Goal: Task Accomplishment & Management: Complete application form

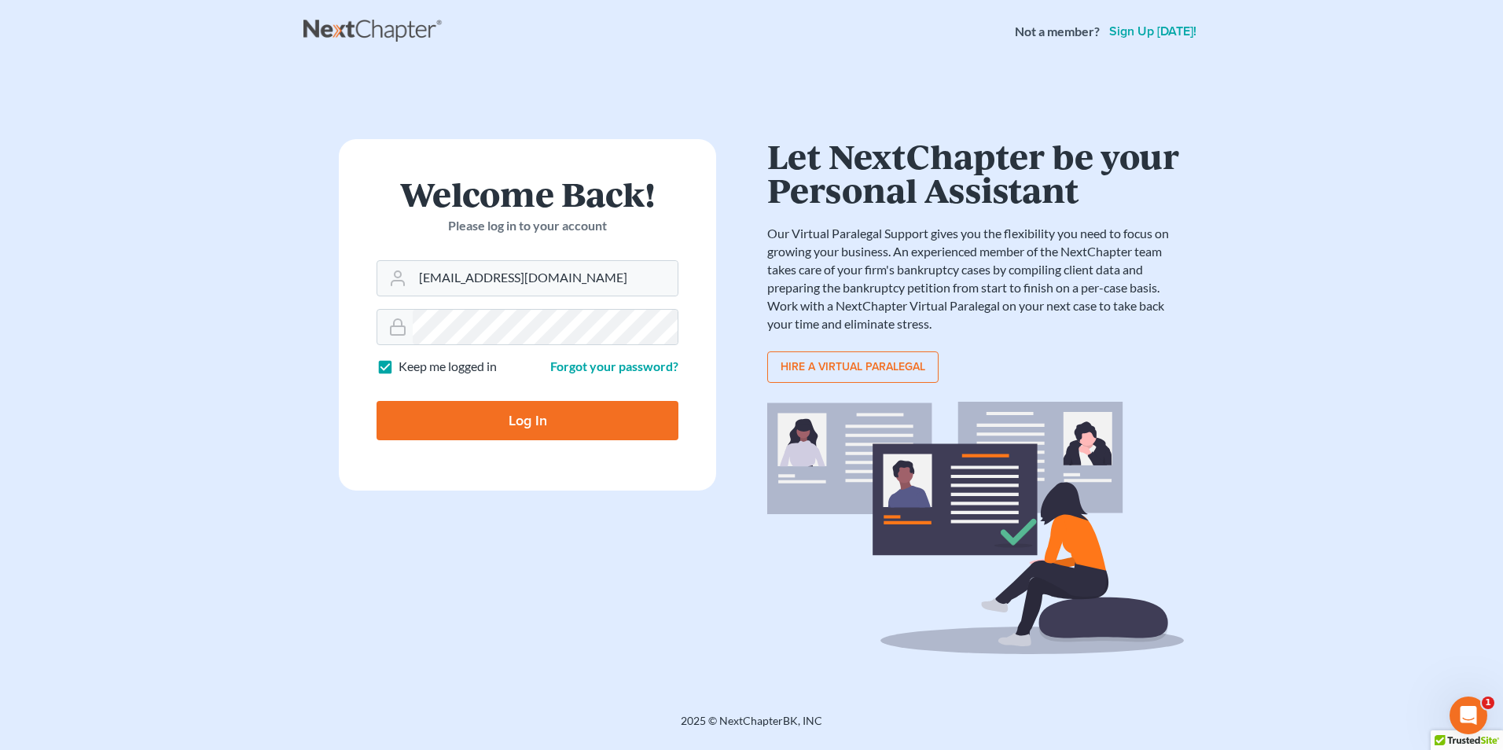
click at [520, 433] on input "Log In" at bounding box center [528, 420] width 302 height 39
type input "Thinking..."
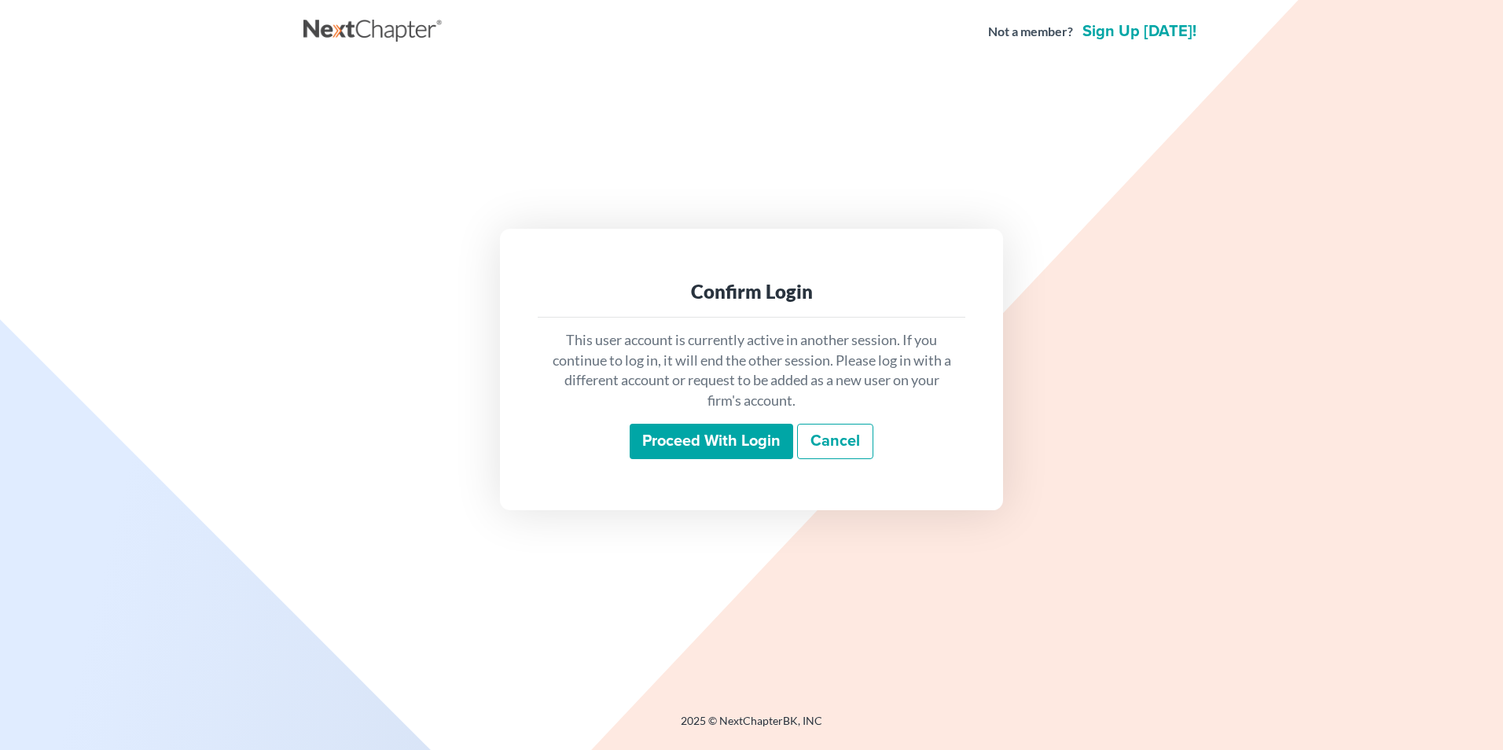
click at [719, 452] on input "Proceed with login" at bounding box center [712, 442] width 164 height 36
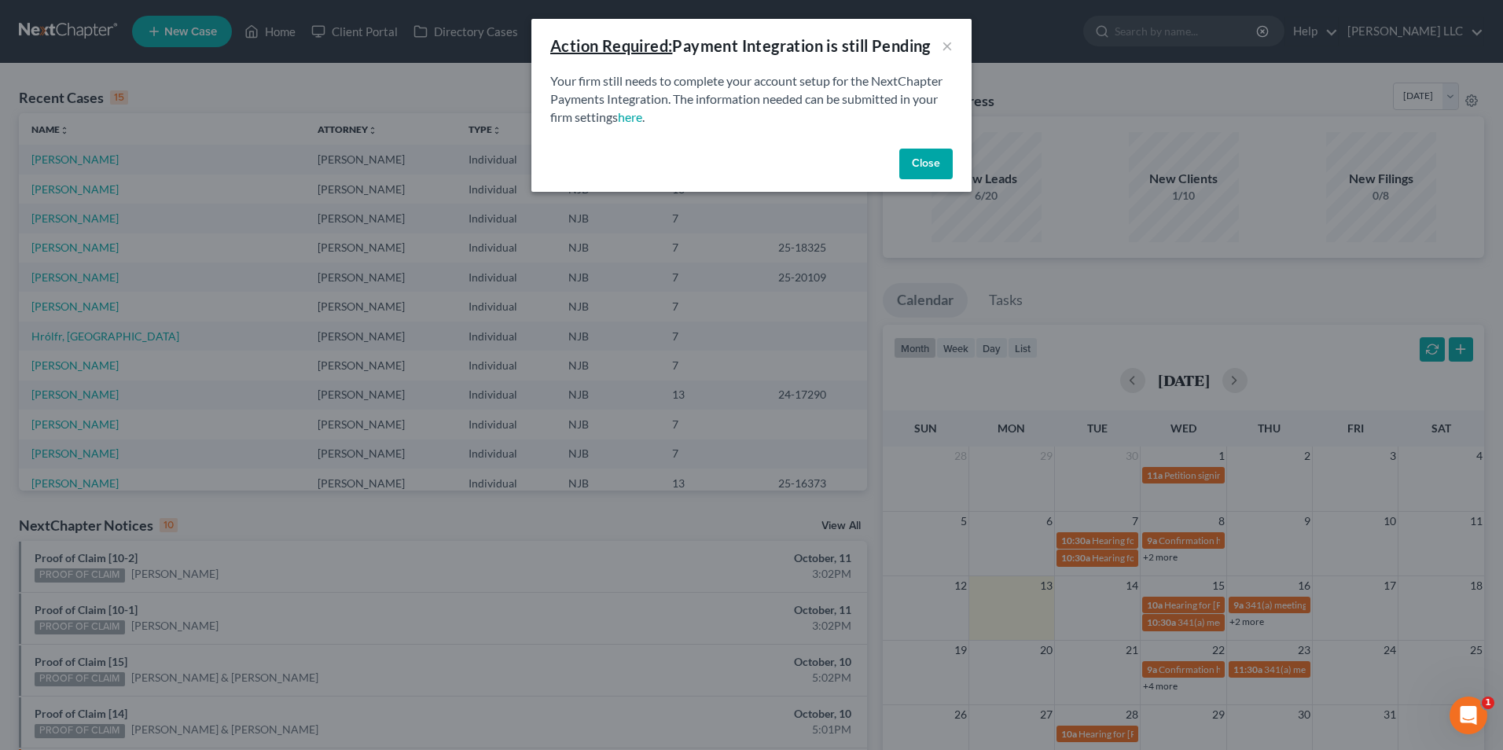
click at [943, 163] on button "Close" at bounding box center [925, 164] width 53 height 31
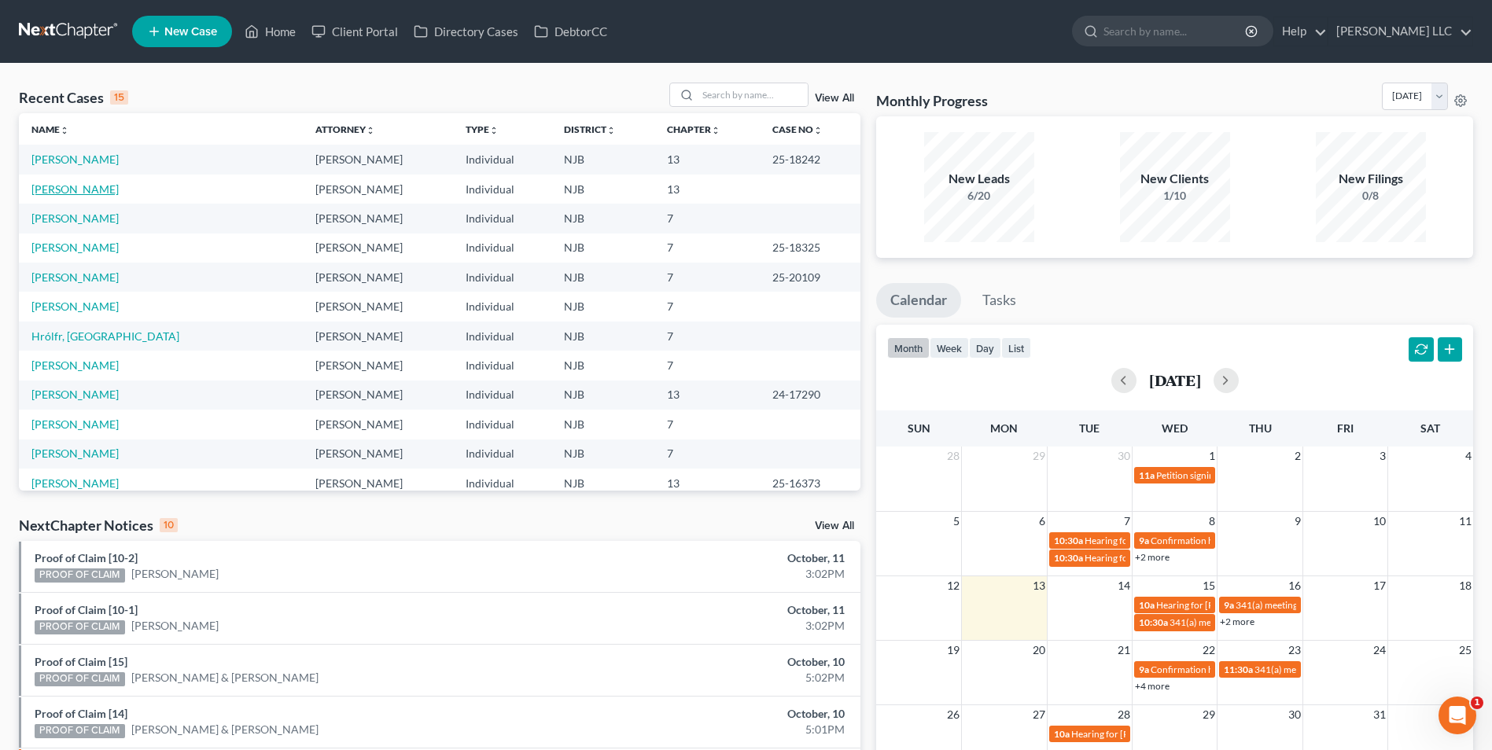
click at [104, 192] on link "Brim-Brocklehurst, Andrea" at bounding box center [74, 188] width 87 height 13
select select "4"
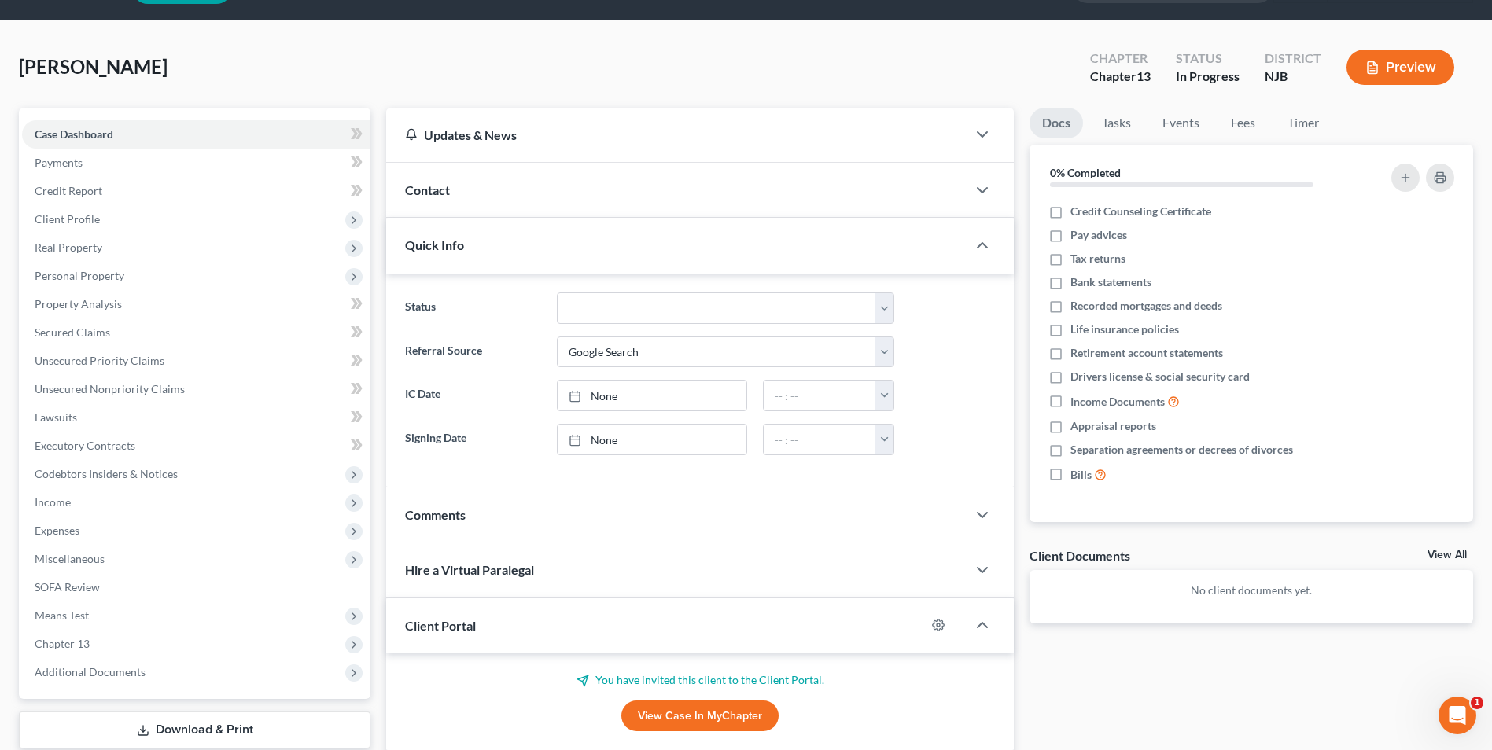
scroll to position [157, 0]
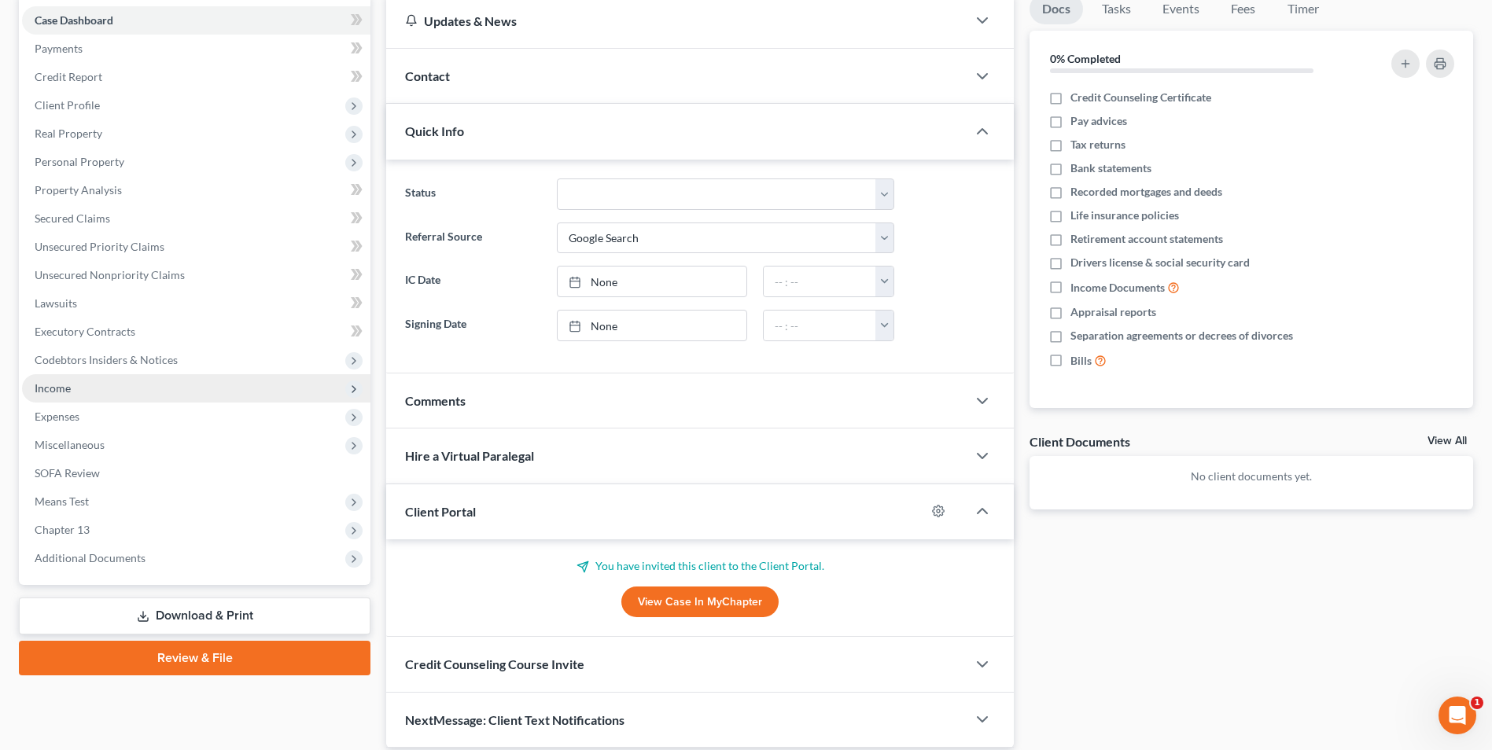
click at [47, 389] on span "Income" at bounding box center [53, 387] width 36 height 13
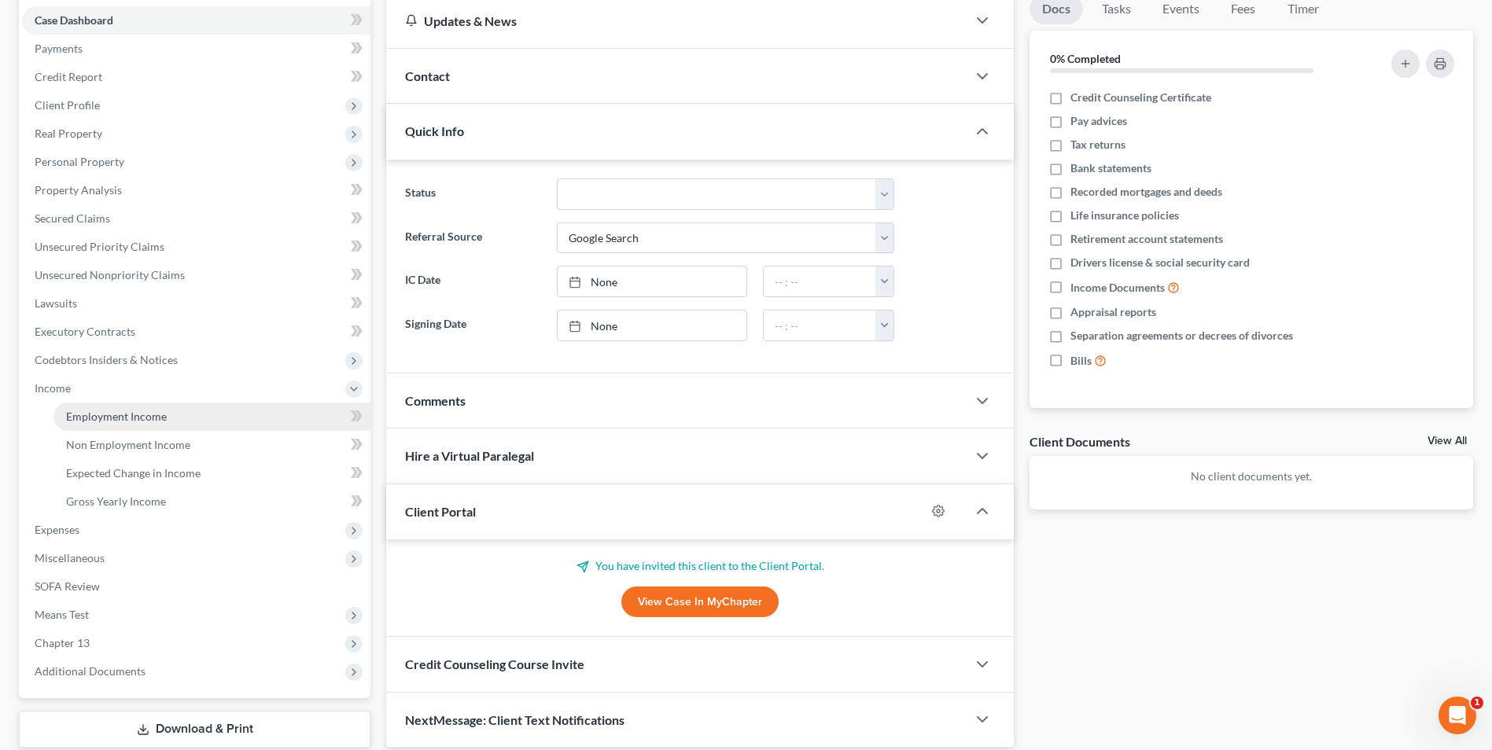
click at [117, 420] on span "Employment Income" at bounding box center [116, 416] width 101 height 13
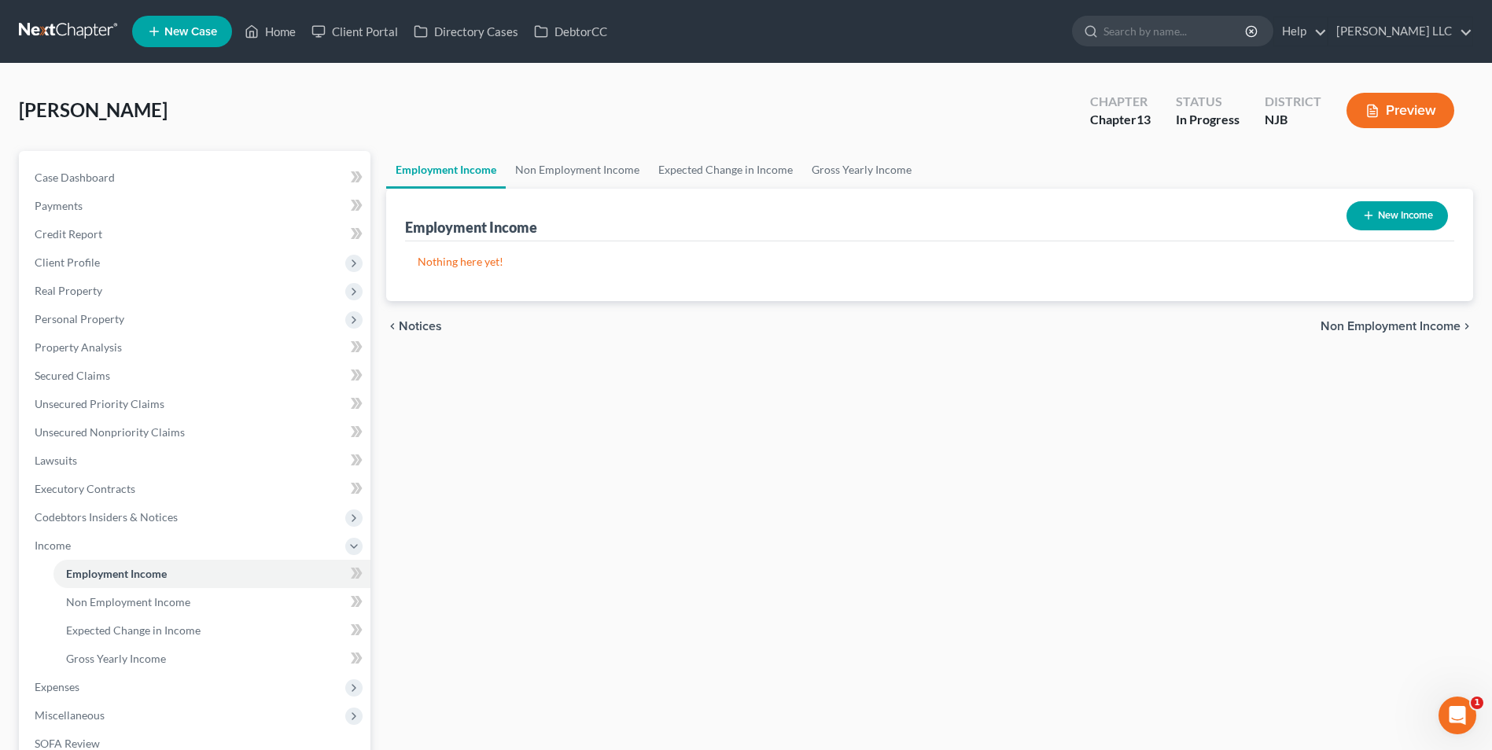
click at [1367, 212] on icon "button" at bounding box center [1368, 215] width 13 height 13
select select "0"
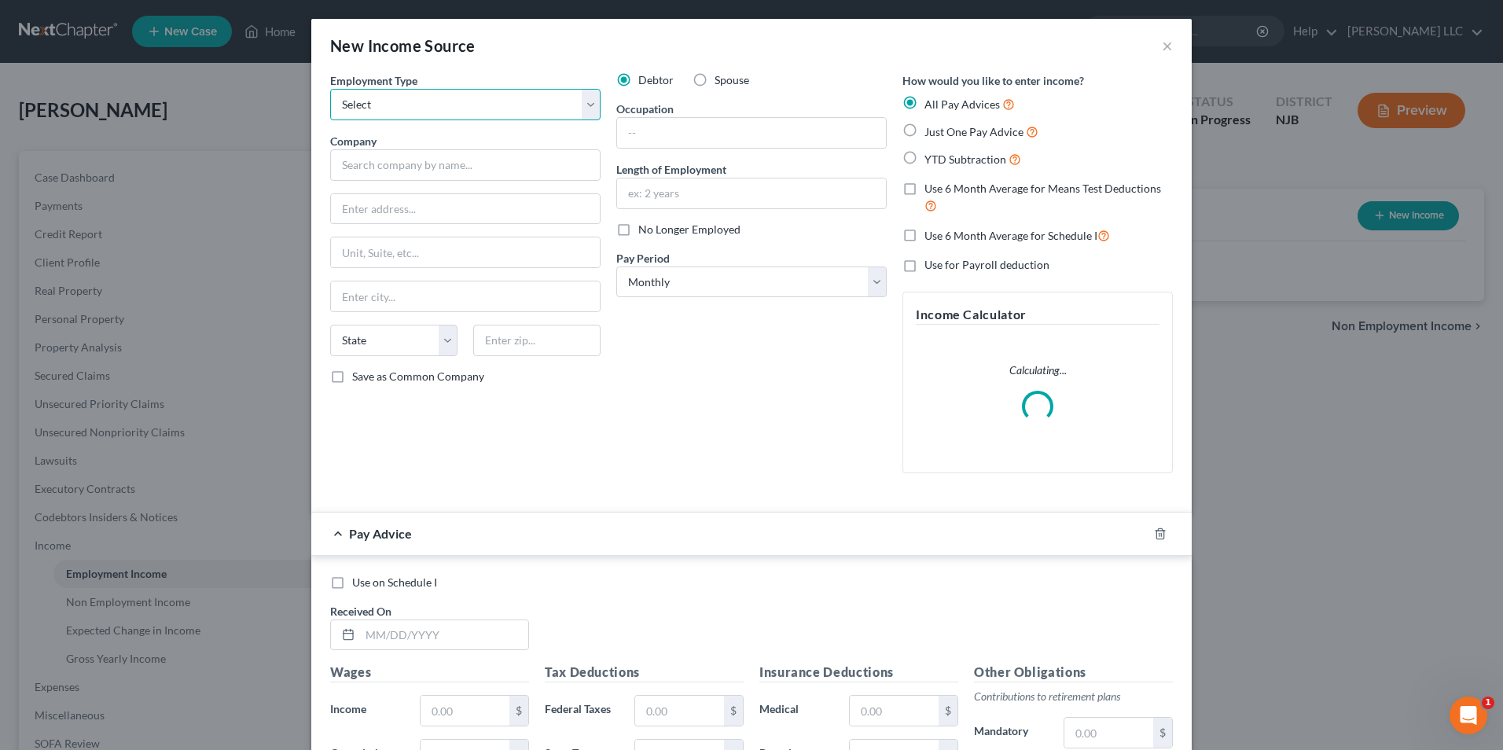
click at [399, 106] on select "Select Full or Part Time Employment Self Employment" at bounding box center [465, 104] width 270 height 31
select select "0"
click at [330, 89] on select "Select Full or Part Time Employment Self Employment" at bounding box center [465, 104] width 270 height 31
click at [389, 169] on input "text" at bounding box center [465, 164] width 270 height 31
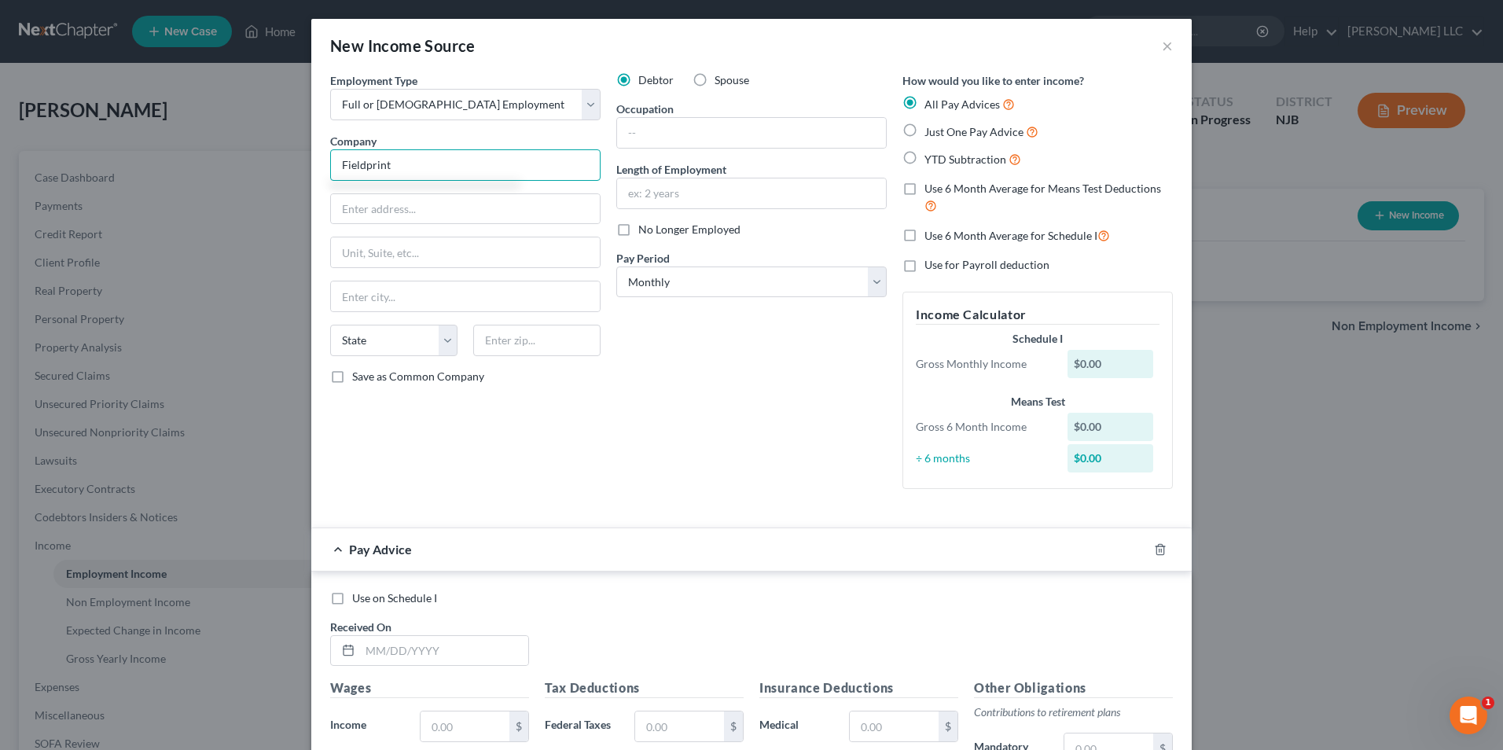
type input "Fieldprint"
type input "12000 Commerce Parkway"
click at [510, 342] on input "text" at bounding box center [536, 340] width 127 height 31
type input "08054"
type input "Mount Laurel"
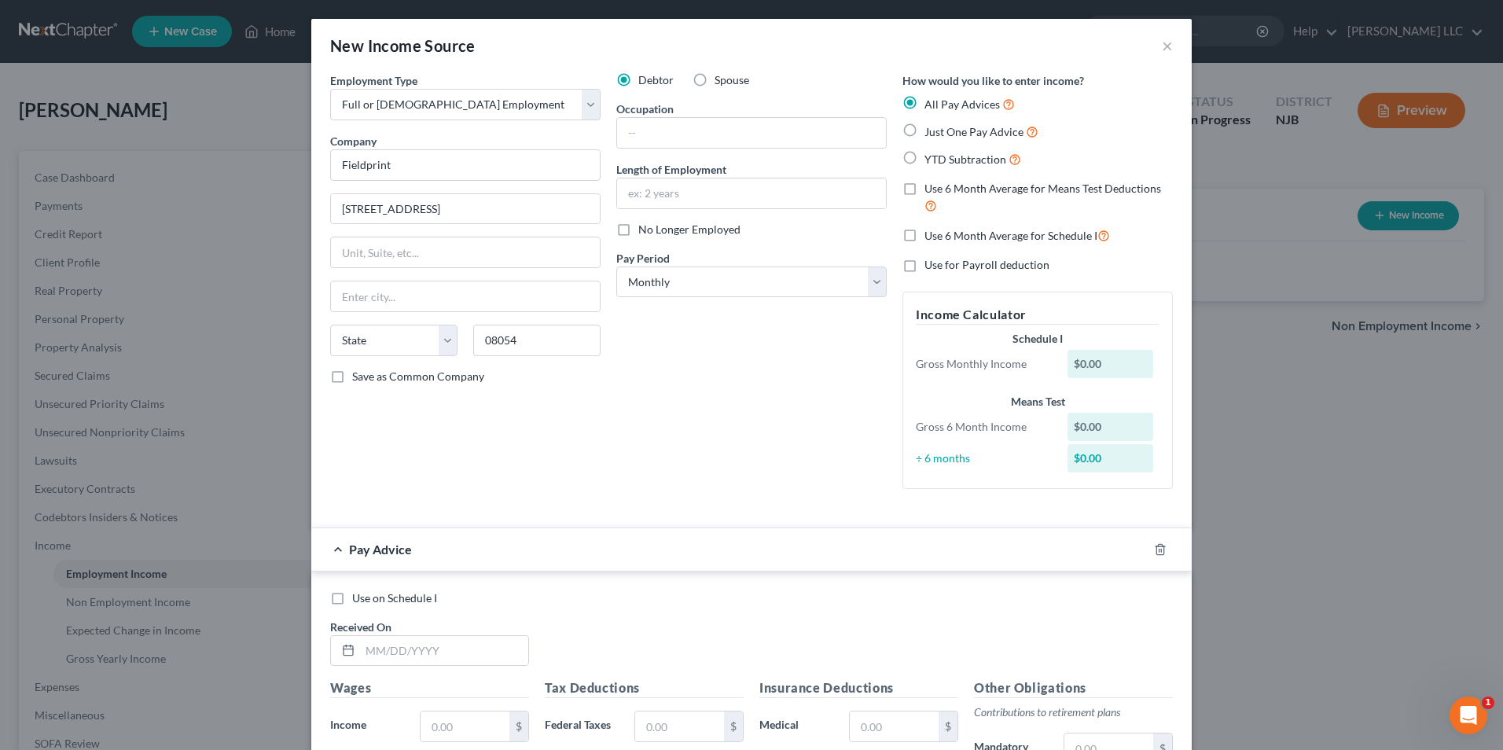
select select "33"
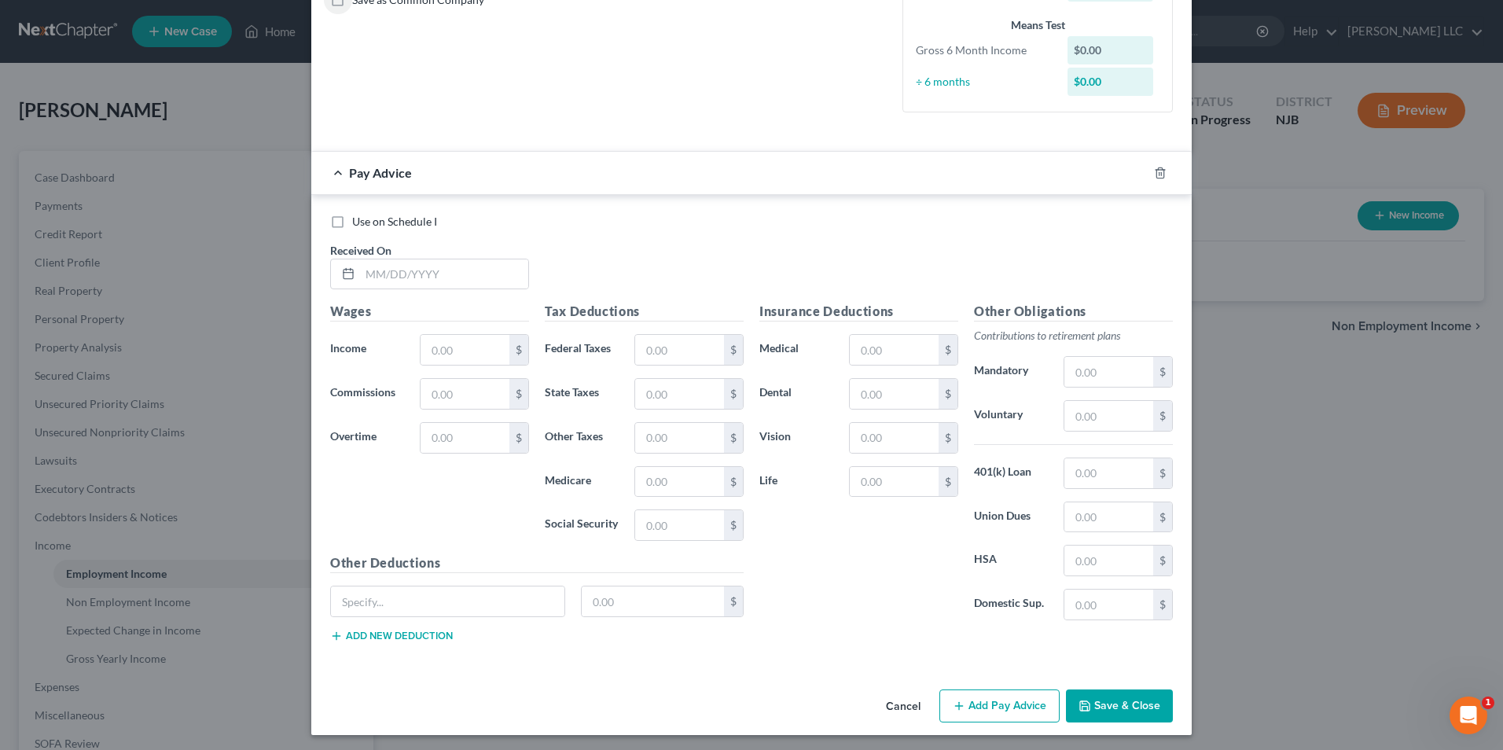
scroll to position [381, 0]
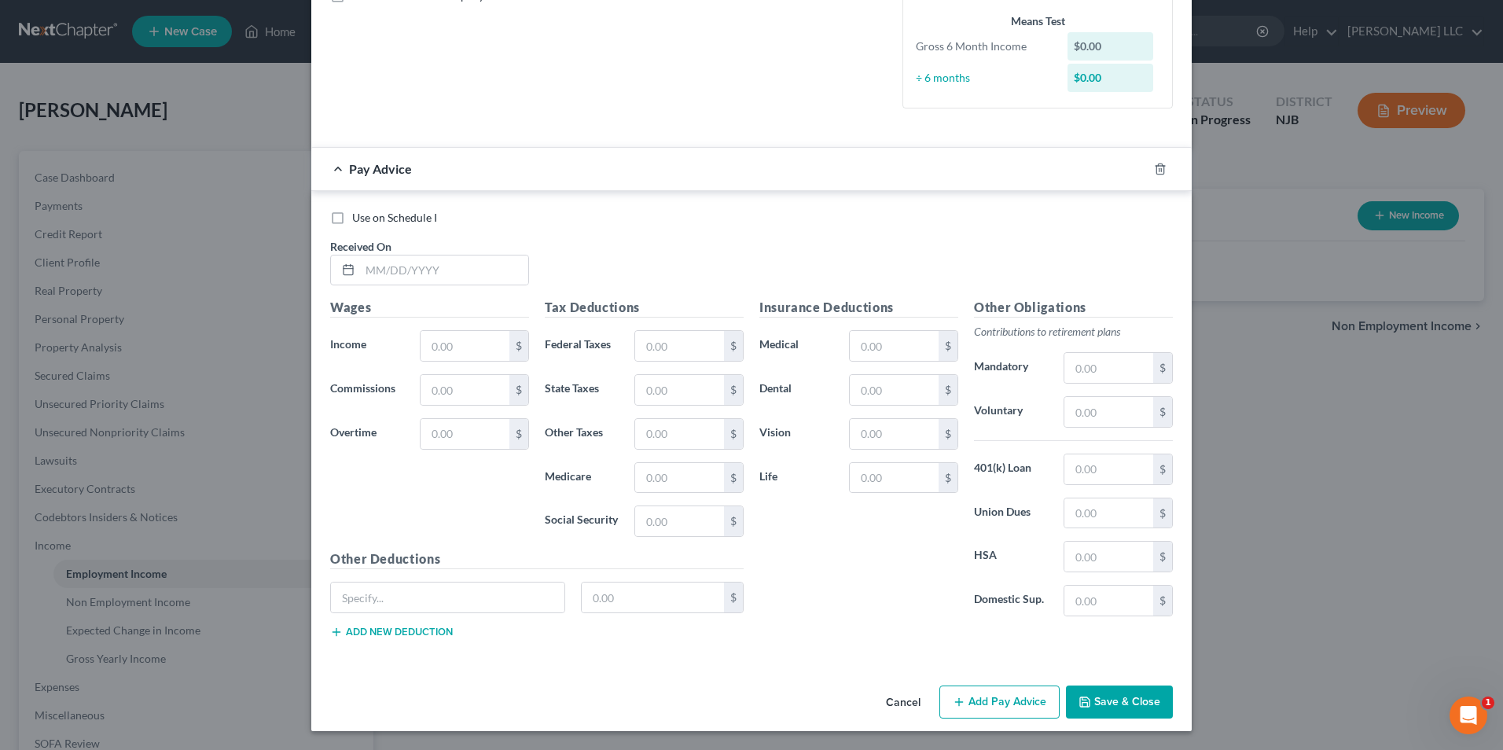
click at [1121, 695] on button "Save & Close" at bounding box center [1119, 702] width 107 height 33
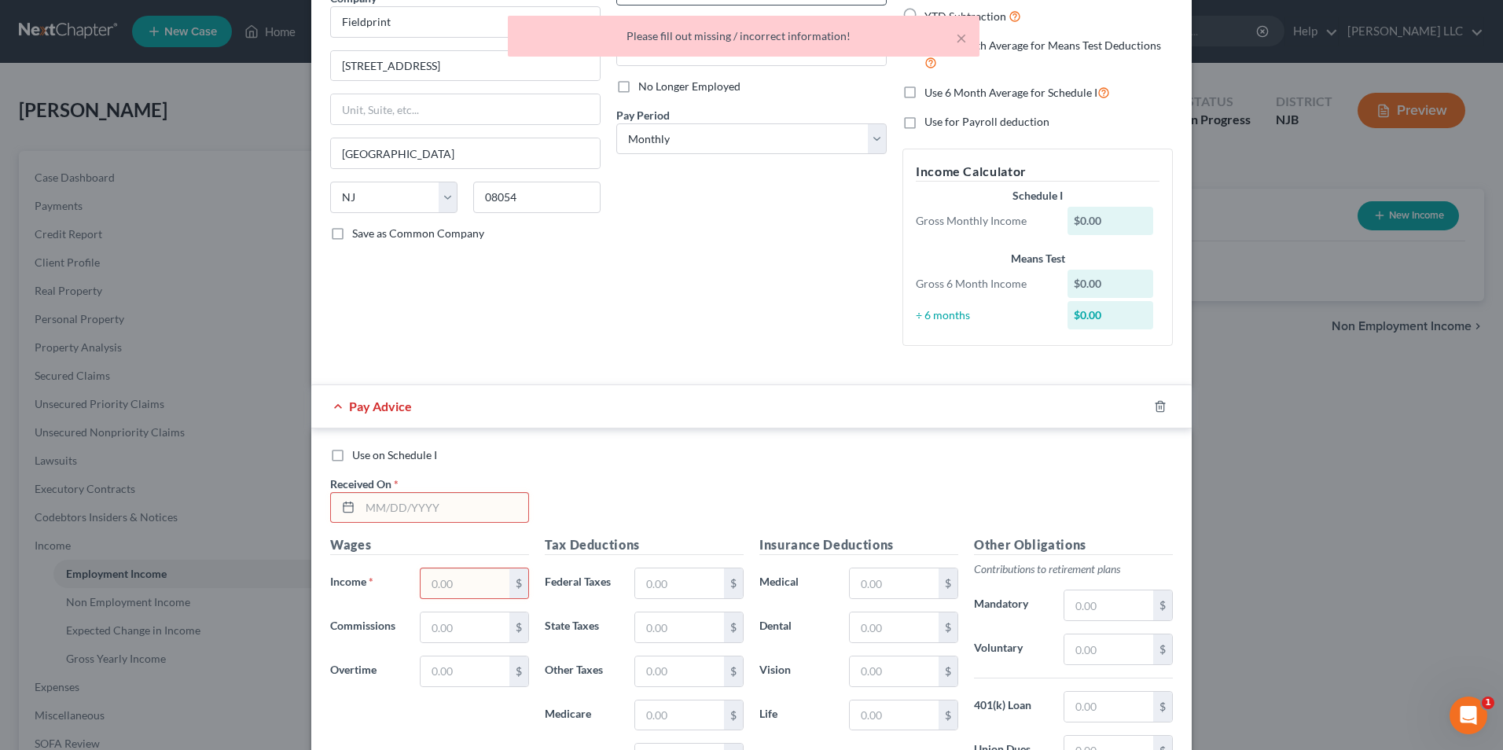
scroll to position [0, 0]
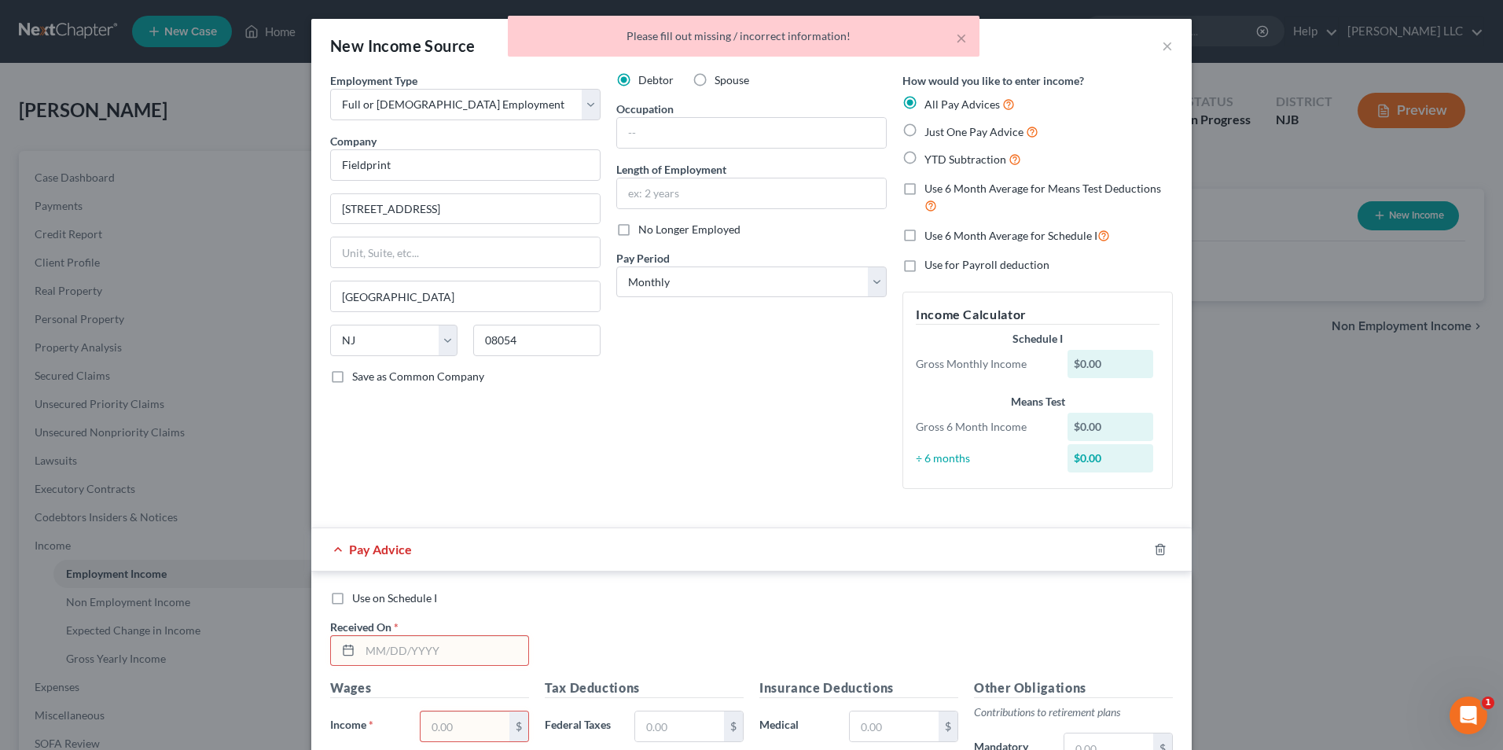
click at [925, 130] on label "Just One Pay Advice" at bounding box center [982, 132] width 114 height 18
click at [931, 130] on input "Just One Pay Advice" at bounding box center [936, 128] width 10 height 10
radio input "true"
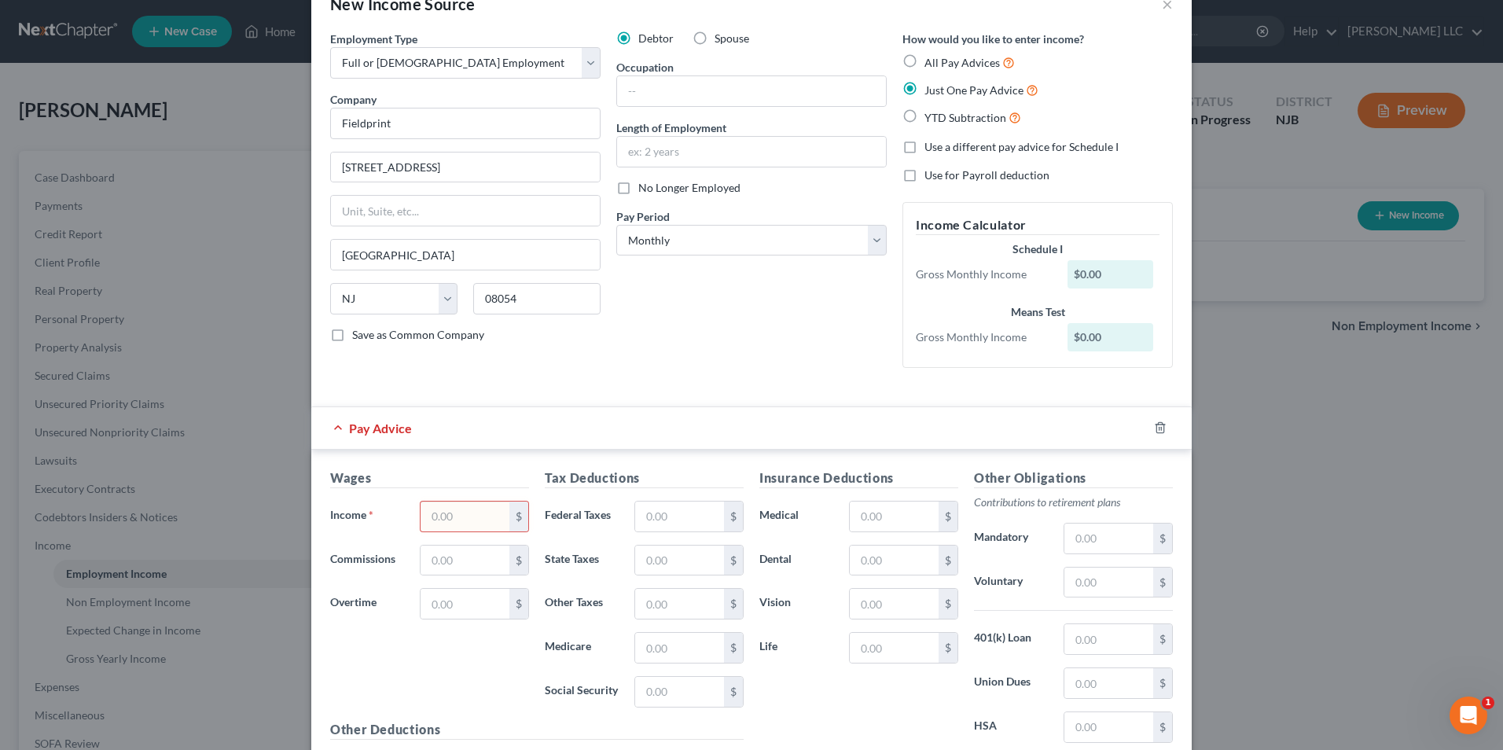
scroll to position [79, 0]
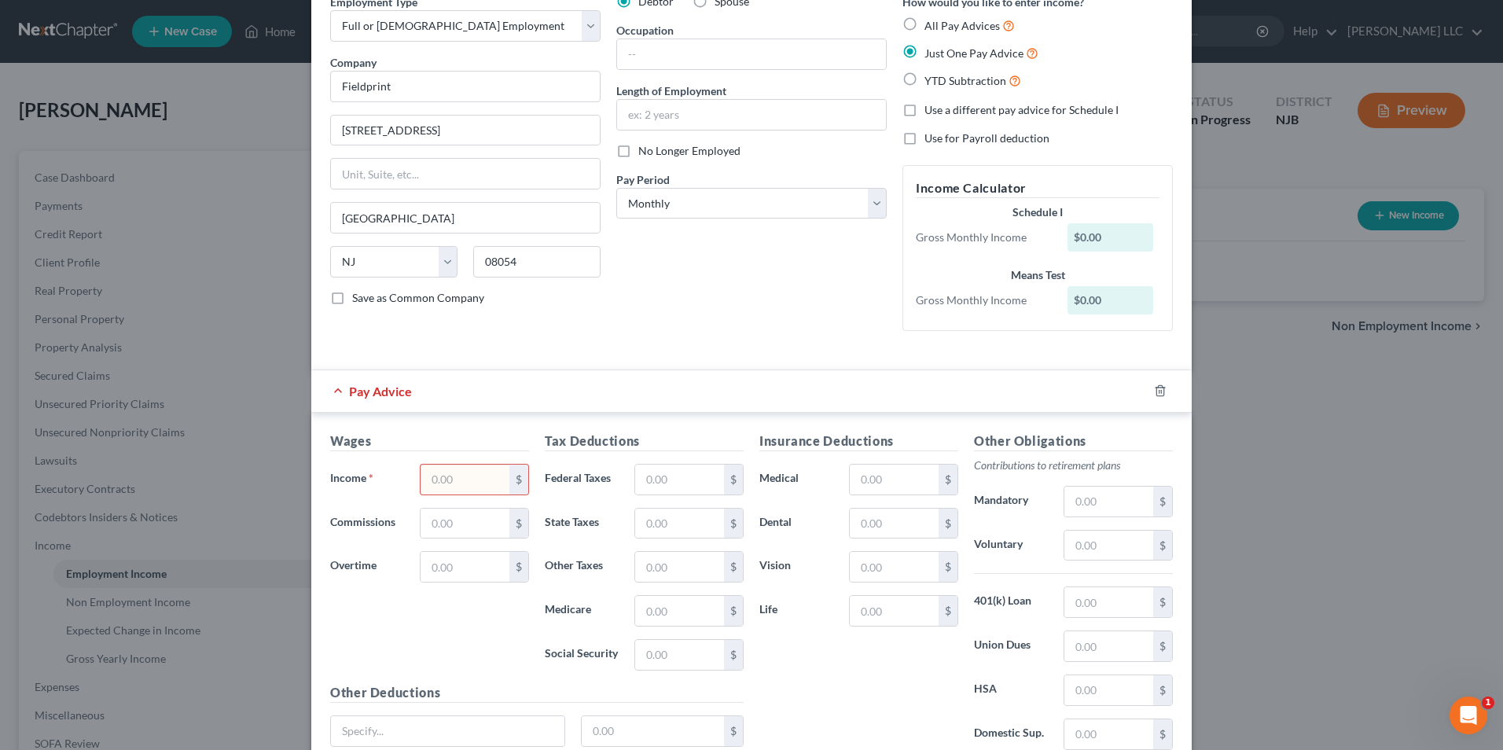
click at [440, 490] on input "text" at bounding box center [465, 480] width 89 height 30
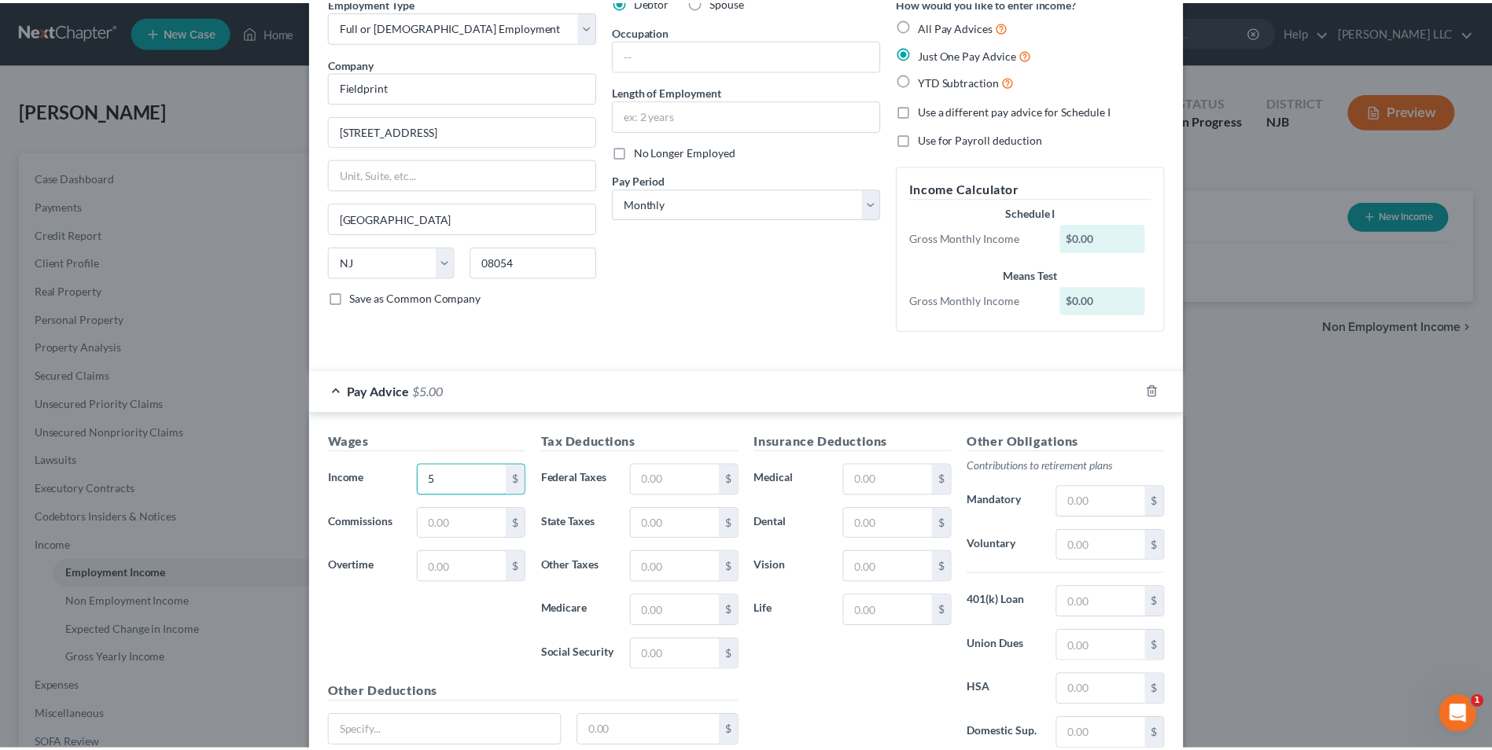
scroll to position [212, 0]
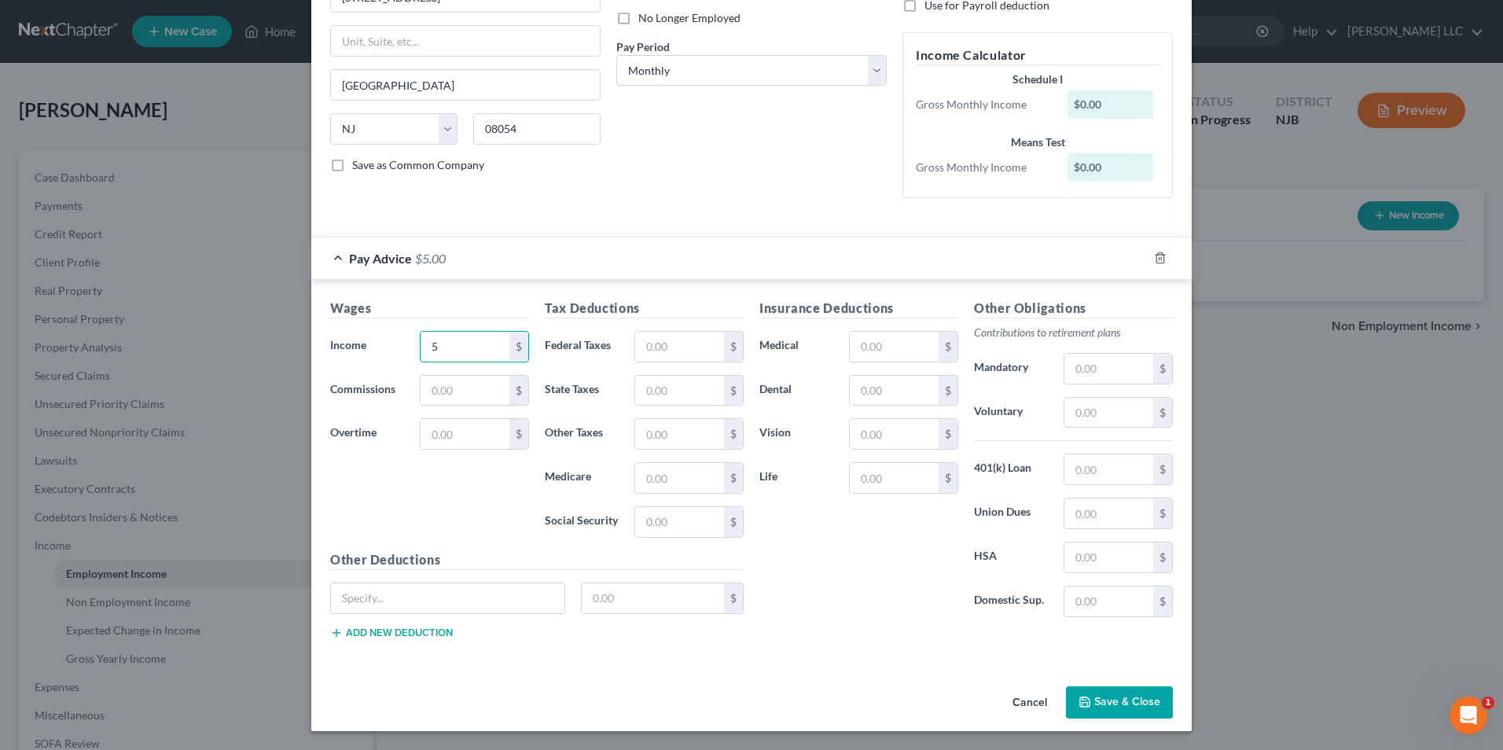
type input "5"
click at [1118, 700] on button "Save & Close" at bounding box center [1119, 702] width 107 height 33
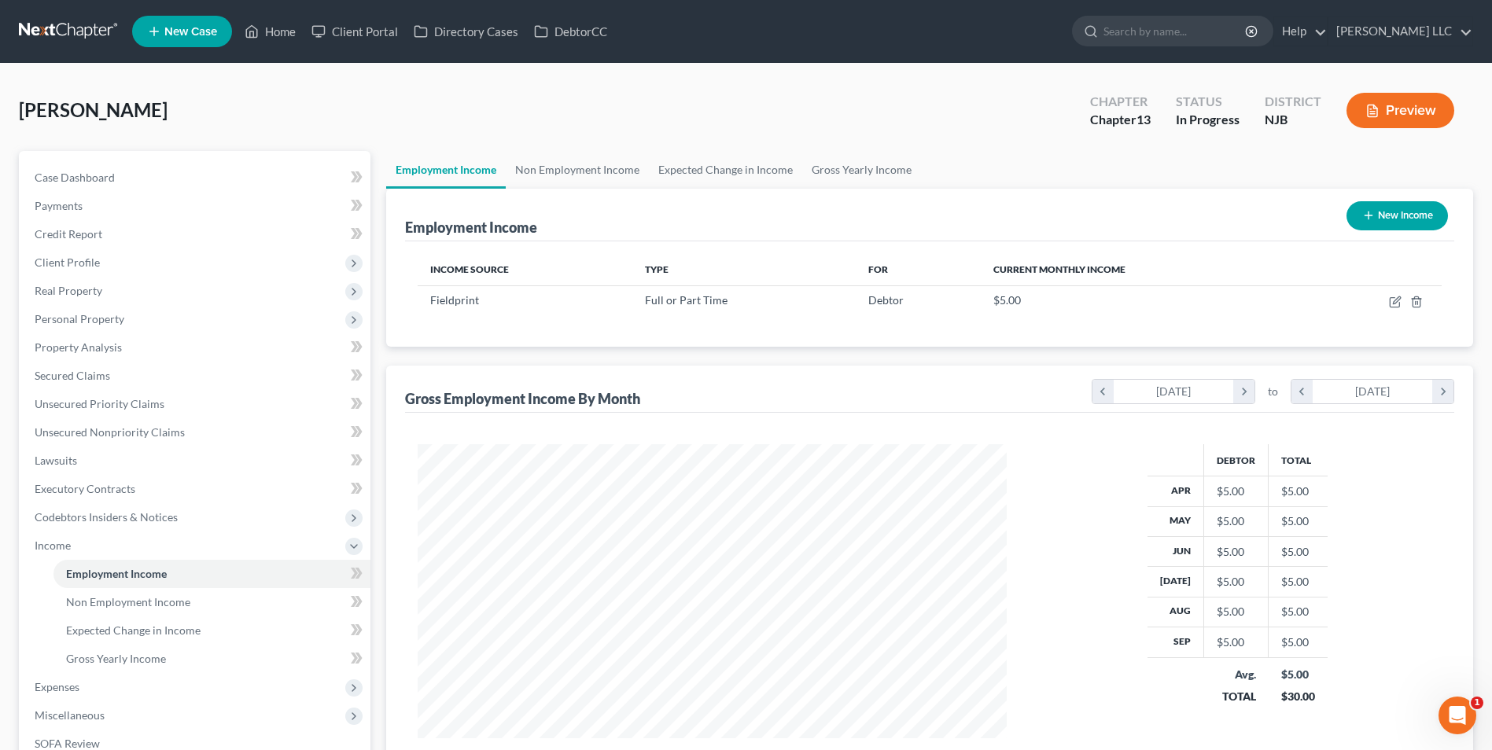
scroll to position [785977, 785653]
click at [89, 264] on span "Client Profile" at bounding box center [67, 262] width 65 height 13
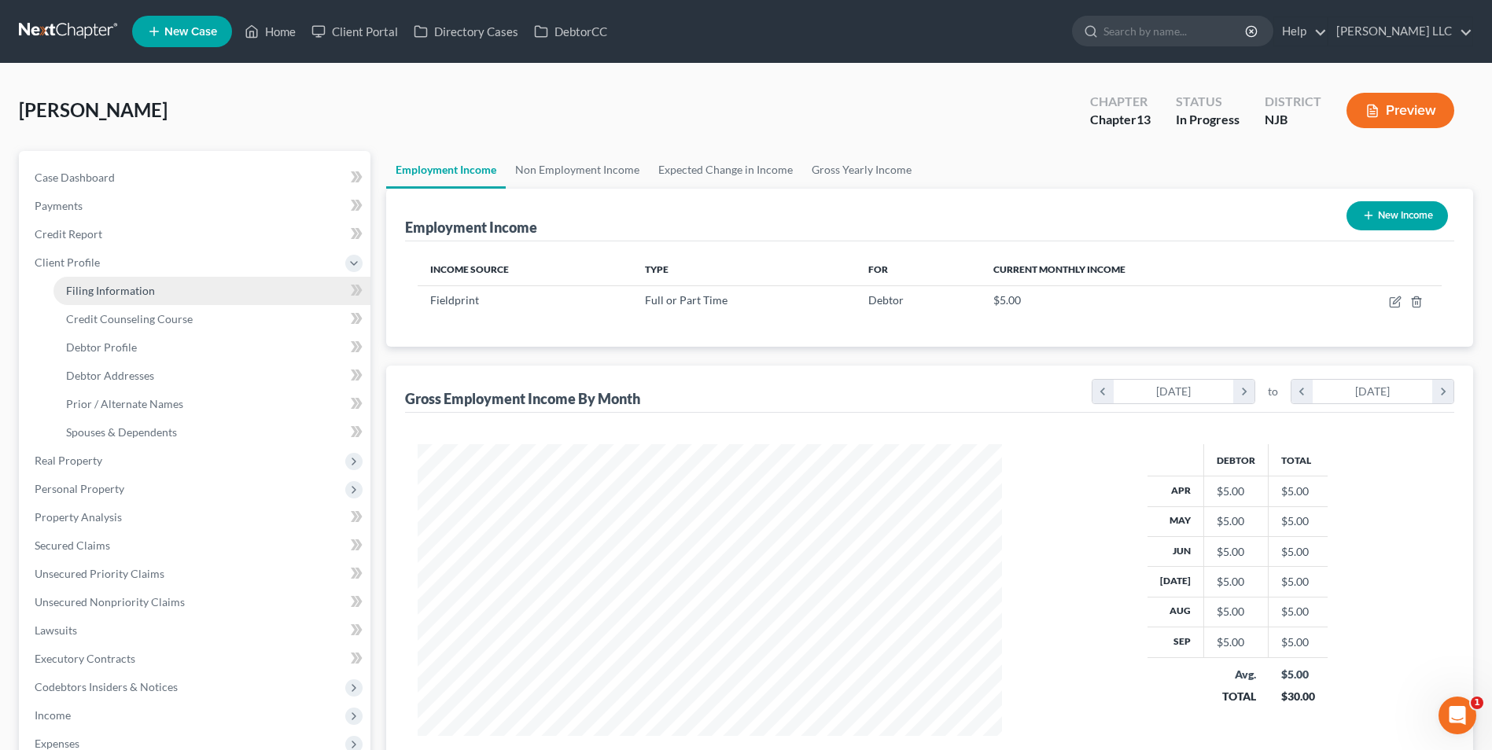
click at [101, 290] on span "Filing Information" at bounding box center [110, 290] width 89 height 13
select select "1"
select select "0"
select select "3"
select select "51"
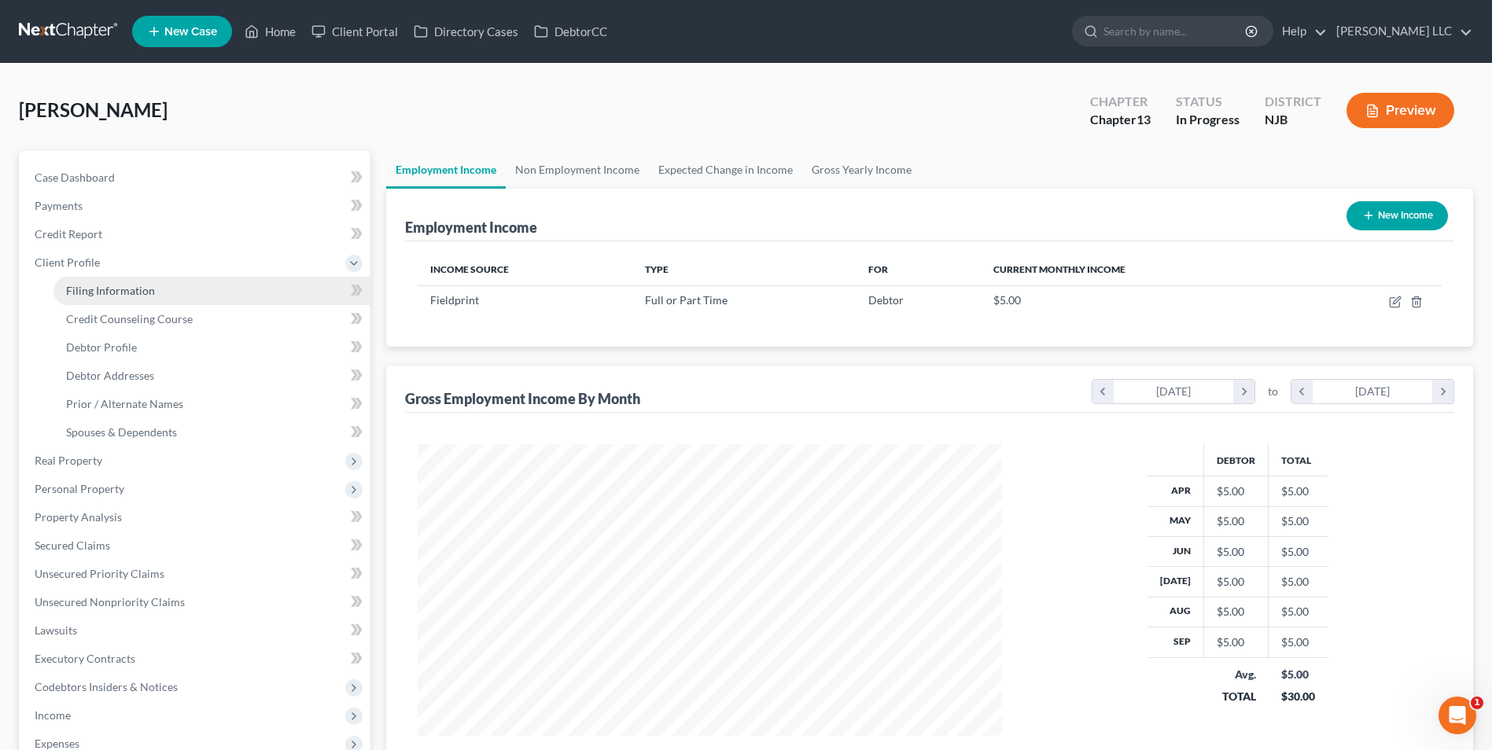
select select "33"
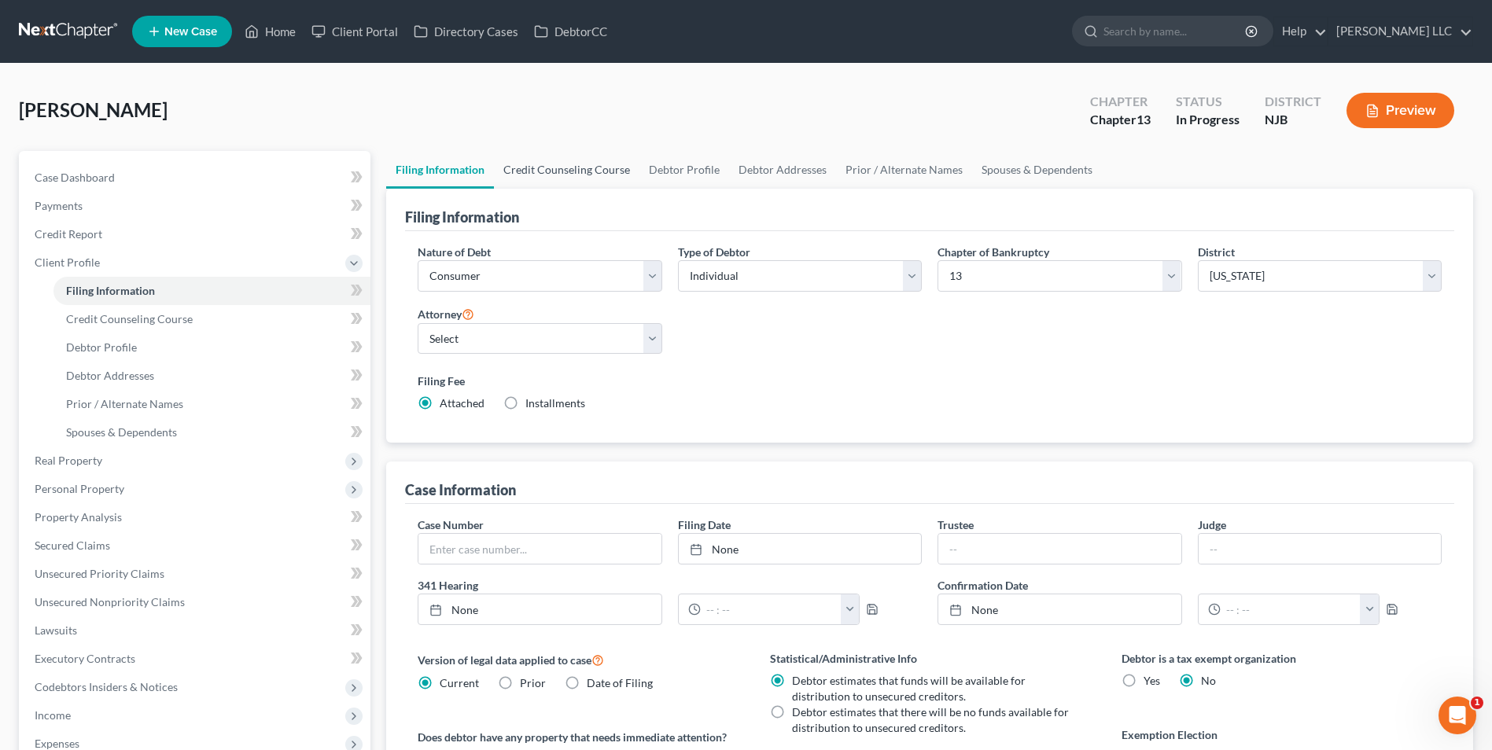
click at [549, 171] on link "Credit Counseling Course" at bounding box center [566, 170] width 145 height 38
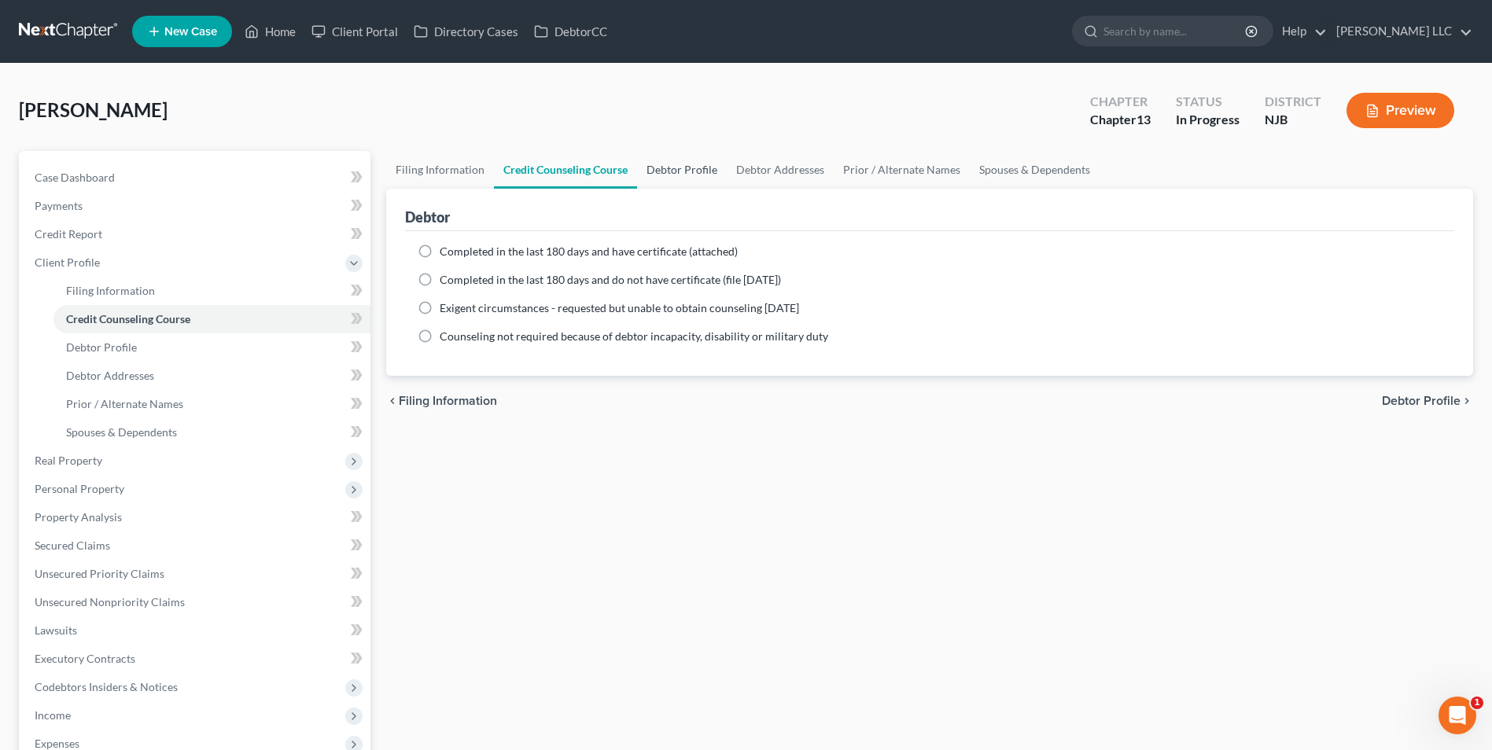
click at [664, 179] on link "Debtor Profile" at bounding box center [682, 170] width 90 height 38
select select "0"
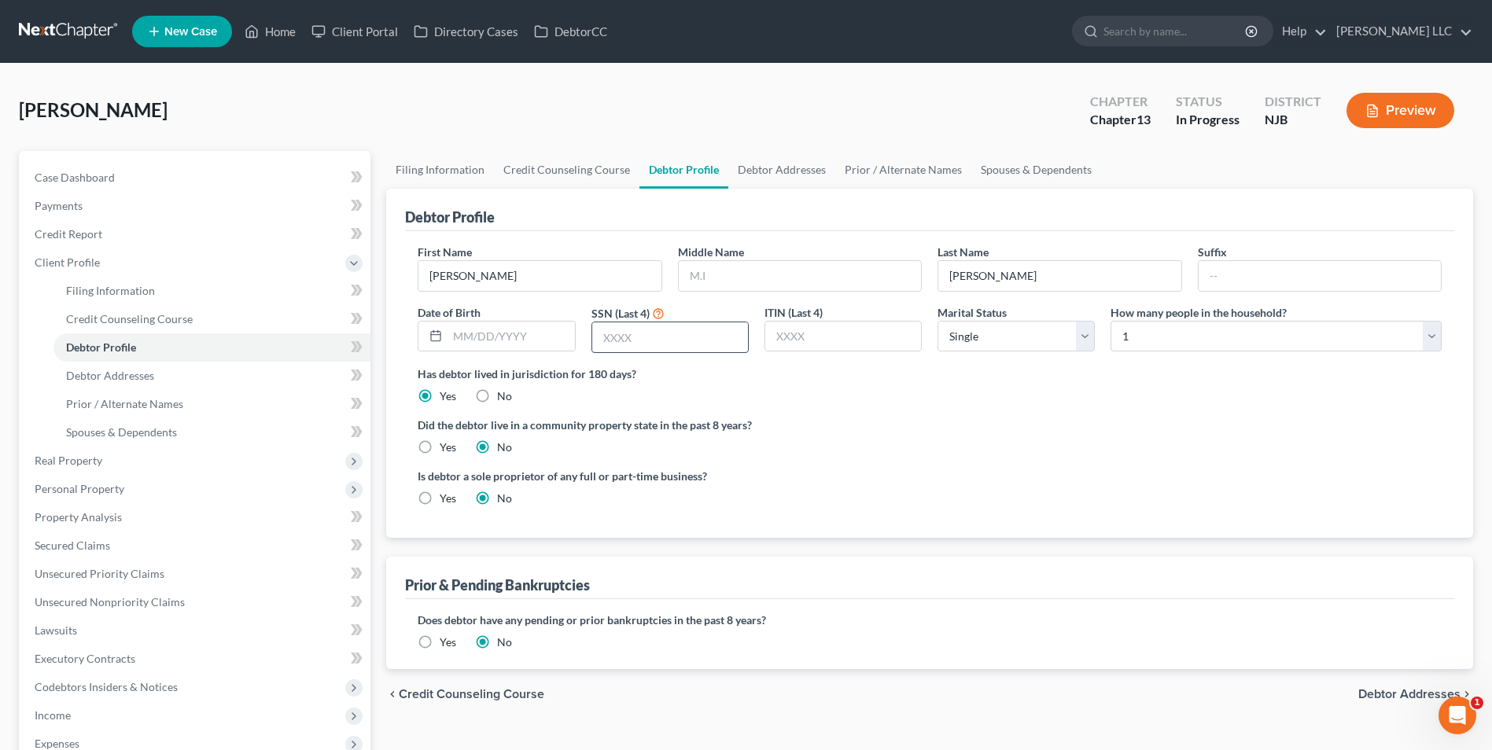
click at [634, 343] on input "text" at bounding box center [670, 337] width 156 height 30
click at [618, 338] on input "text" at bounding box center [670, 337] width 156 height 30
type input "2197"
click at [1429, 341] on select "Select 1 2 3 4 5 6 7 8 9 10 11 12 13 14 15 16 17 18 19 20" at bounding box center [1275, 336] width 331 height 31
select select "2"
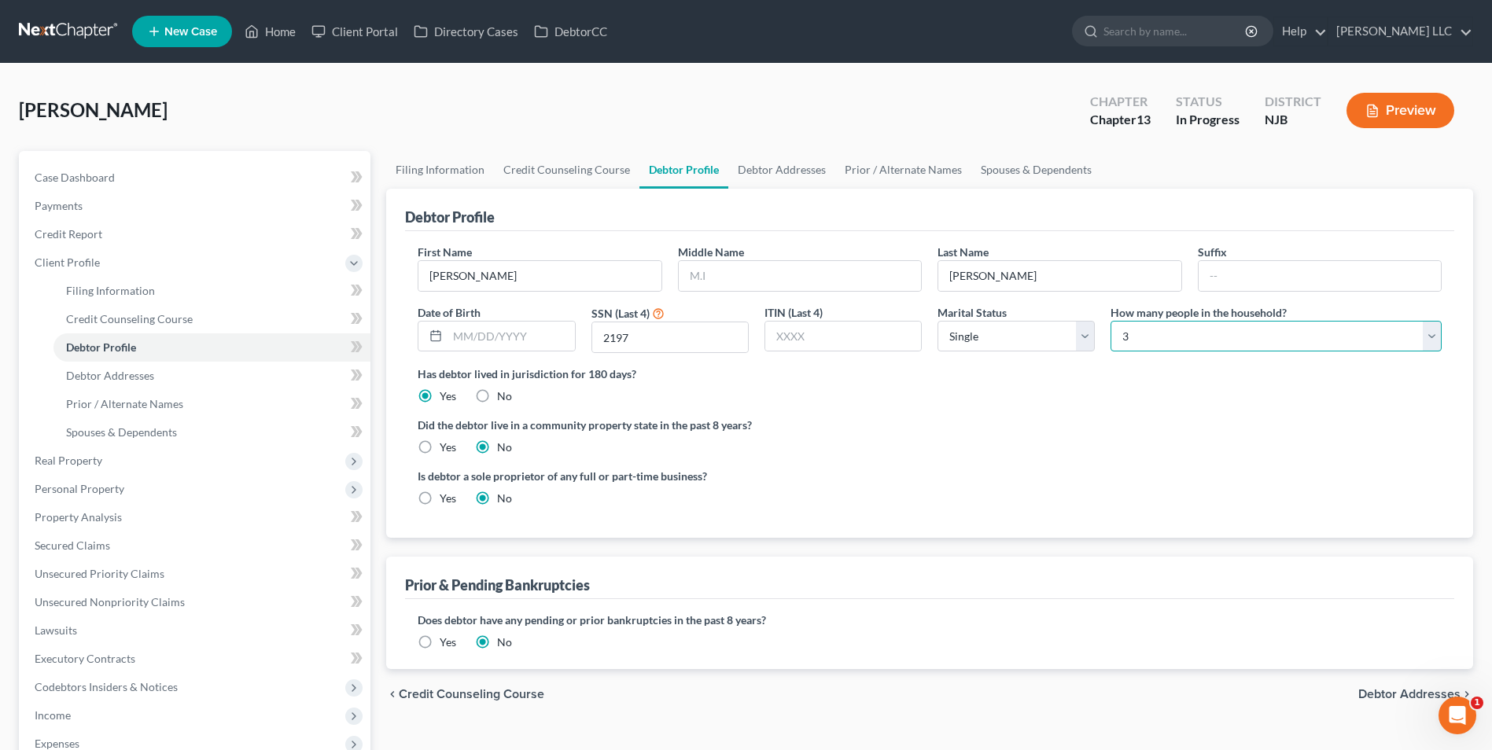
click at [1110, 321] on select "Select 1 2 3 4 5 6 7 8 9 10 11 12 13 14 15 16 17 18 19 20" at bounding box center [1275, 336] width 331 height 31
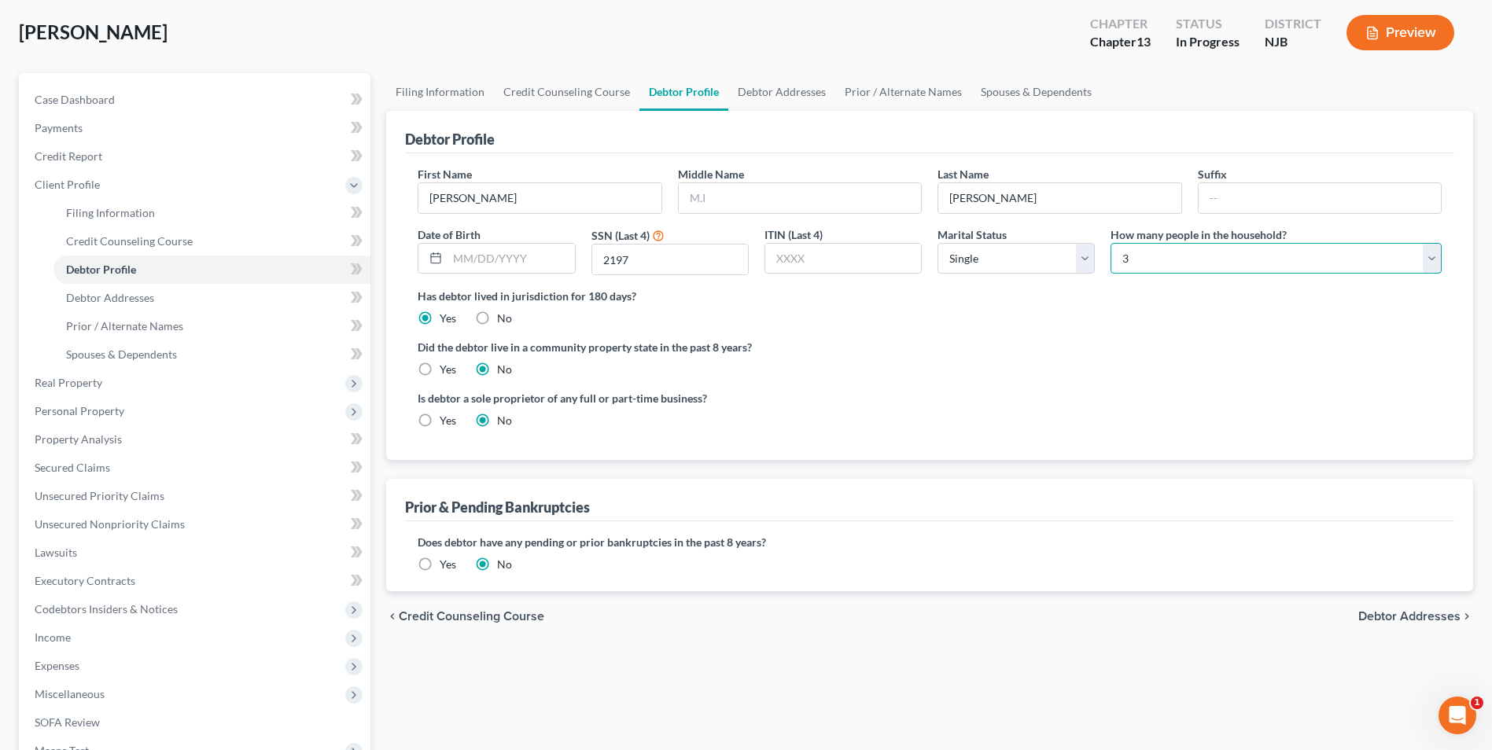
scroll to position [79, 0]
click at [745, 86] on link "Debtor Addresses" at bounding box center [781, 91] width 107 height 38
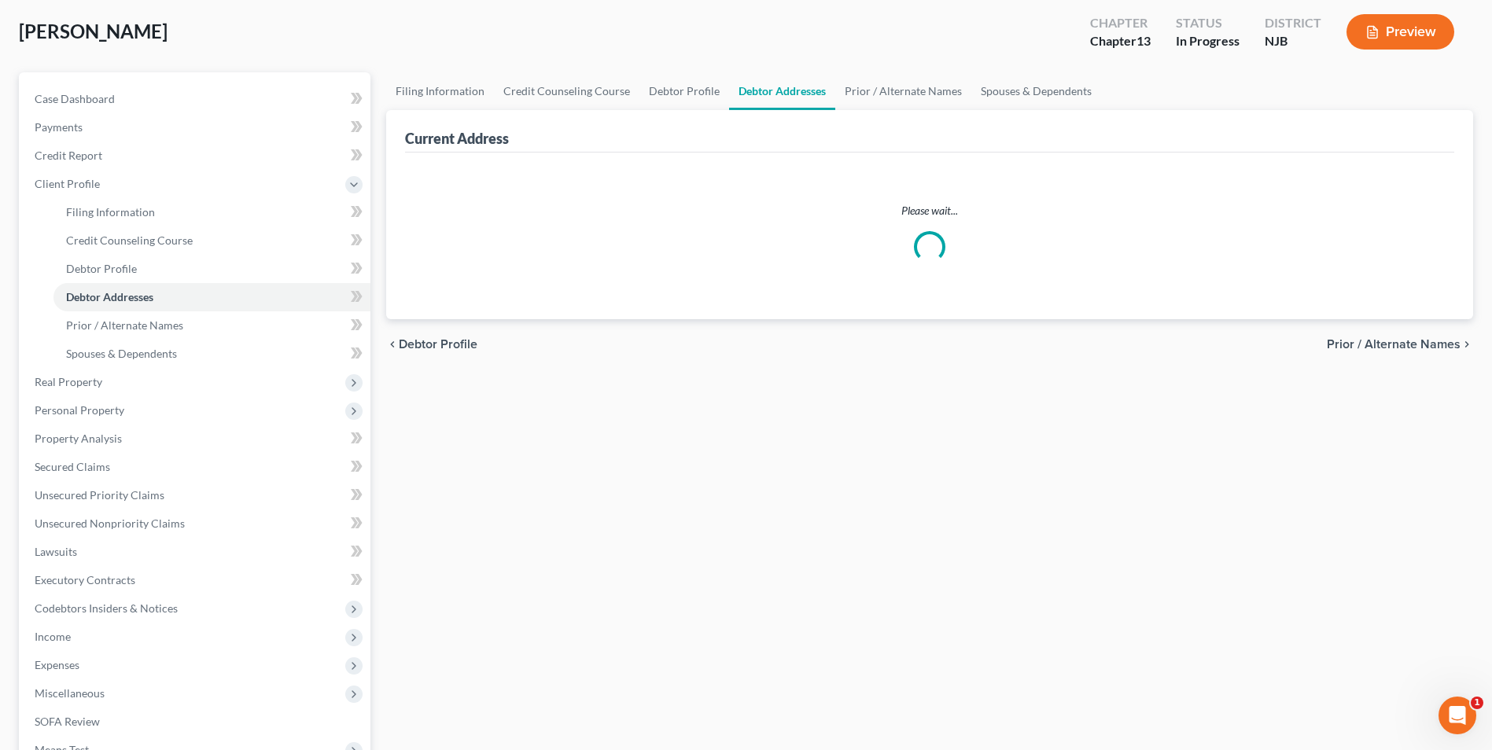
scroll to position [15, 0]
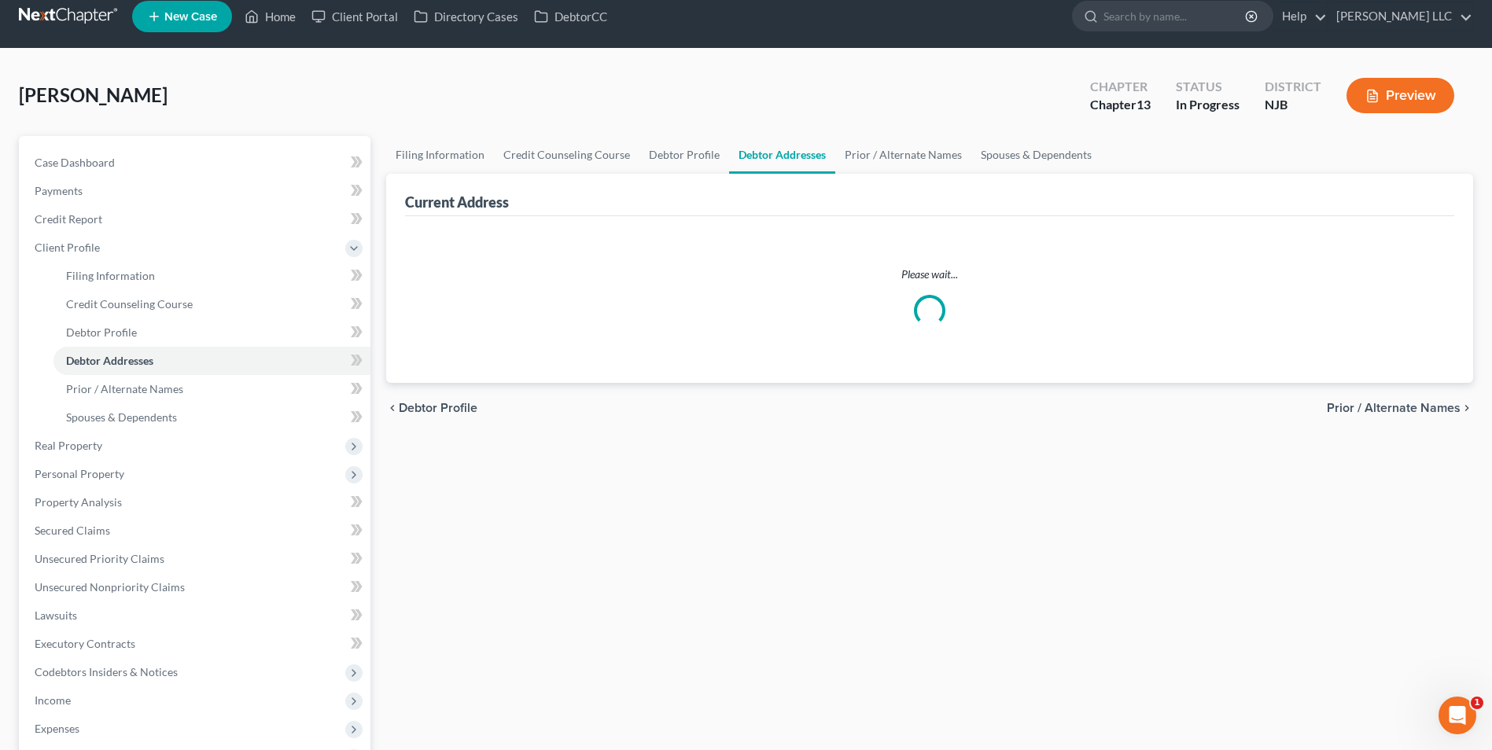
select select "0"
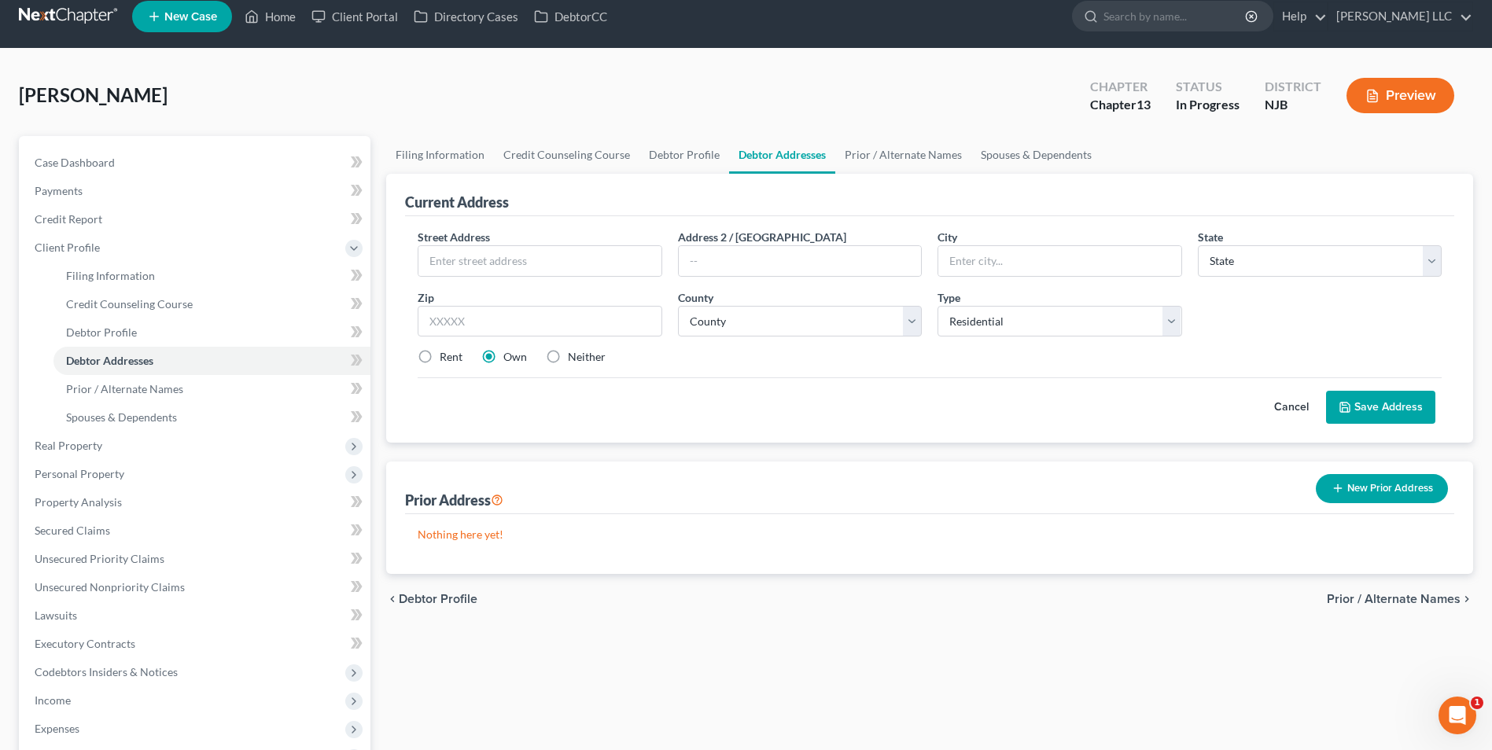
scroll to position [0, 0]
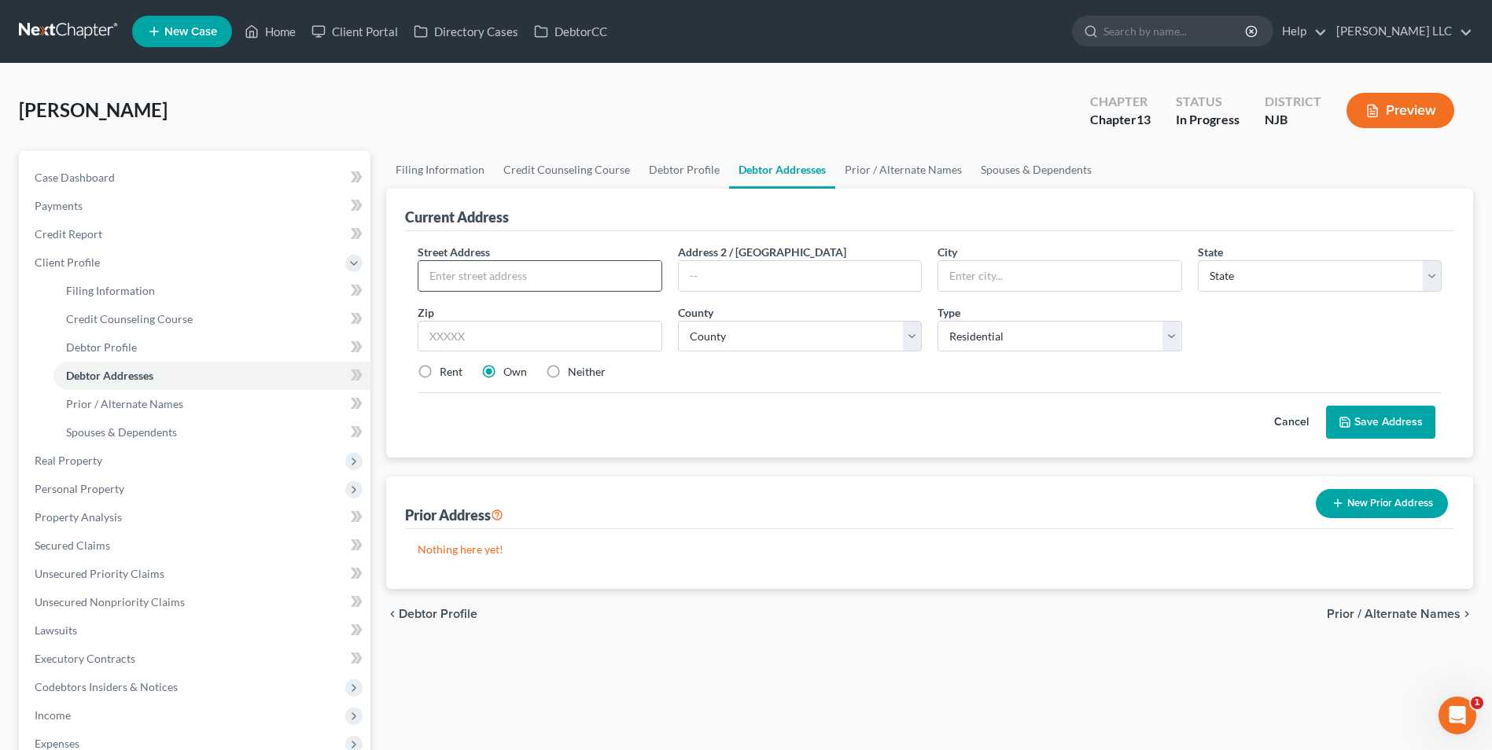
click at [561, 277] on input "text" at bounding box center [539, 276] width 242 height 30
type input "84 Colonial Square Place"
type input "08021"
type input "Clementon"
select select "33"
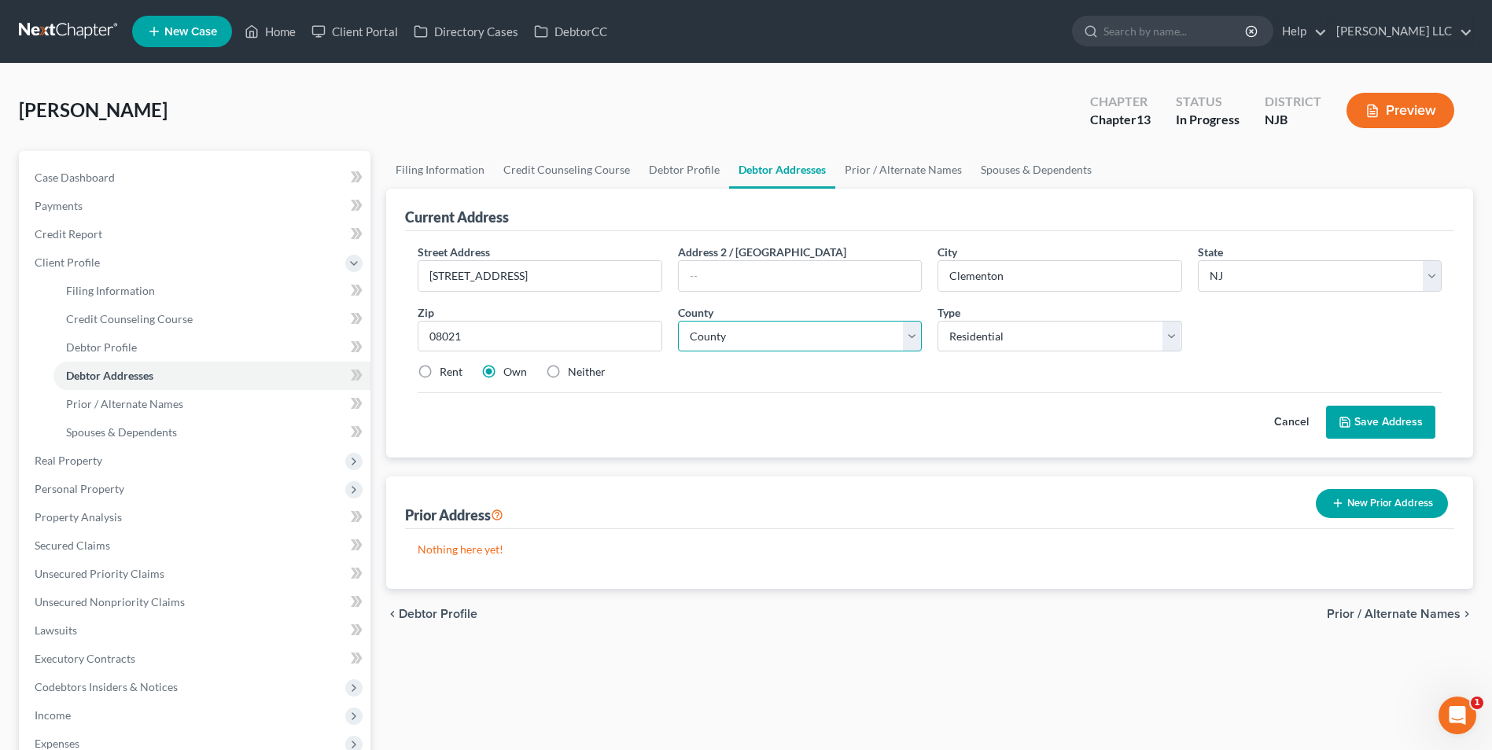
click at [752, 341] on select "County Atlantic County Bergen County Burlington County Camden County Cape May C…" at bounding box center [800, 336] width 244 height 31
select select "3"
click at [678, 321] on select "County Atlantic County Bergen County Burlington County Camden County Cape May C…" at bounding box center [800, 336] width 244 height 31
click at [1389, 425] on button "Save Address" at bounding box center [1380, 422] width 109 height 33
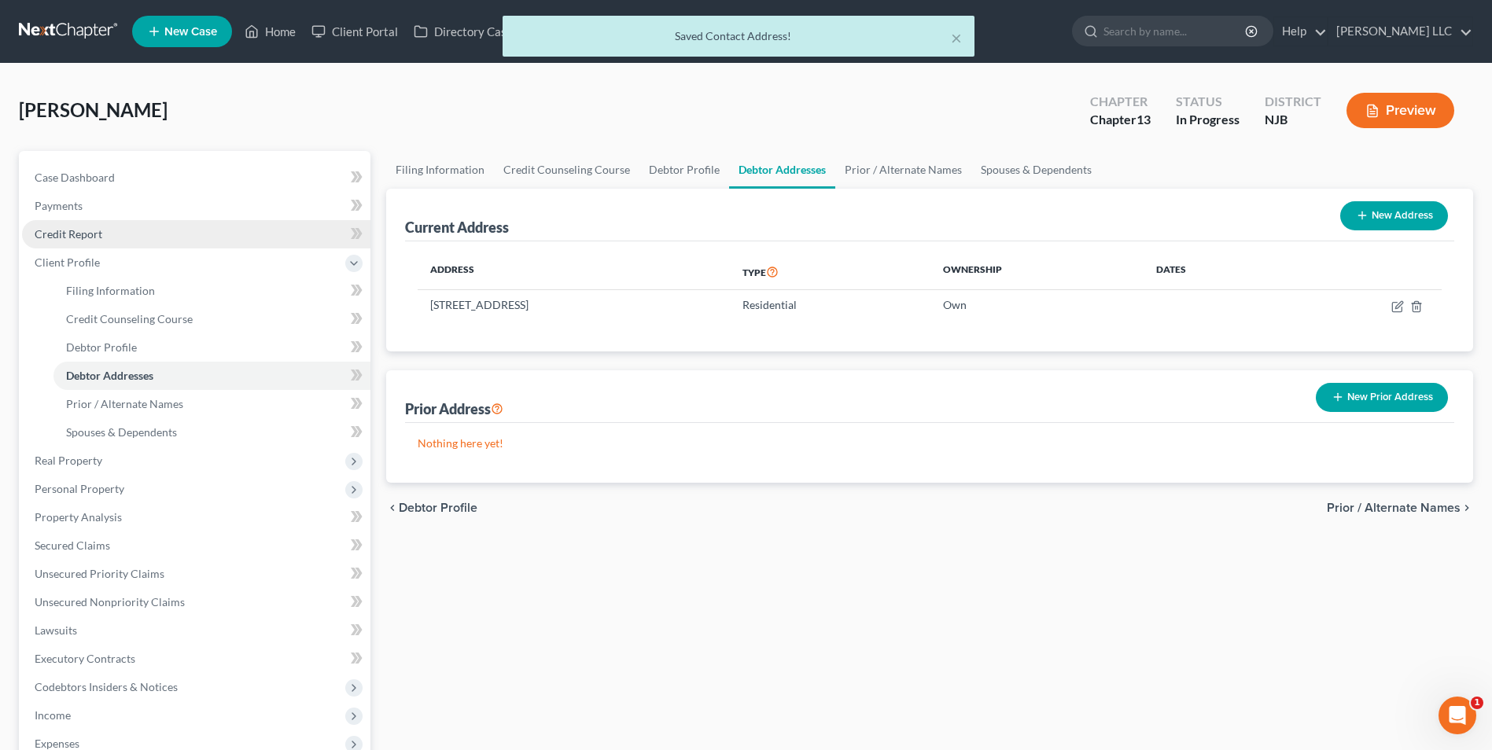
click at [83, 241] on link "Credit Report" at bounding box center [196, 234] width 348 height 28
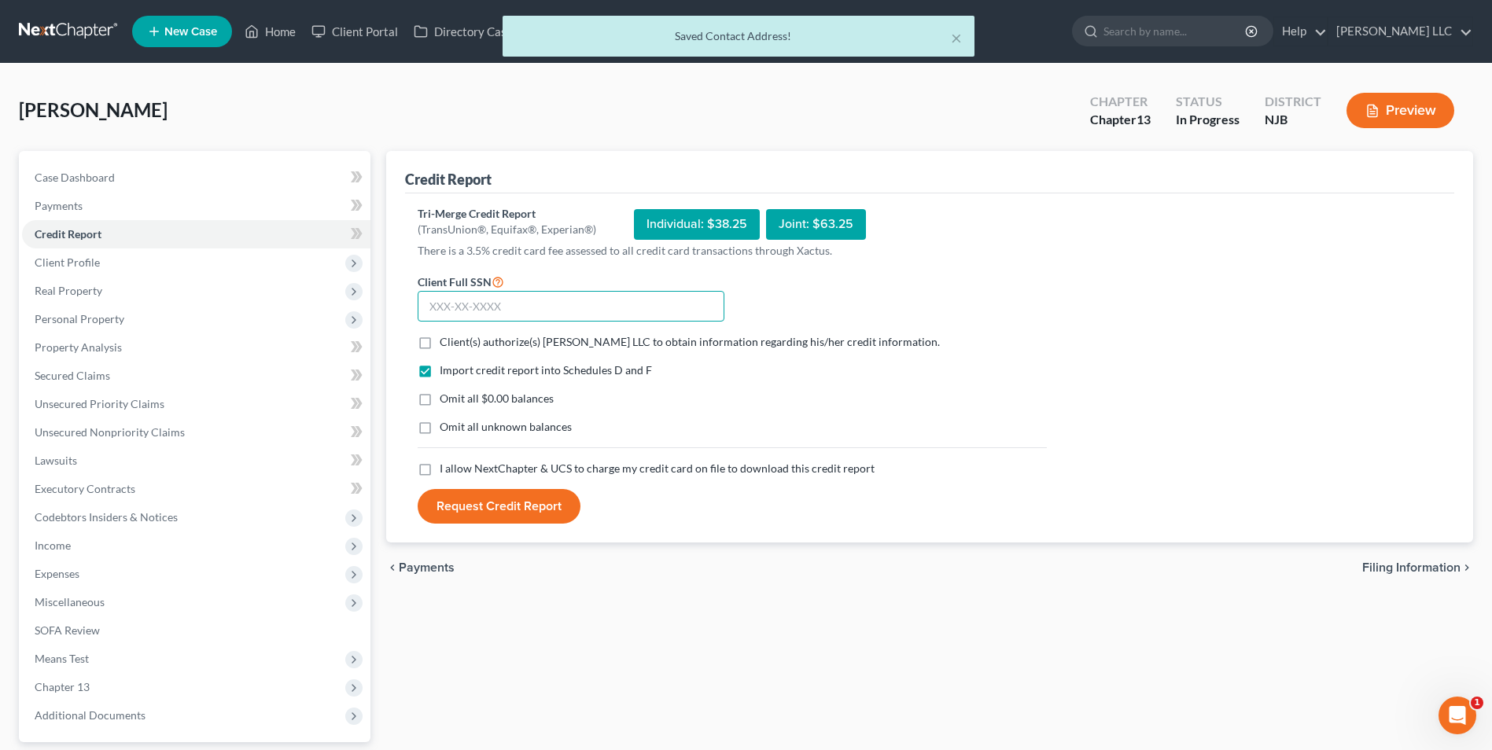
click at [476, 305] on input "text" at bounding box center [571, 306] width 307 height 31
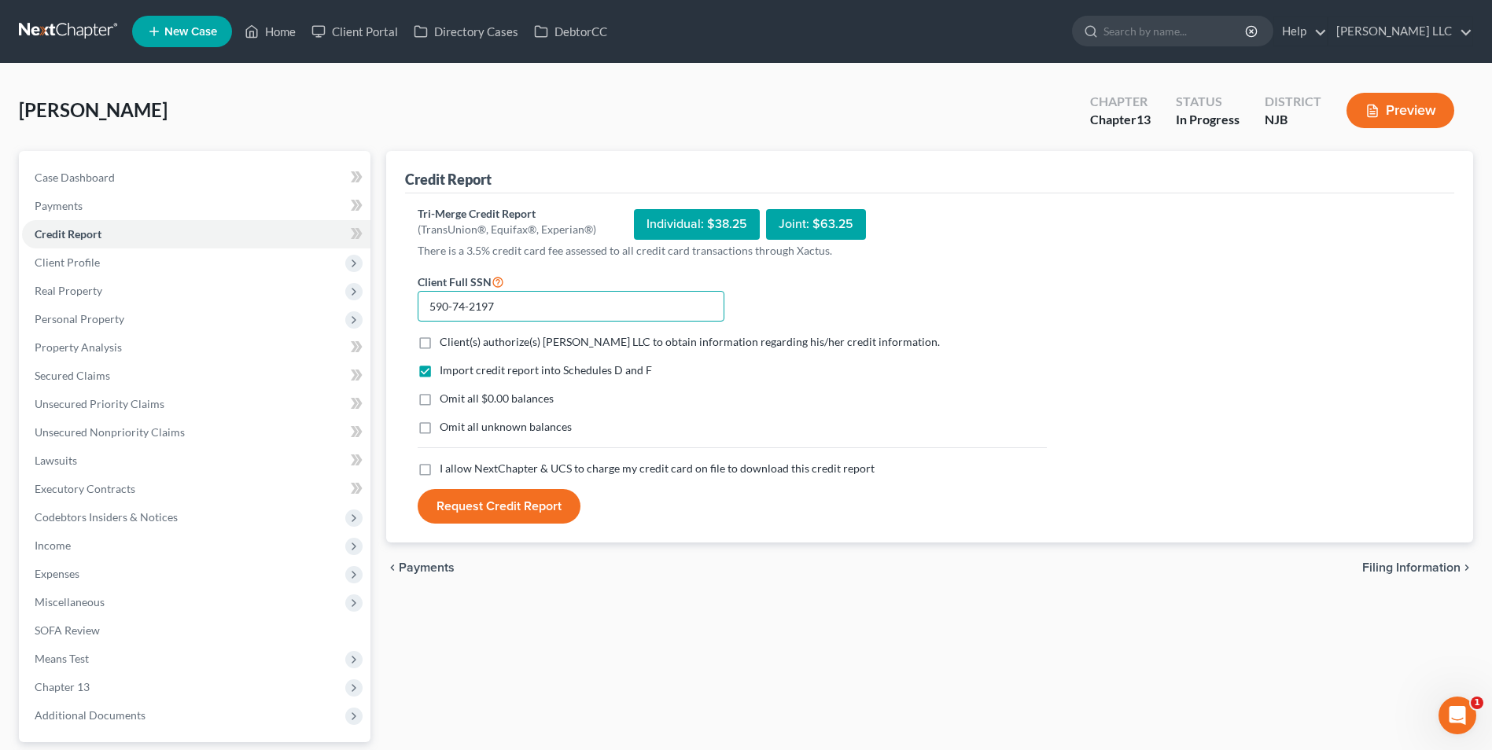
type input "590-74-2197"
click at [440, 342] on label "Client(s) authorize(s) ROBERT H JOHNSON LLC to obtain information regarding his…" at bounding box center [690, 342] width 500 height 16
click at [446, 342] on input "Client(s) authorize(s) ROBERT H JOHNSON LLC to obtain information regarding his…" at bounding box center [451, 339] width 10 height 10
checkbox input "true"
click at [440, 402] on label "Omit all $0.00 balances" at bounding box center [497, 399] width 114 height 16
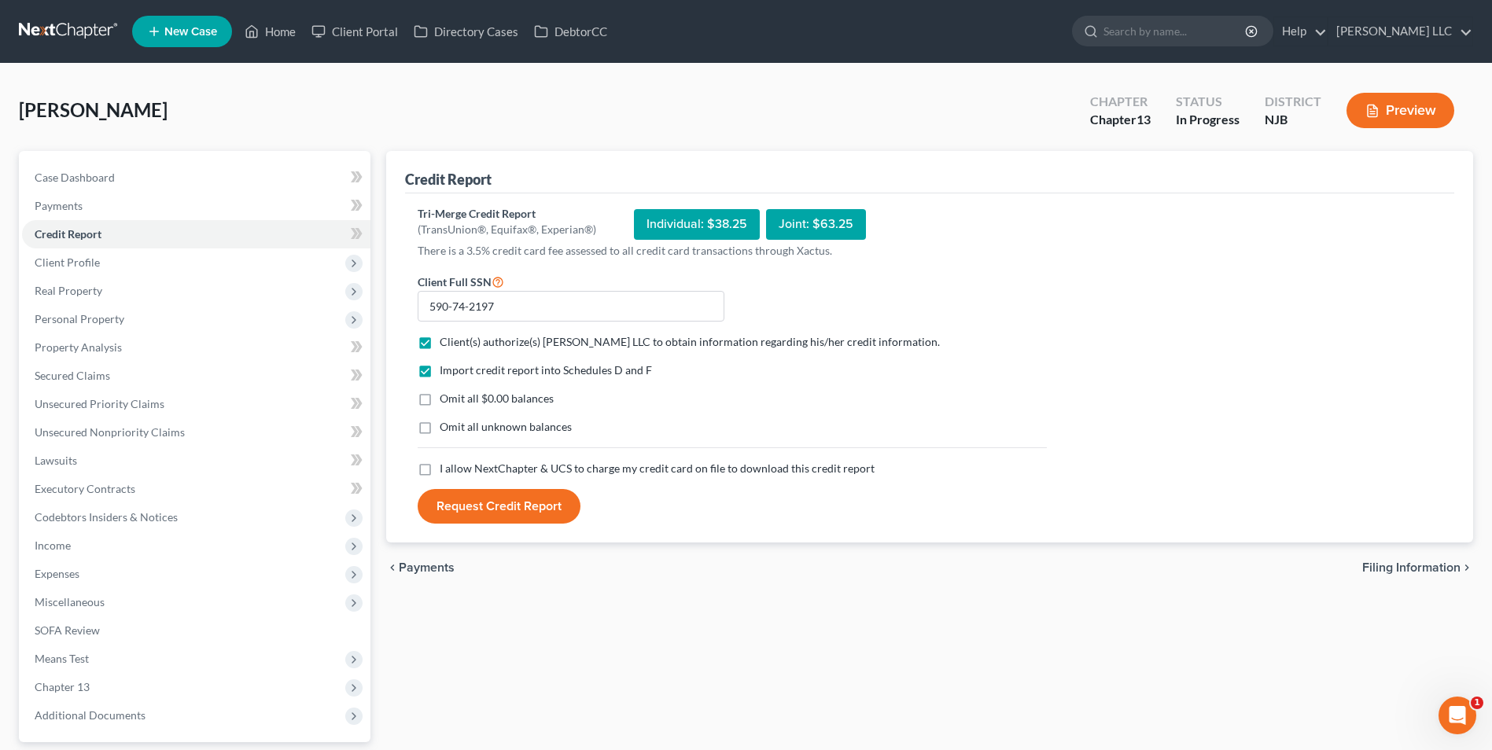
click at [446, 401] on input "Omit all $0.00 balances" at bounding box center [451, 396] width 10 height 10
checkbox input "true"
click at [440, 462] on label "I allow NextChapter & UCS to charge my credit card on file to download this cre…" at bounding box center [657, 469] width 435 height 16
click at [446, 462] on input "I allow NextChapter & UCS to charge my credit card on file to download this cre…" at bounding box center [451, 466] width 10 height 10
checkbox input "true"
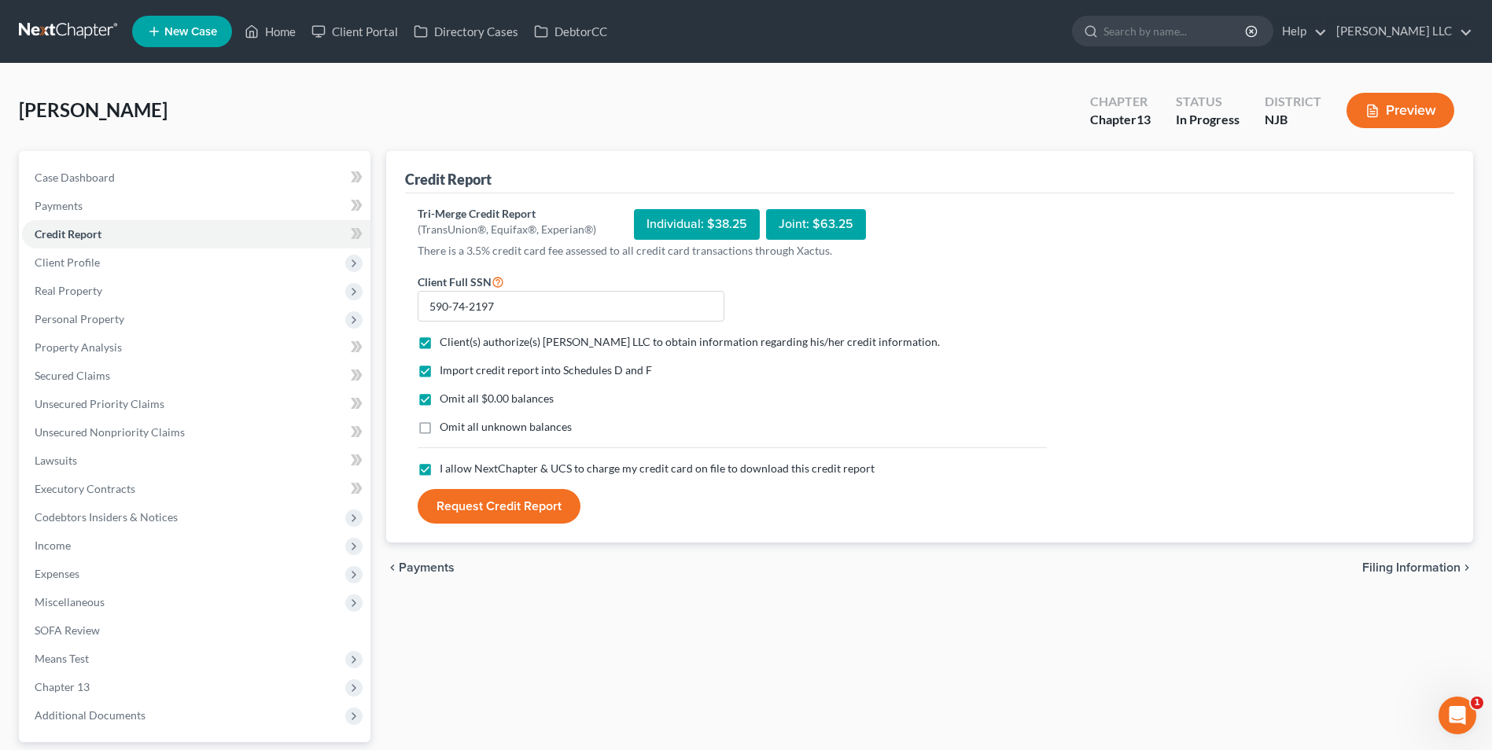
click at [480, 506] on button "Request Credit Report" at bounding box center [499, 506] width 163 height 35
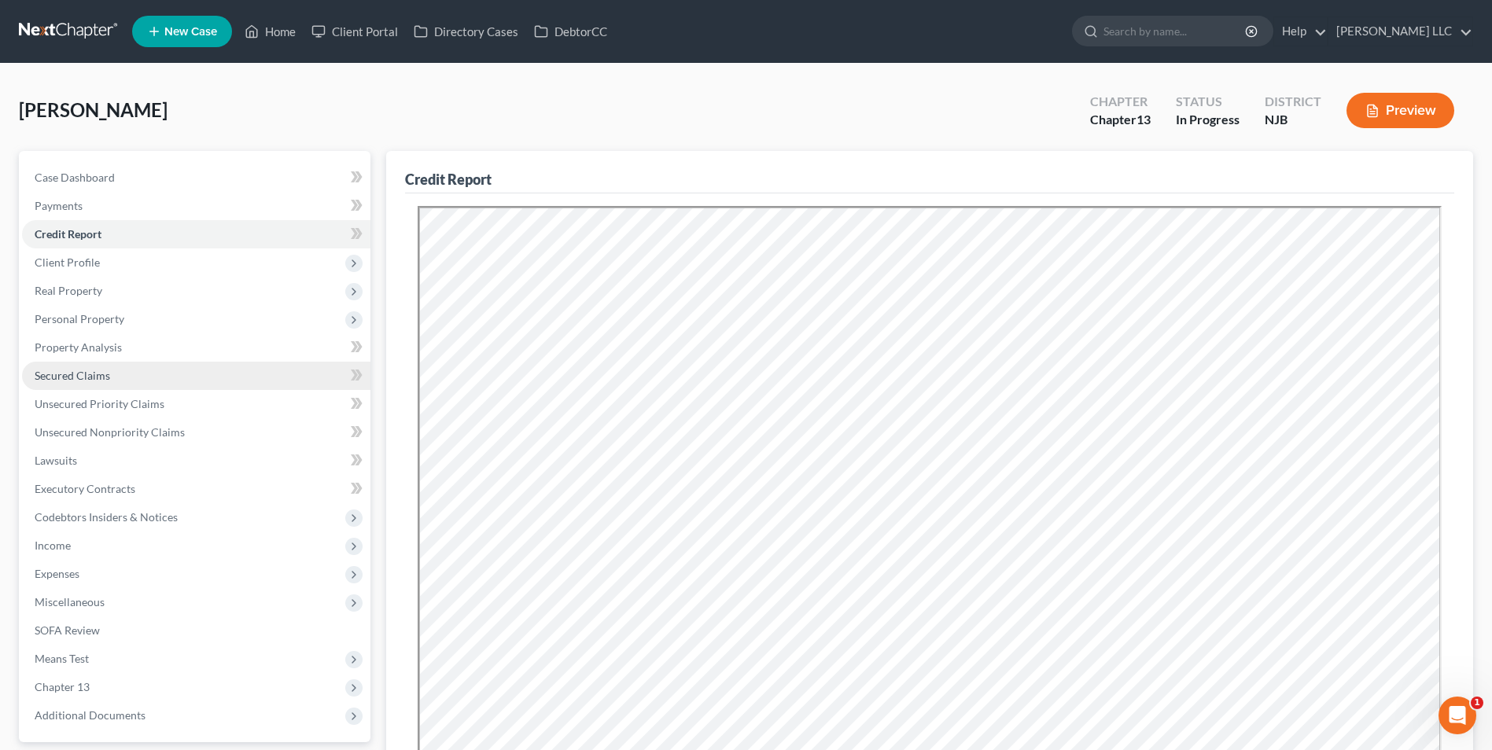
click at [72, 372] on span "Secured Claims" at bounding box center [72, 375] width 75 height 13
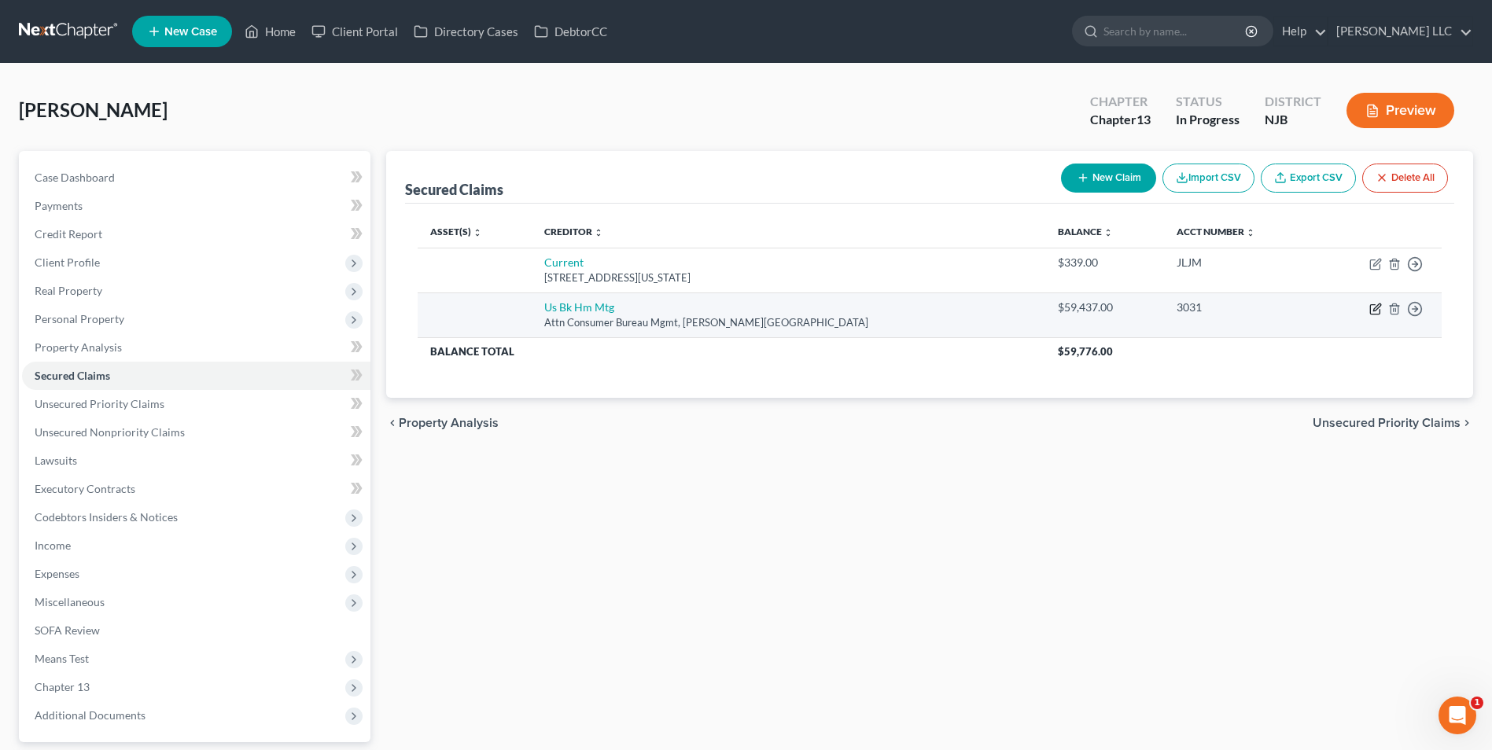
click at [1371, 307] on icon "button" at bounding box center [1375, 309] width 13 height 13
select select "24"
select select "0"
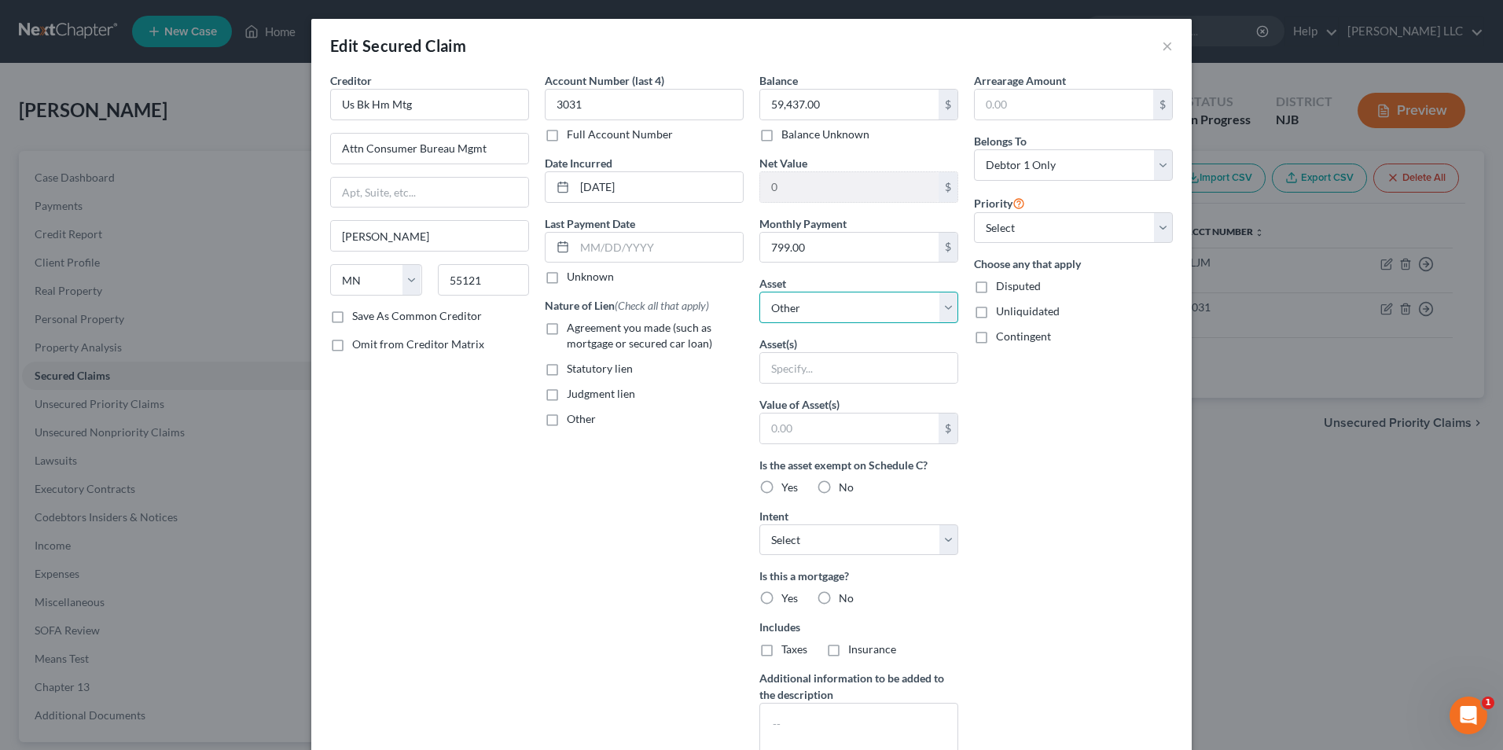
click at [813, 308] on select "Select Other Multiple Assets 84 Colonial Square Place - $0.0" at bounding box center [859, 307] width 199 height 31
select select "2"
click at [760, 292] on select "Select Other Multiple Assets 84 Colonial Square Place - $0.0" at bounding box center [859, 307] width 199 height 31
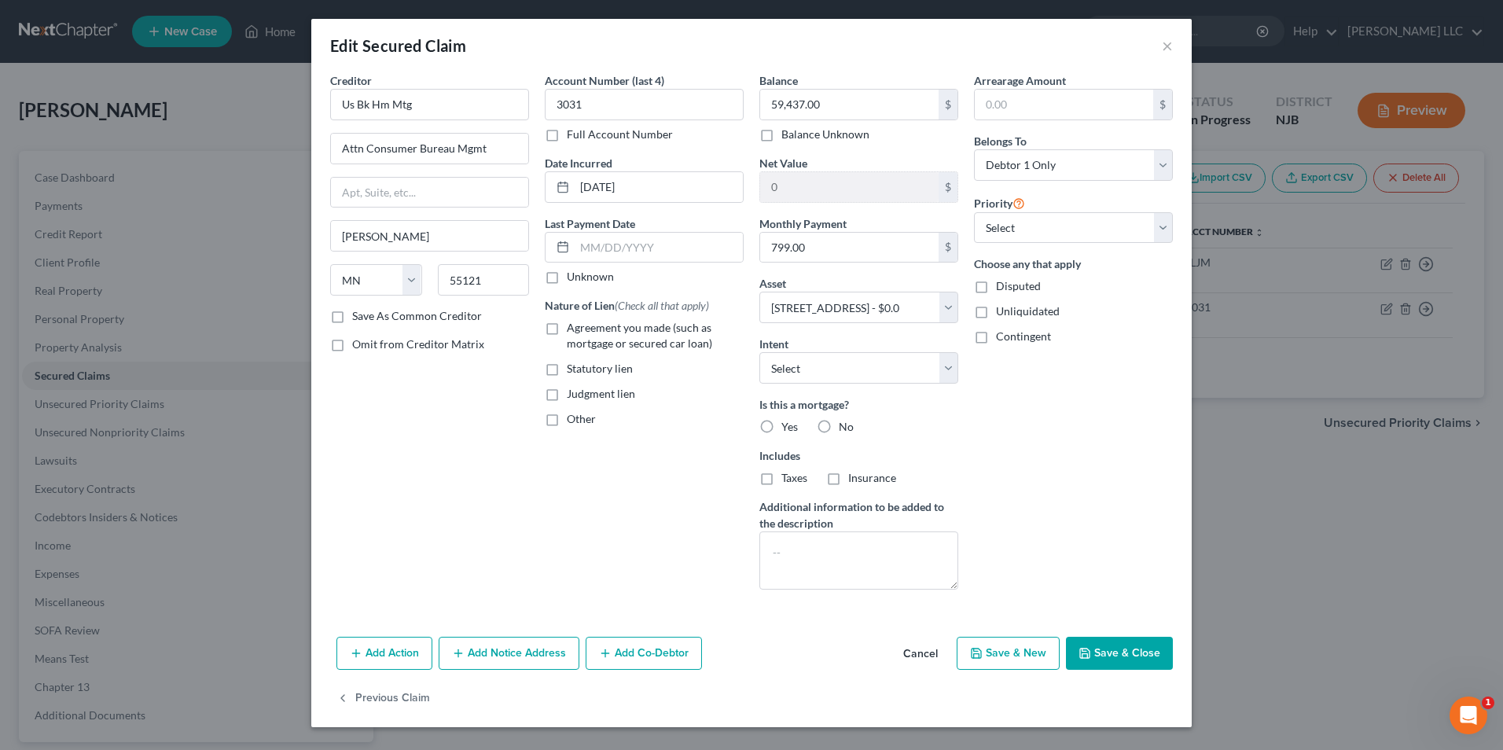
click at [782, 428] on label "Yes" at bounding box center [790, 427] width 17 height 16
click at [788, 428] on input "Yes" at bounding box center [793, 424] width 10 height 10
radio input "true"
click at [782, 485] on label "Taxes" at bounding box center [795, 478] width 26 height 16
click at [788, 480] on input "Taxes" at bounding box center [793, 475] width 10 height 10
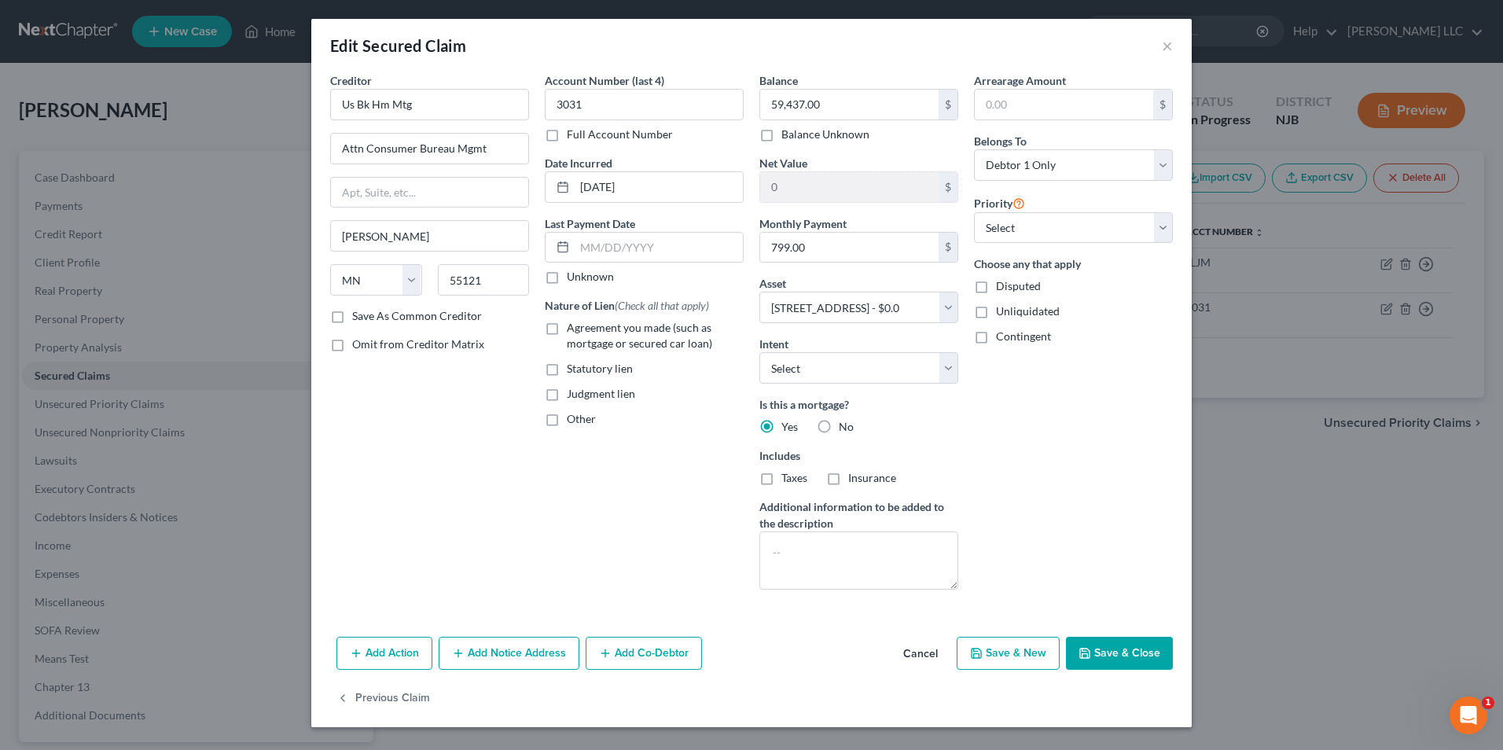
checkbox input "true"
click at [848, 480] on label "Insurance" at bounding box center [872, 478] width 48 height 16
click at [855, 480] on input "Insurance" at bounding box center [860, 475] width 10 height 10
checkbox input "true"
click at [867, 373] on select "Select Surrender Redeem Reaffirm Avoid Other" at bounding box center [859, 367] width 199 height 31
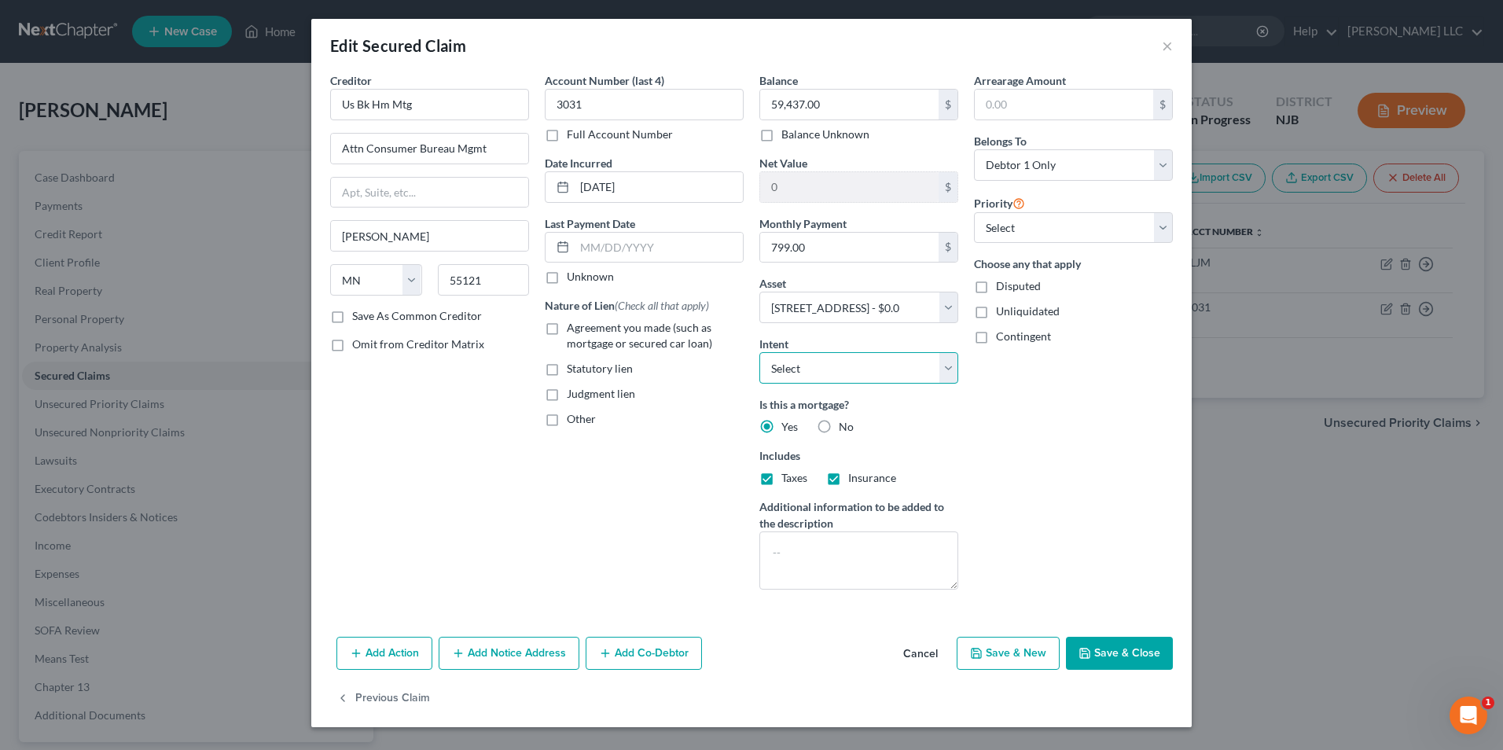
select select "4"
click at [760, 352] on select "Select Surrender Redeem Reaffirm Avoid Other" at bounding box center [859, 367] width 199 height 31
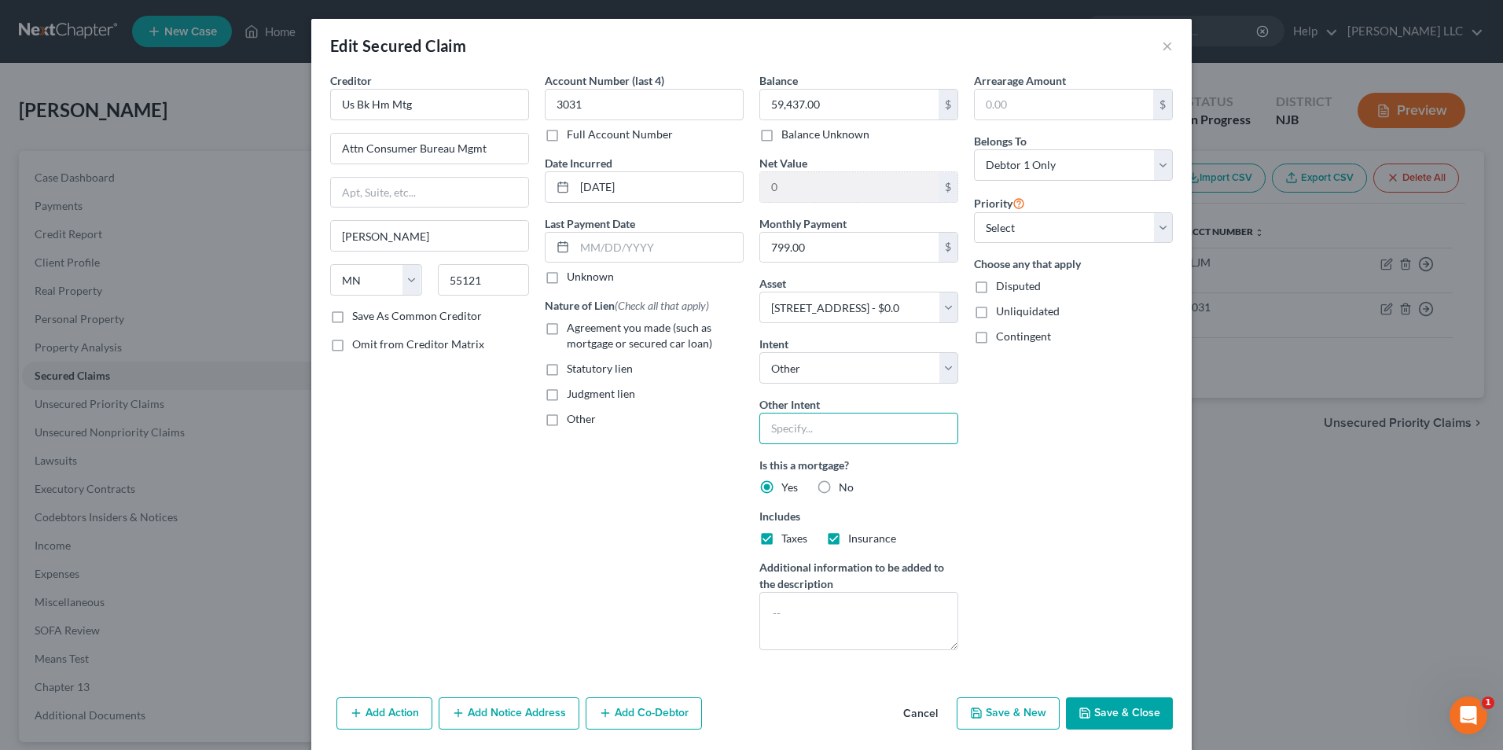
click at [840, 433] on input "text" at bounding box center [859, 428] width 199 height 31
type input "Pay pursuant to contract"
click at [1117, 720] on button "Save & Close" at bounding box center [1119, 713] width 107 height 33
select select
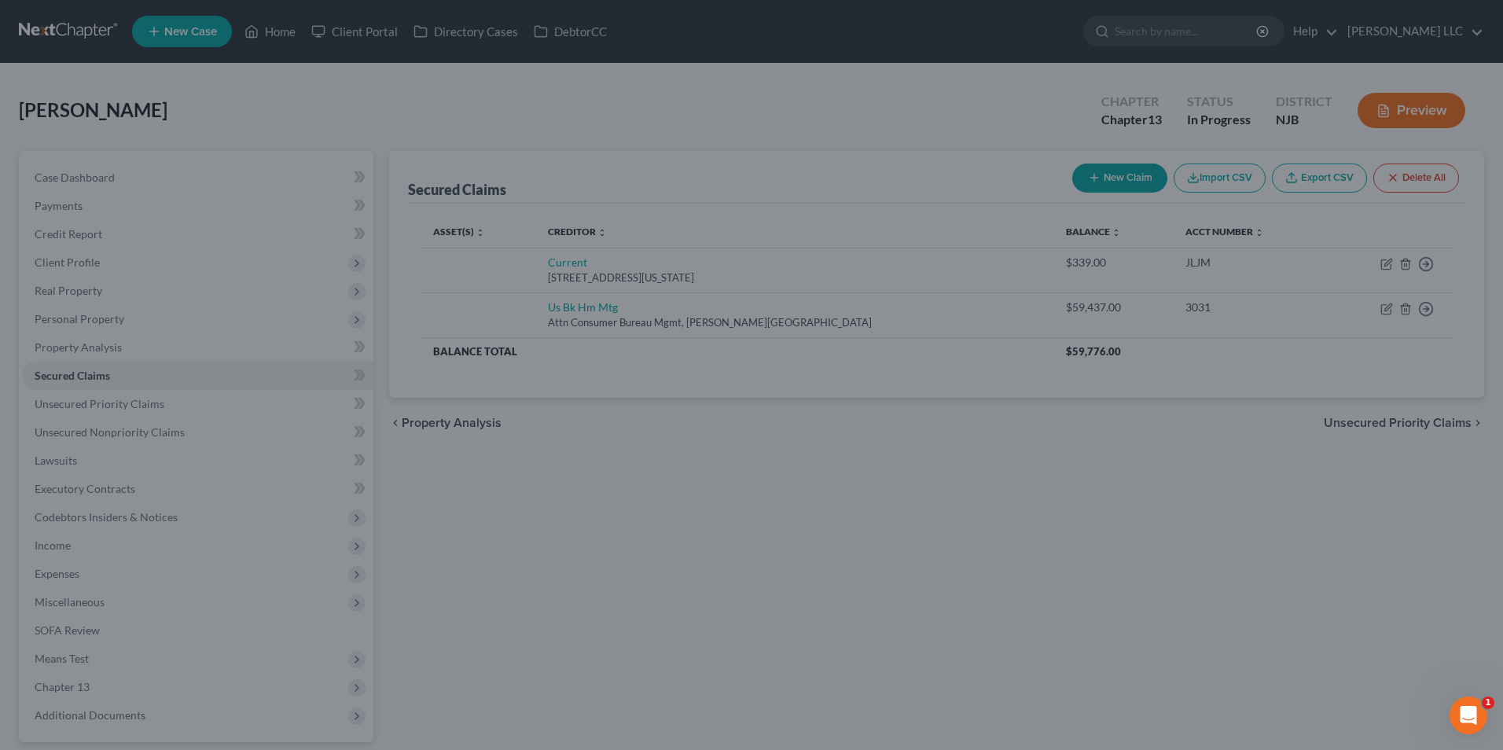
type input "-59,437.00"
select select "2"
type input "0"
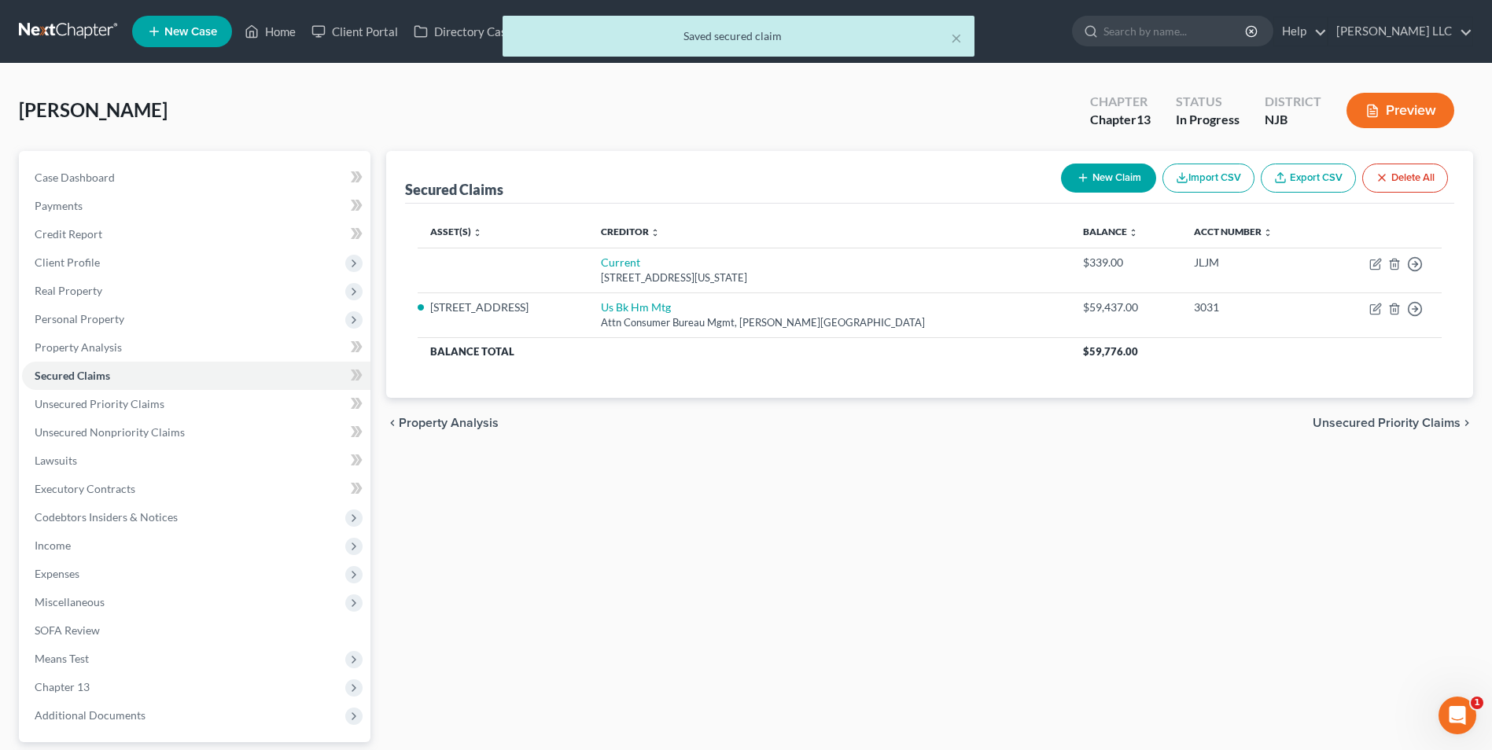
click at [1331, 423] on span "Unsecured Priority Claims" at bounding box center [1386, 423] width 148 height 13
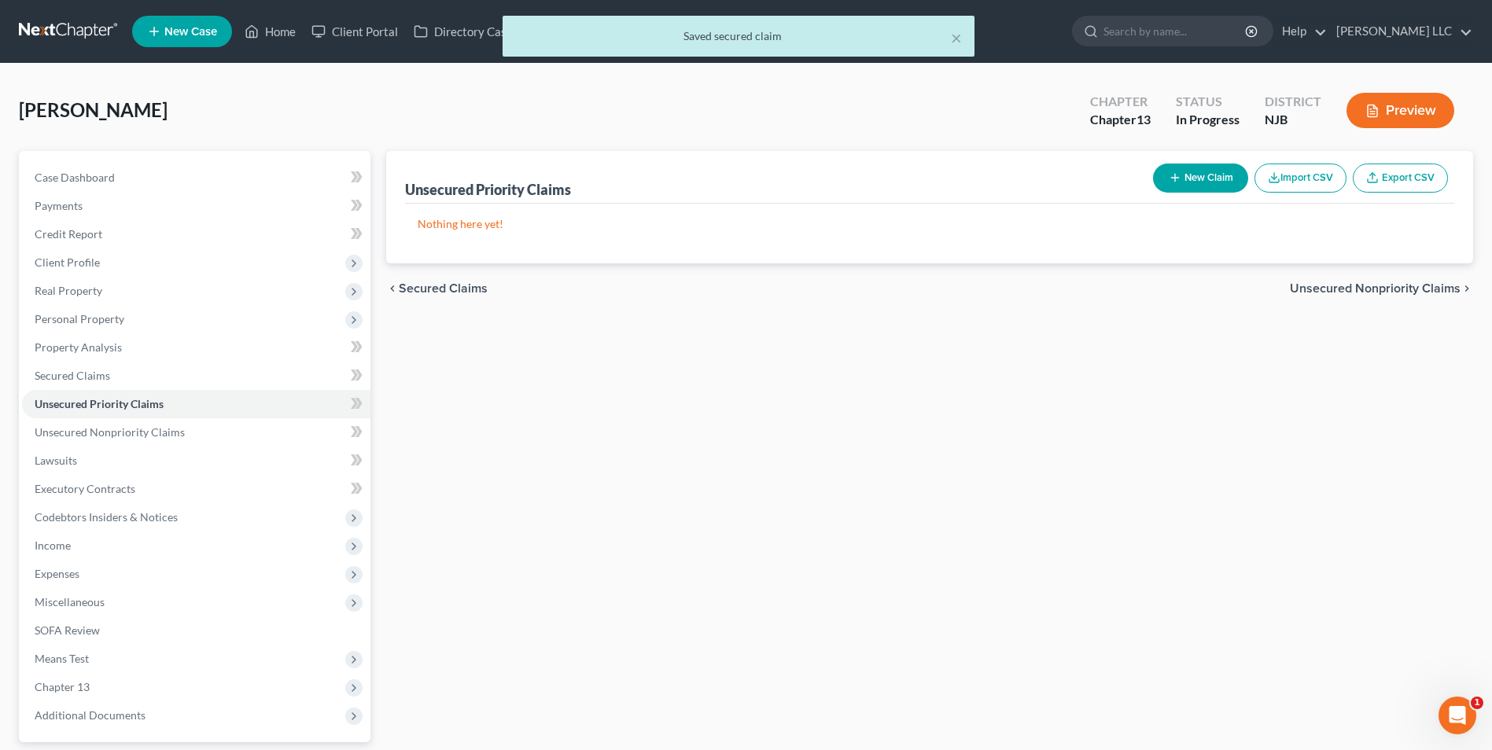
click at [1368, 290] on span "Unsecured Nonpriority Claims" at bounding box center [1374, 288] width 171 height 13
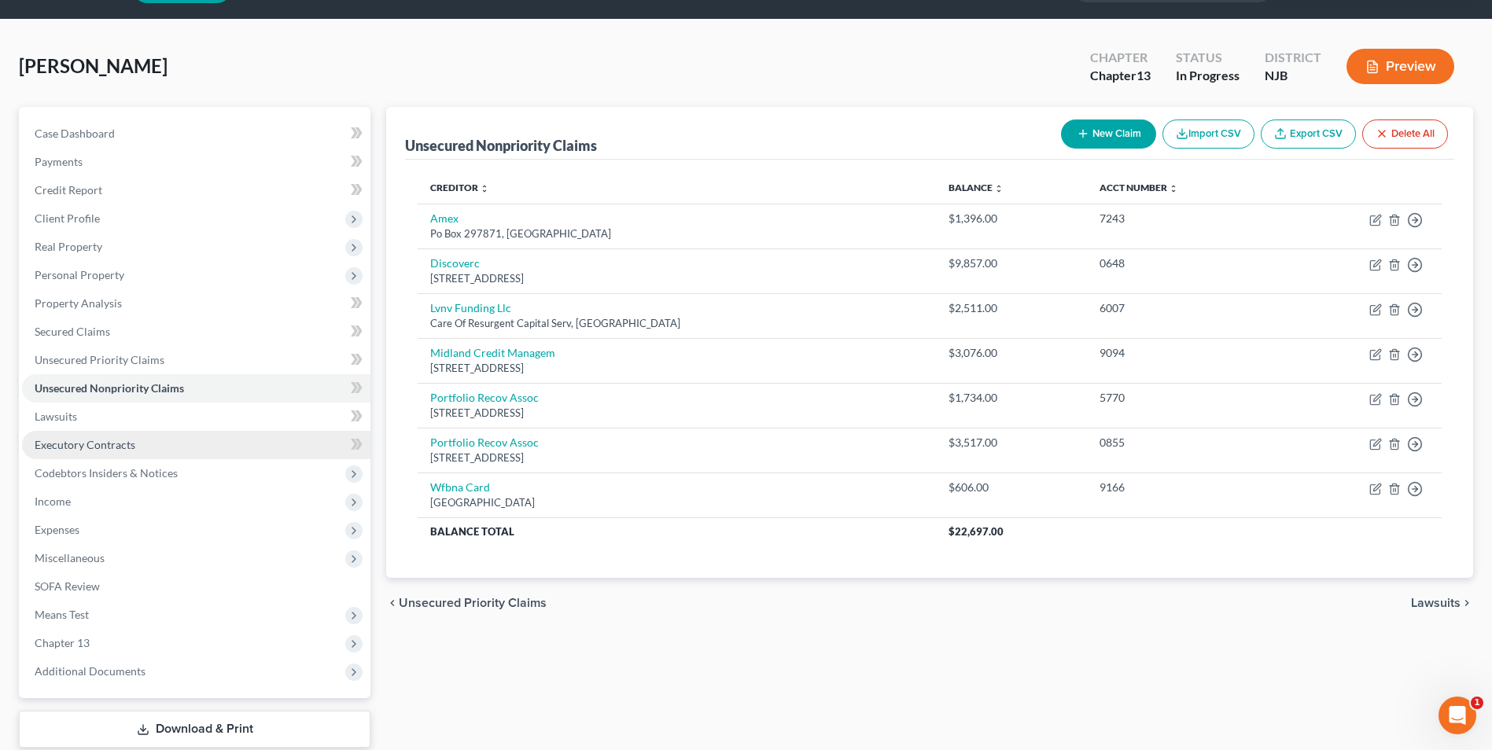
scroll to position [79, 0]
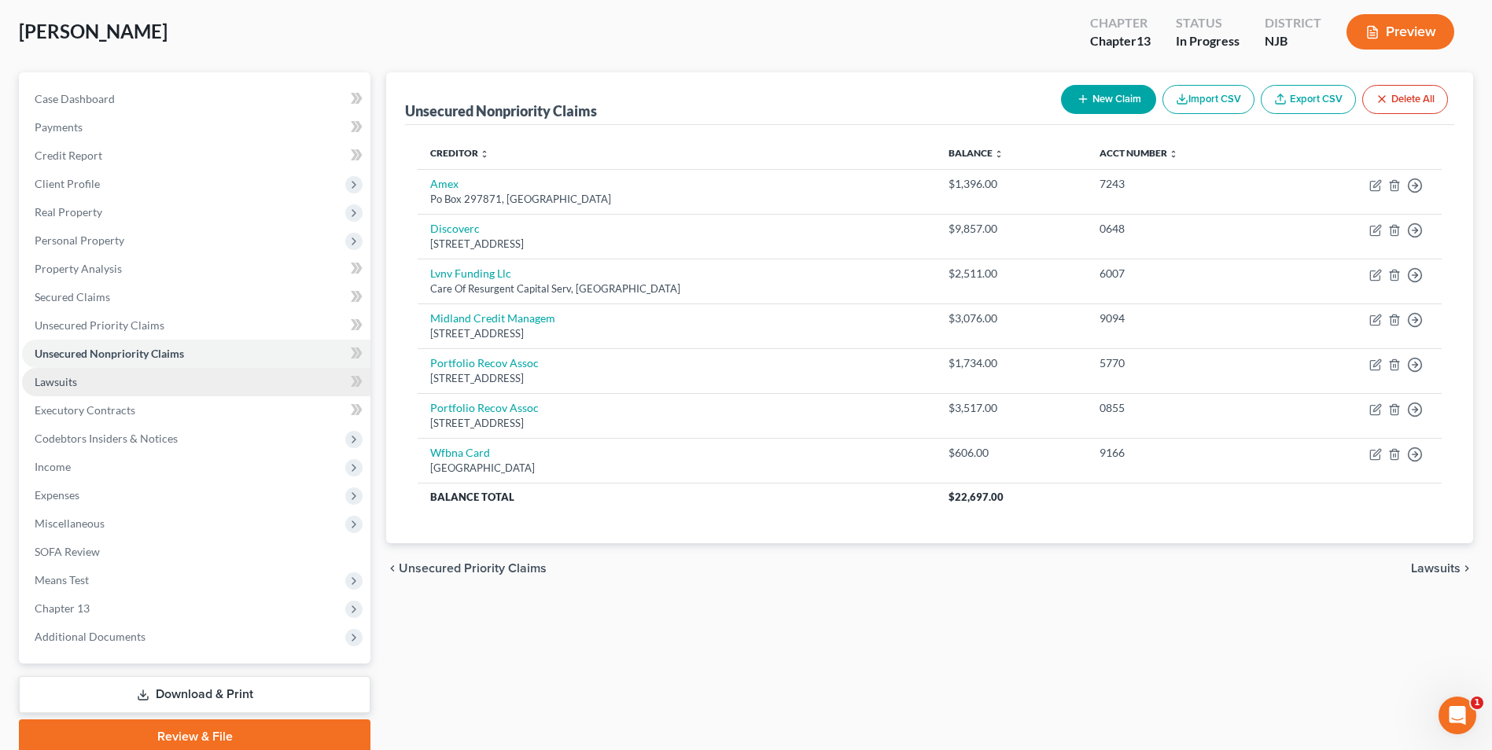
click at [98, 379] on link "Lawsuits" at bounding box center [196, 382] width 348 height 28
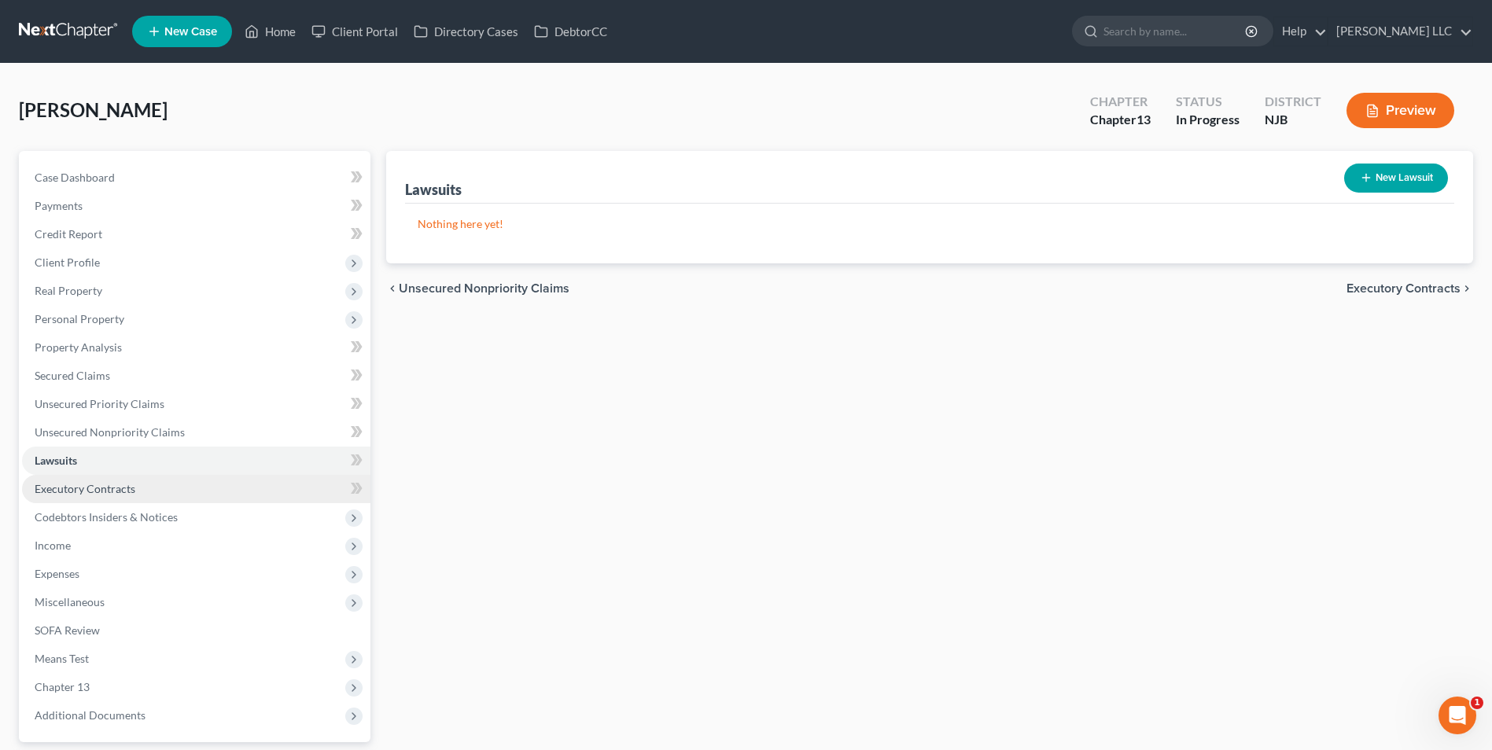
click at [142, 491] on link "Executory Contracts" at bounding box center [196, 489] width 348 height 28
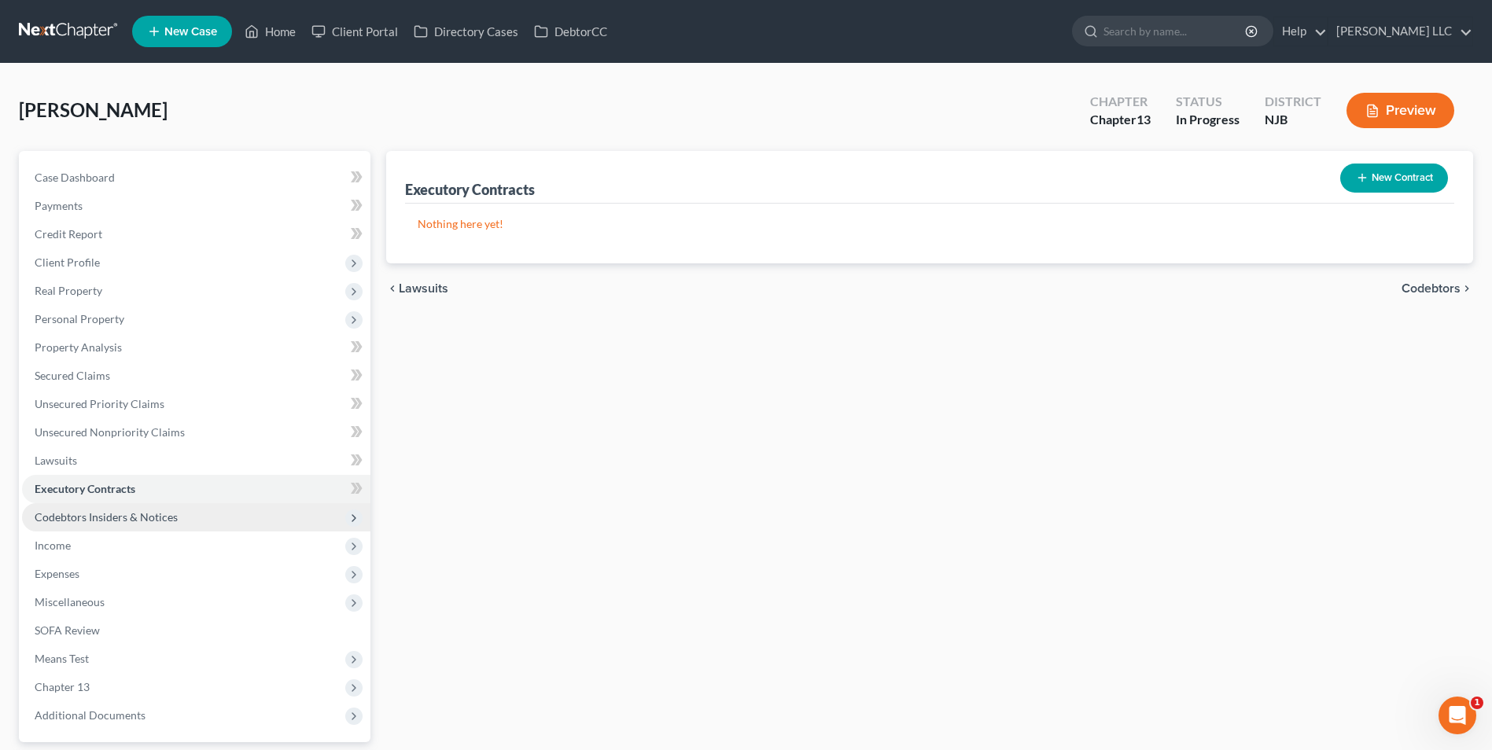
click at [146, 521] on span "Codebtors Insiders & Notices" at bounding box center [106, 516] width 143 height 13
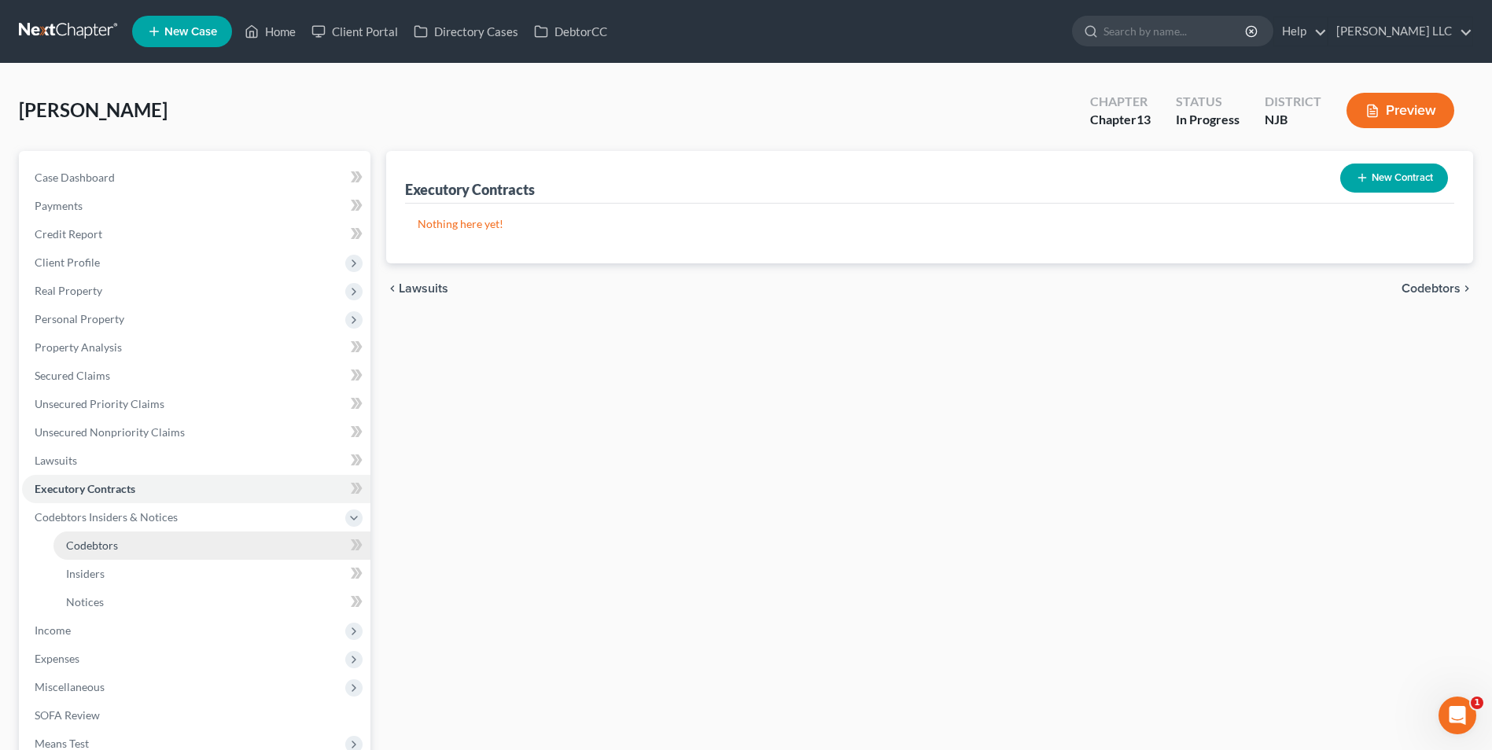
click at [145, 550] on link "Codebtors" at bounding box center [211, 546] width 317 height 28
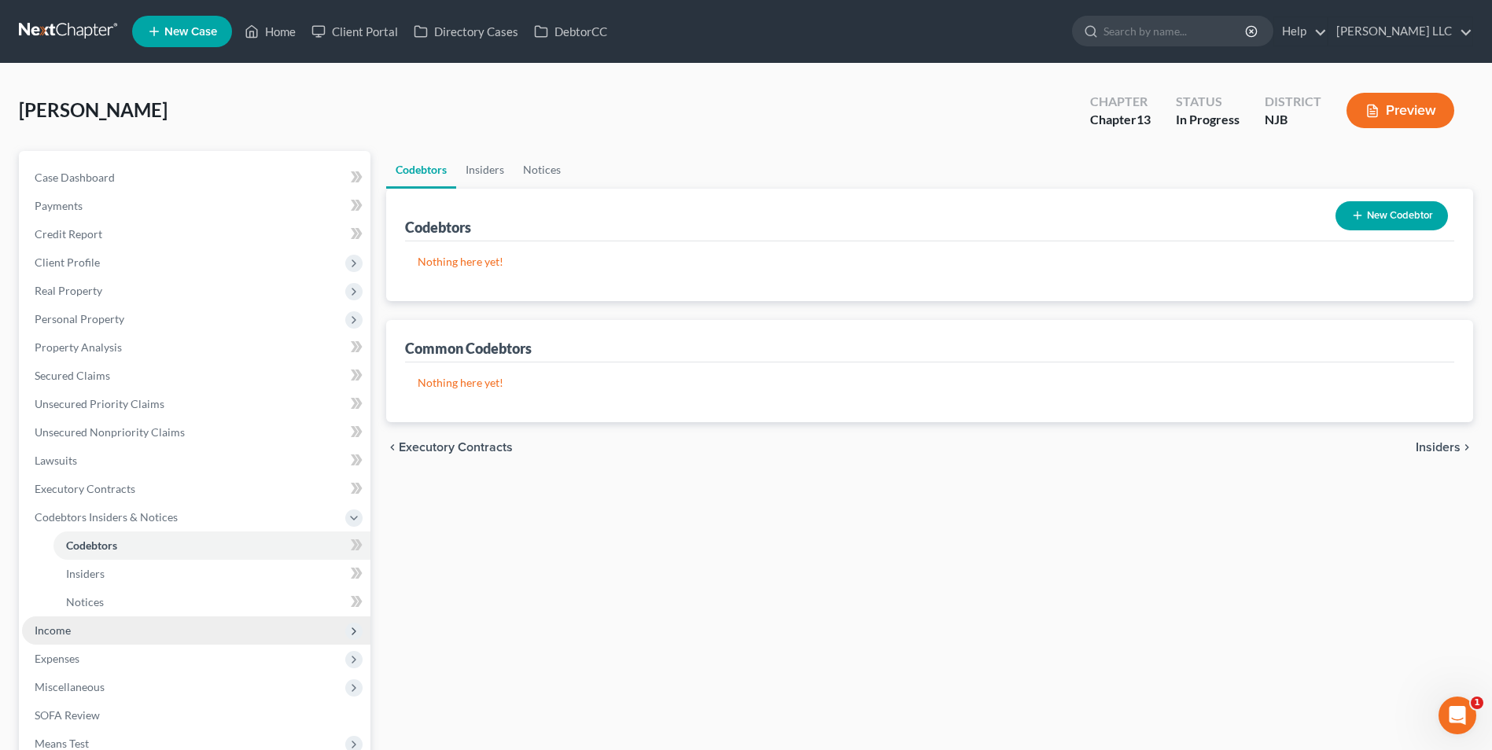
click at [132, 637] on span "Income" at bounding box center [196, 630] width 348 height 28
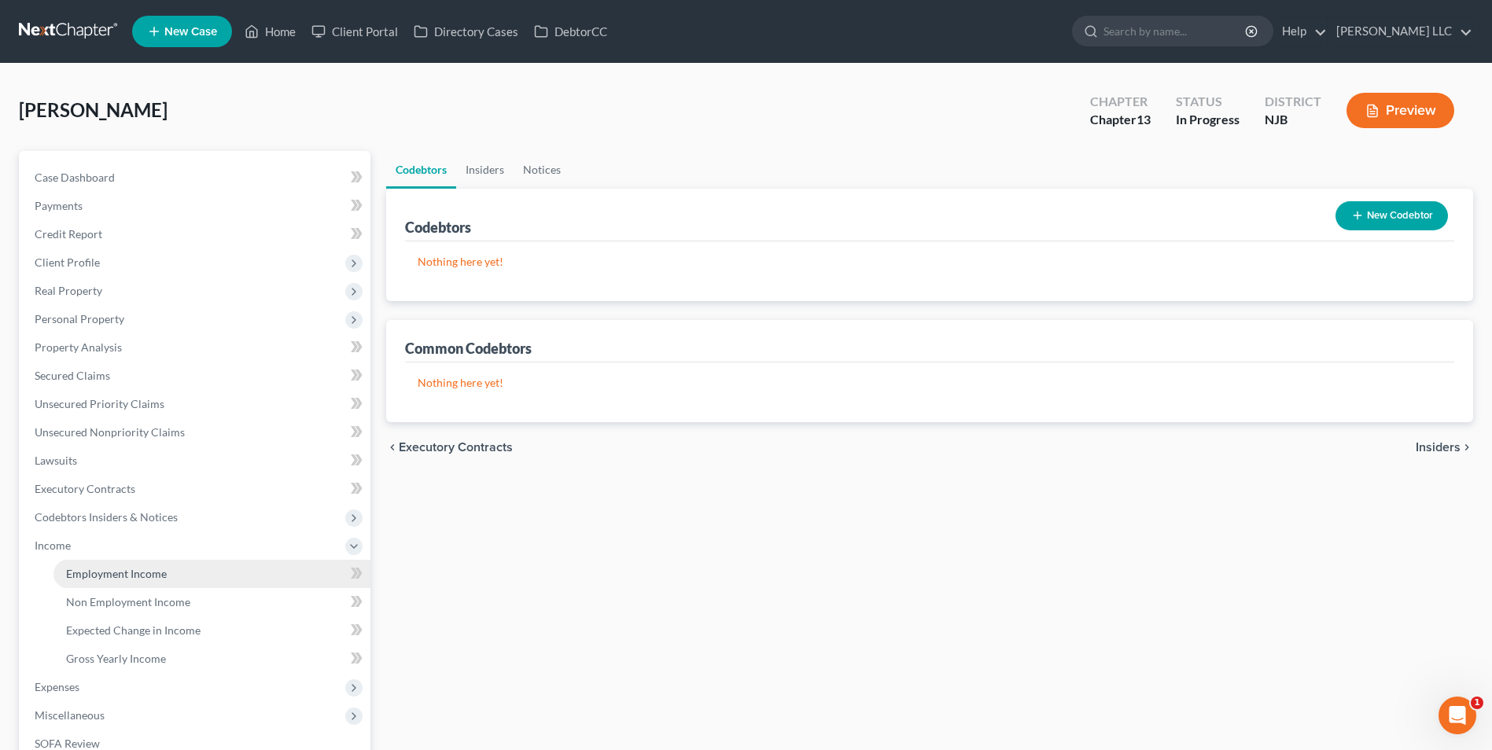
click at [153, 570] on span "Employment Income" at bounding box center [116, 573] width 101 height 13
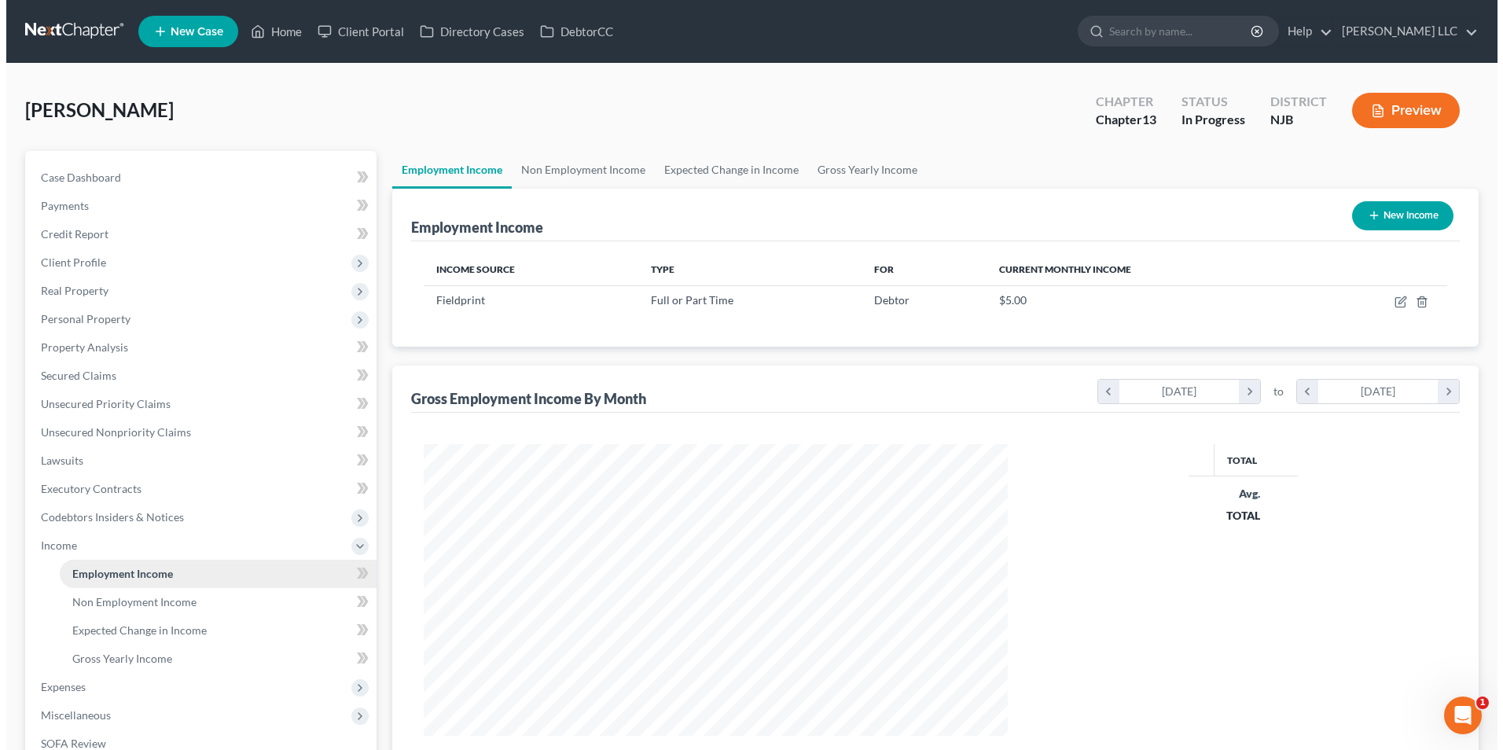
scroll to position [292, 615]
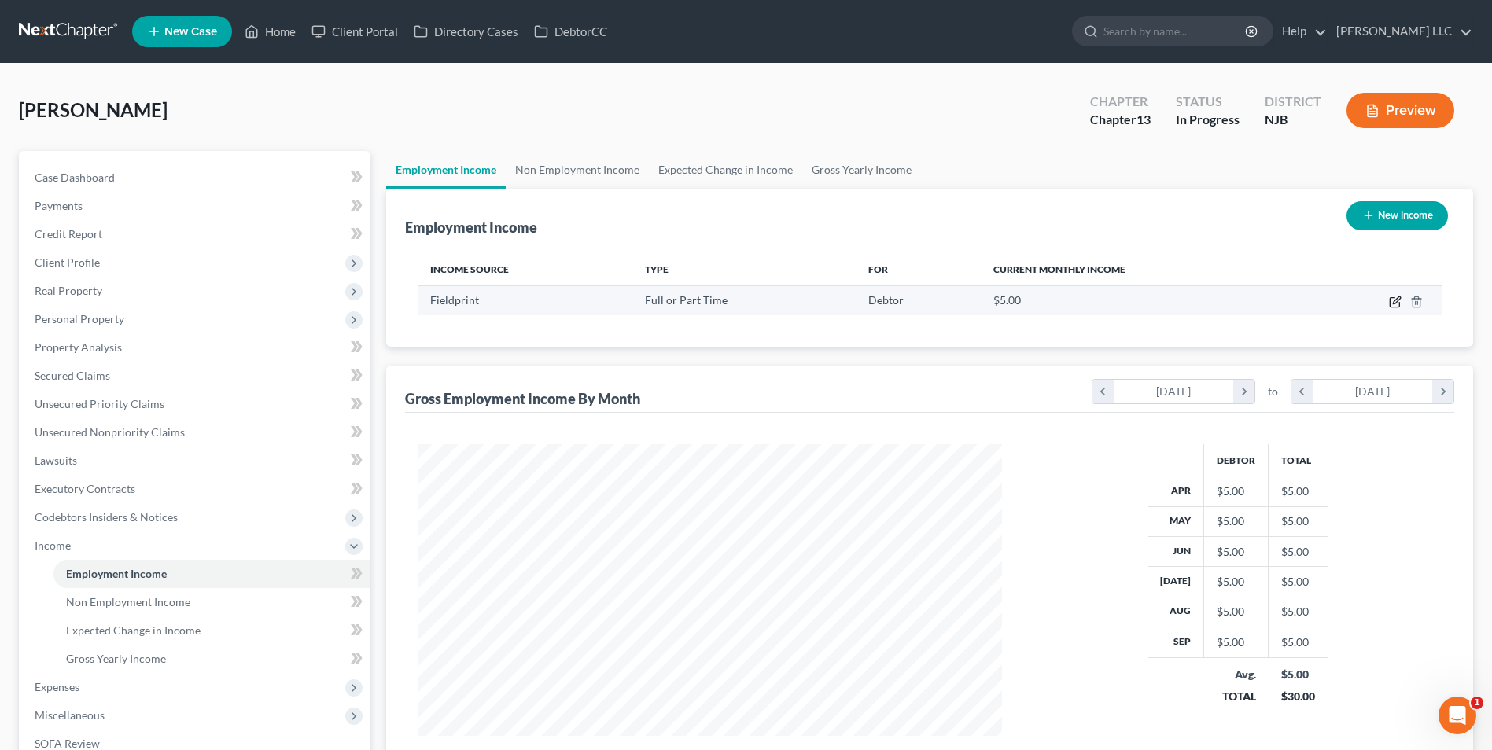
click at [1395, 302] on icon "button" at bounding box center [1395, 302] width 13 height 13
select select "0"
select select "33"
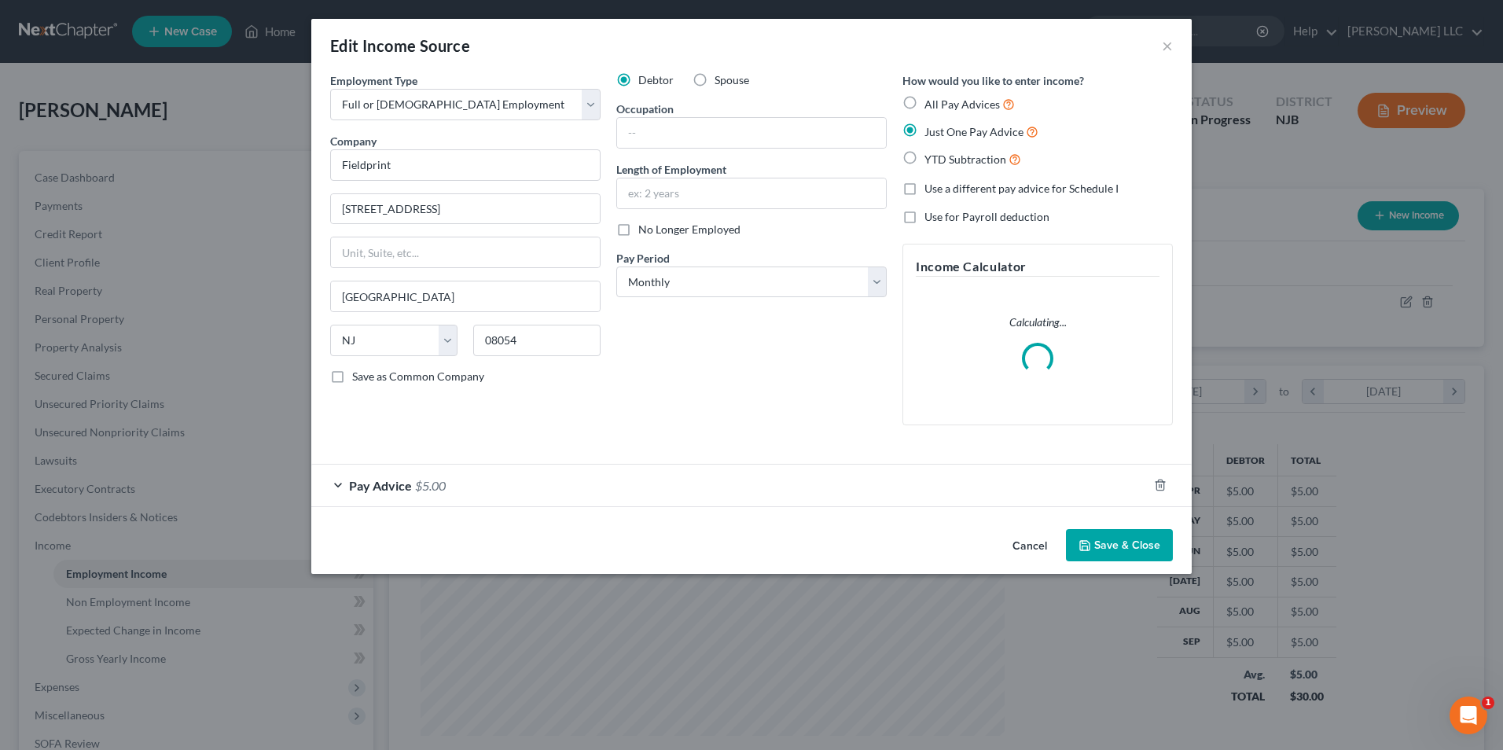
scroll to position [294, 621]
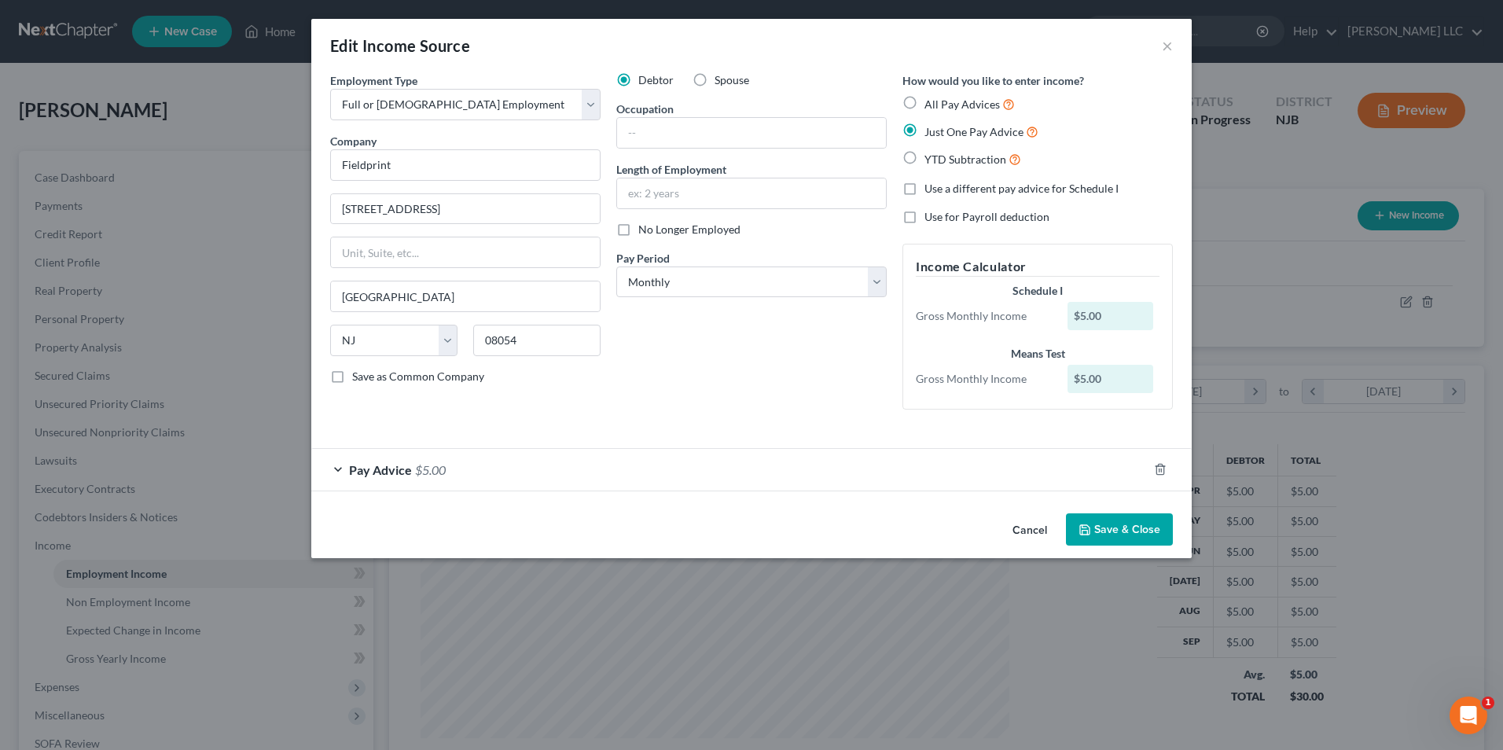
click at [346, 471] on div "Pay Advice $5.00" at bounding box center [729, 470] width 837 height 42
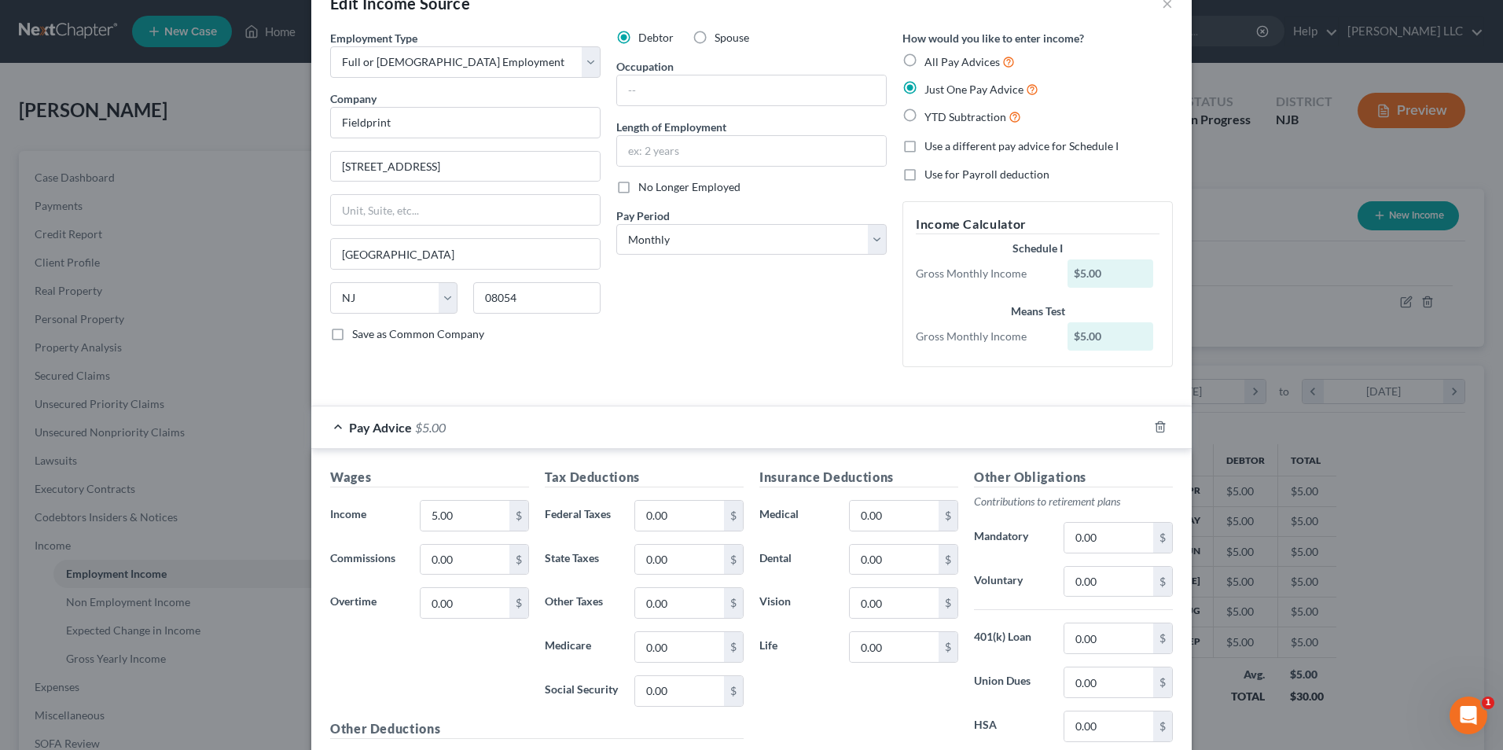
scroll to position [157, 0]
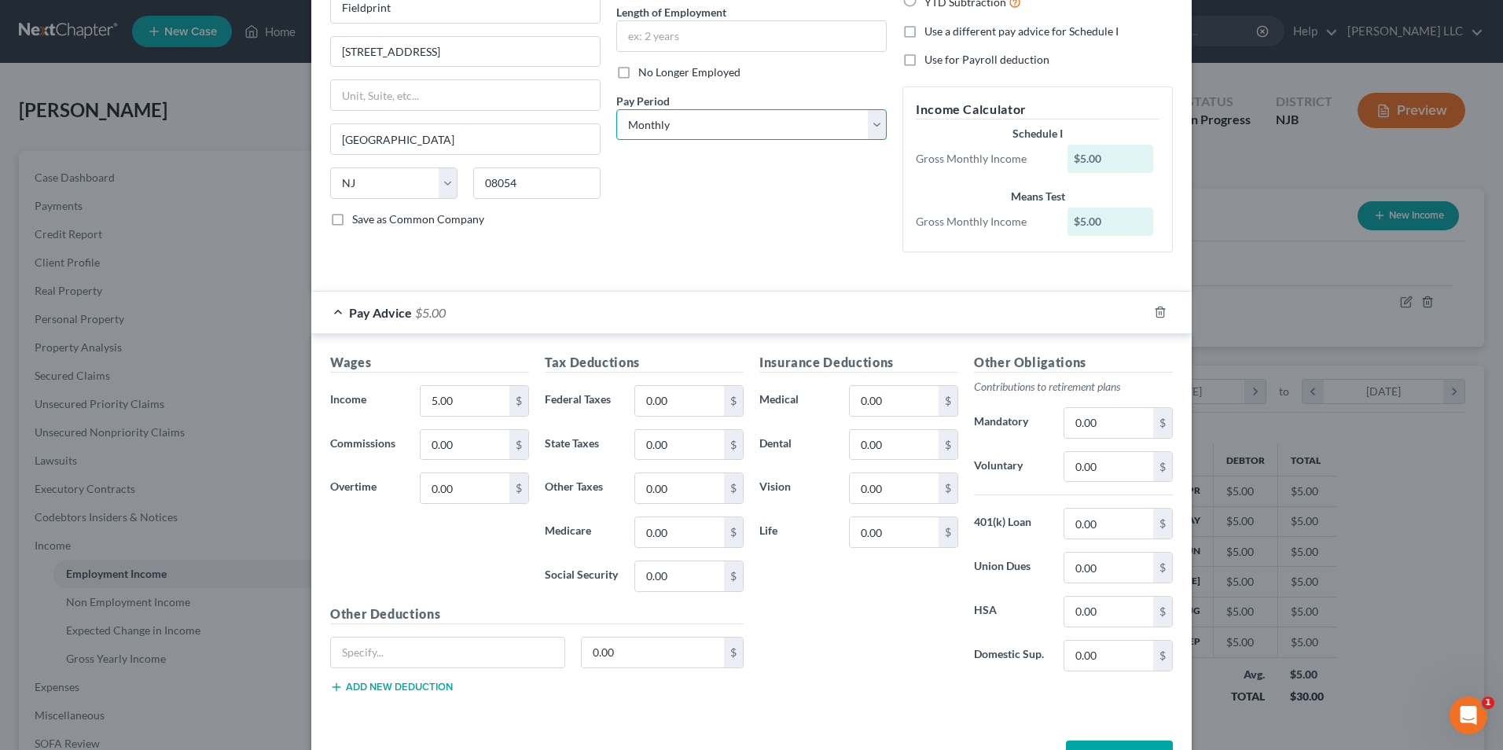
click at [730, 124] on select "Select Monthly Twice Monthly Every Other Week Weekly" at bounding box center [751, 124] width 270 height 31
select select "2"
click at [616, 109] on select "Select Monthly Twice Monthly Every Other Week Weekly" at bounding box center [751, 124] width 270 height 31
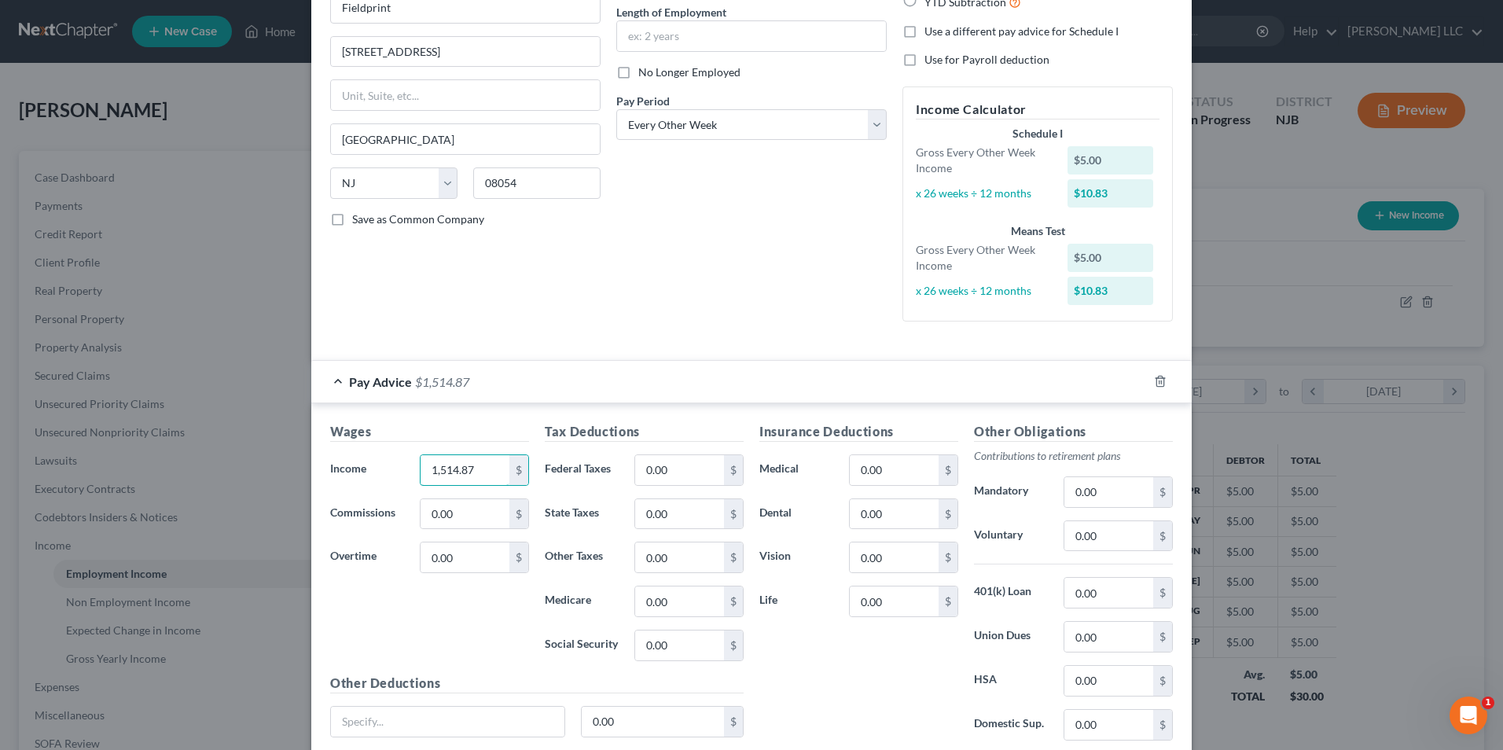
type input "1,514.87"
type input "47.49"
type input "92.49"
type input "21.63"
type input "37.57"
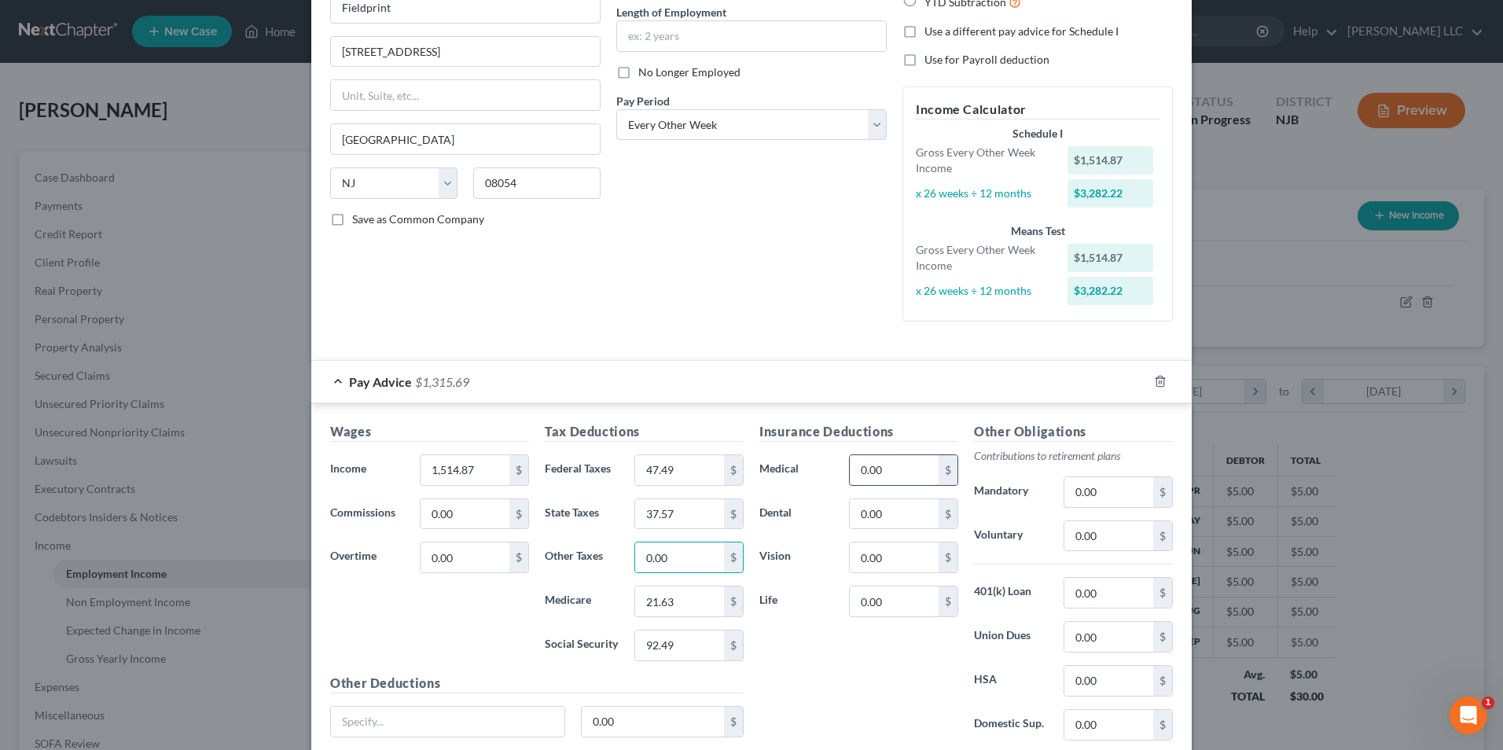
click at [870, 474] on input "0.00" at bounding box center [894, 470] width 89 height 30
type input "23.08"
type input "151.49"
type input "51.92"
click at [883, 598] on input "0.00" at bounding box center [894, 602] width 89 height 30
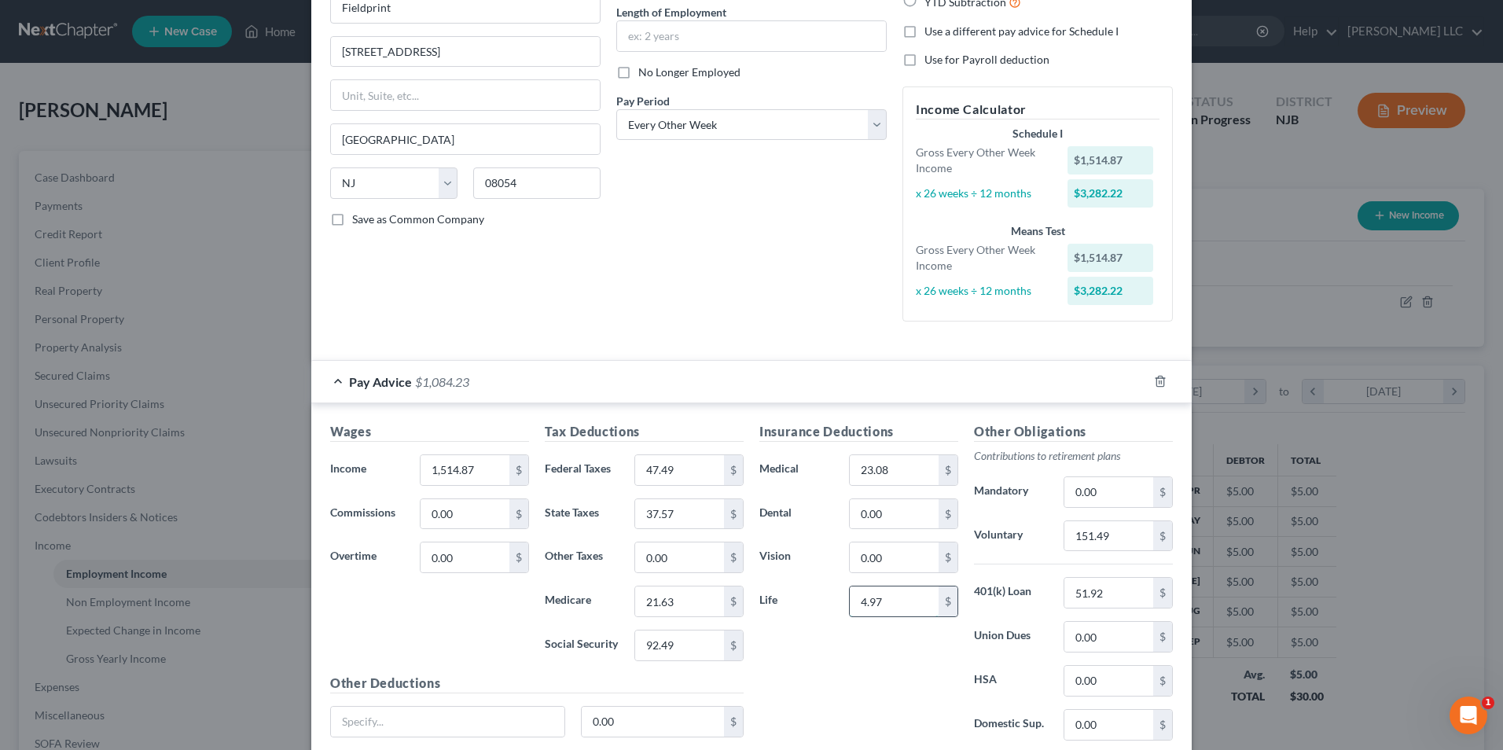
type input "4.97"
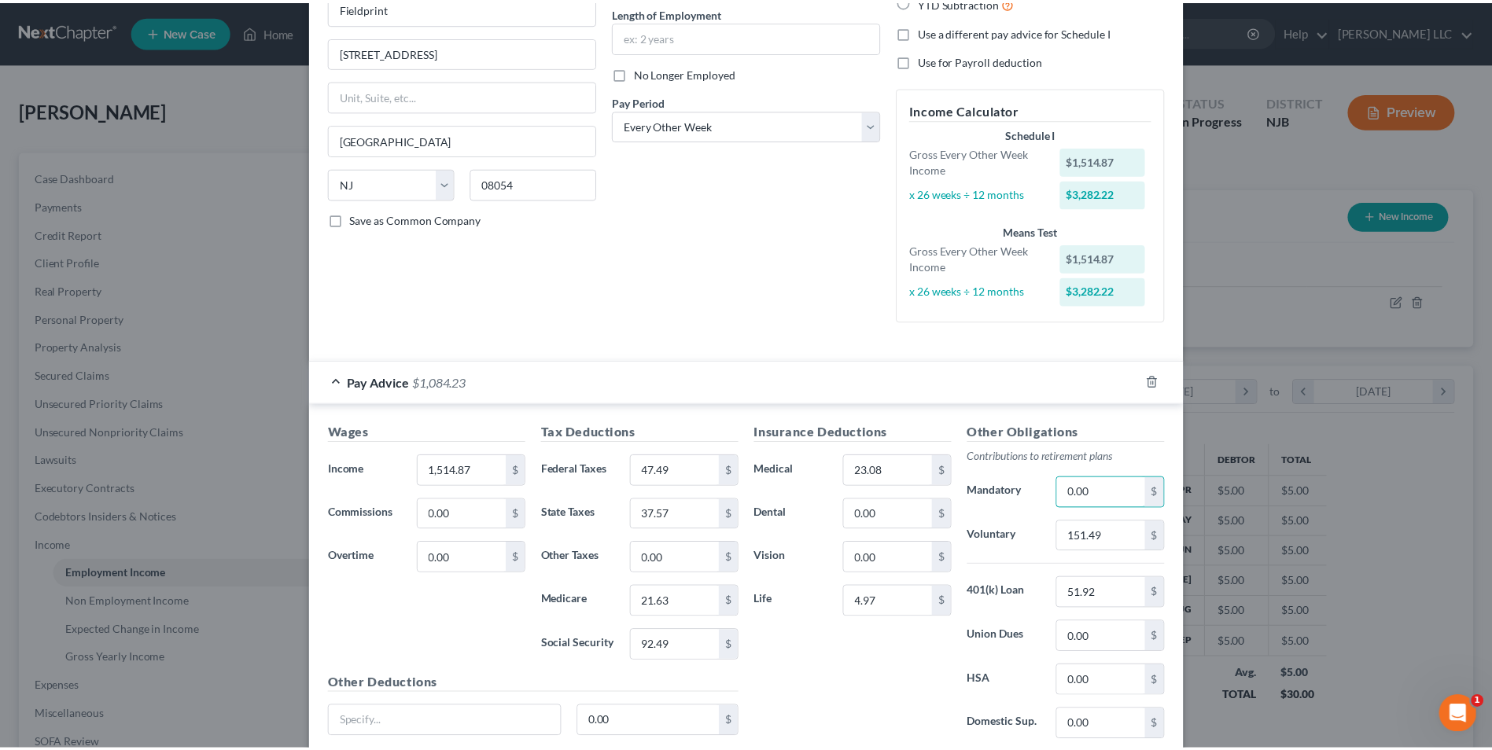
scroll to position [281, 0]
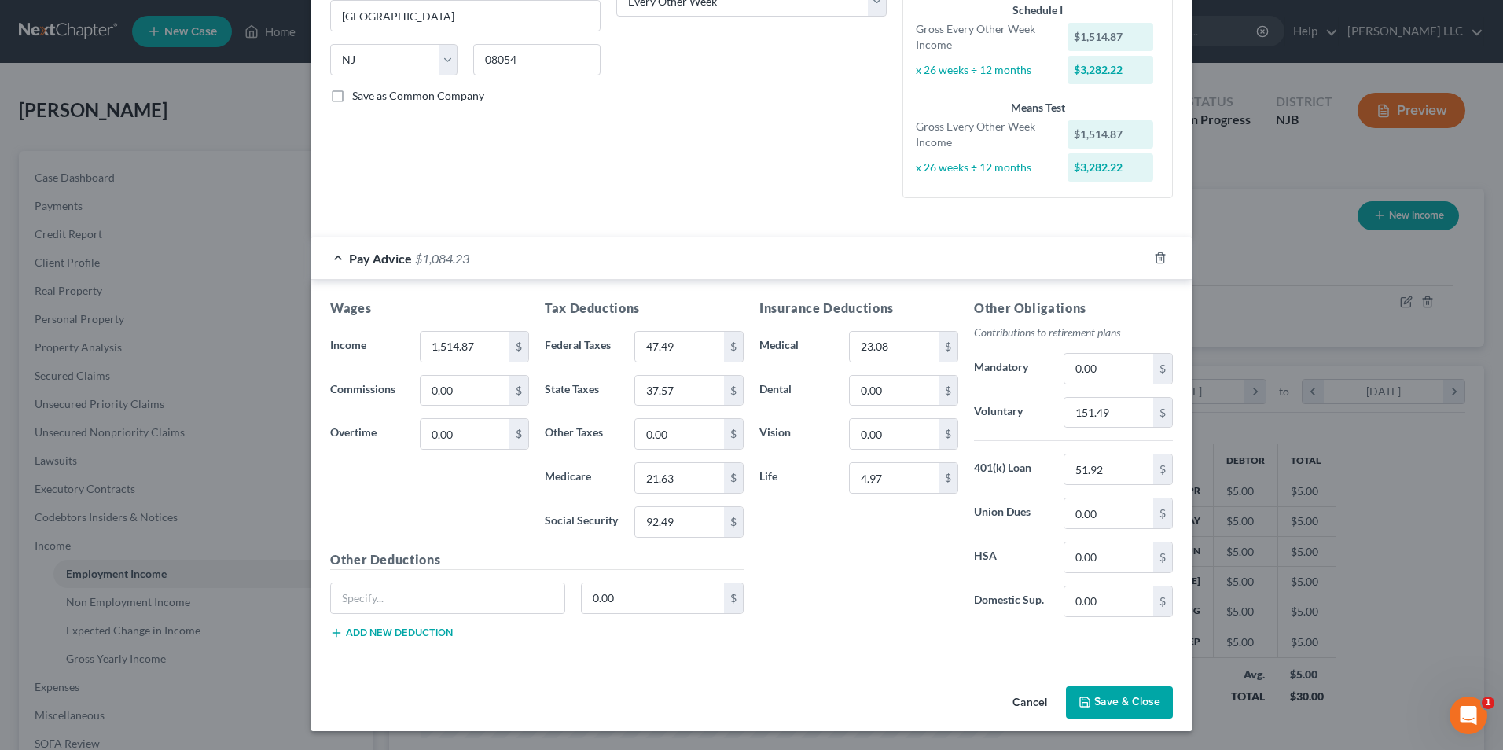
click at [1128, 697] on button "Save & Close" at bounding box center [1119, 702] width 107 height 33
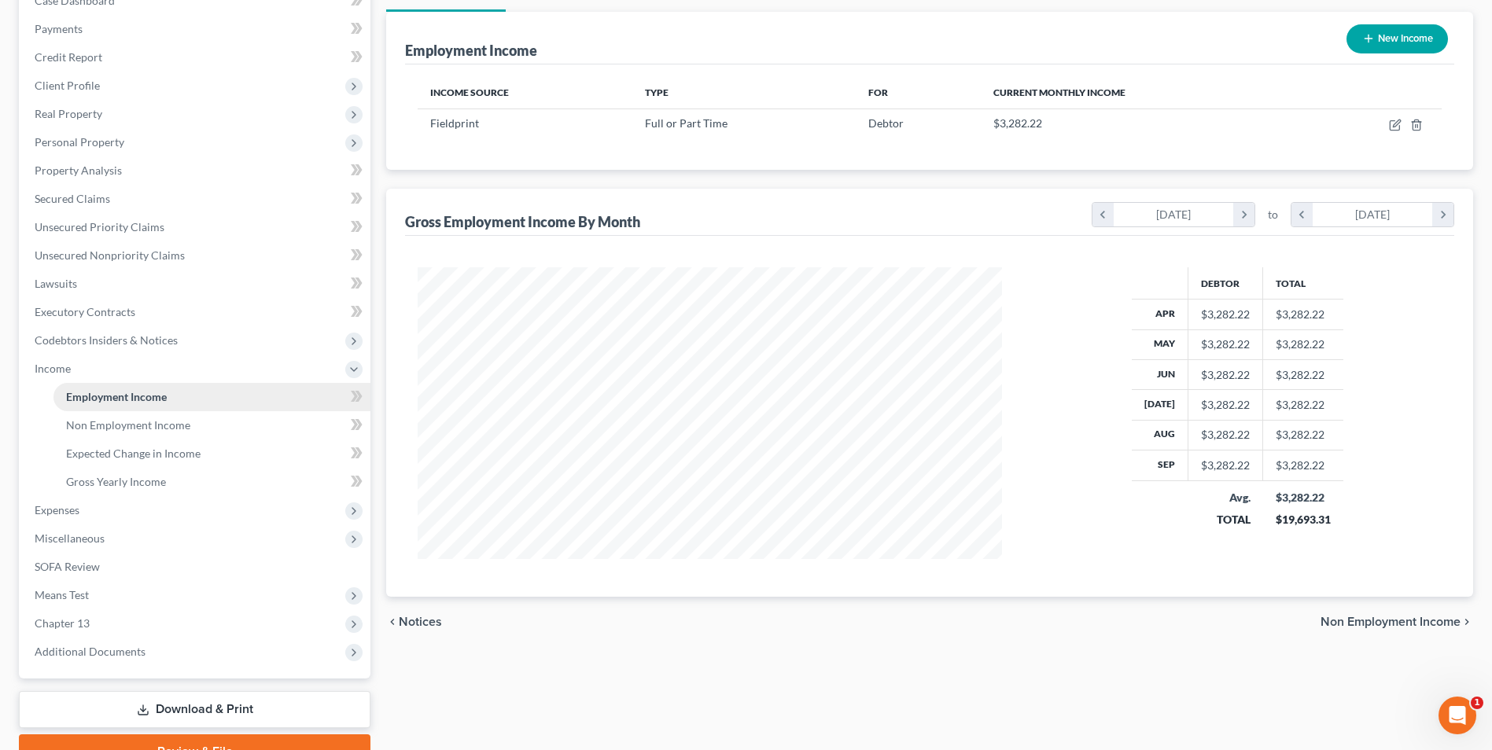
scroll to position [256, 0]
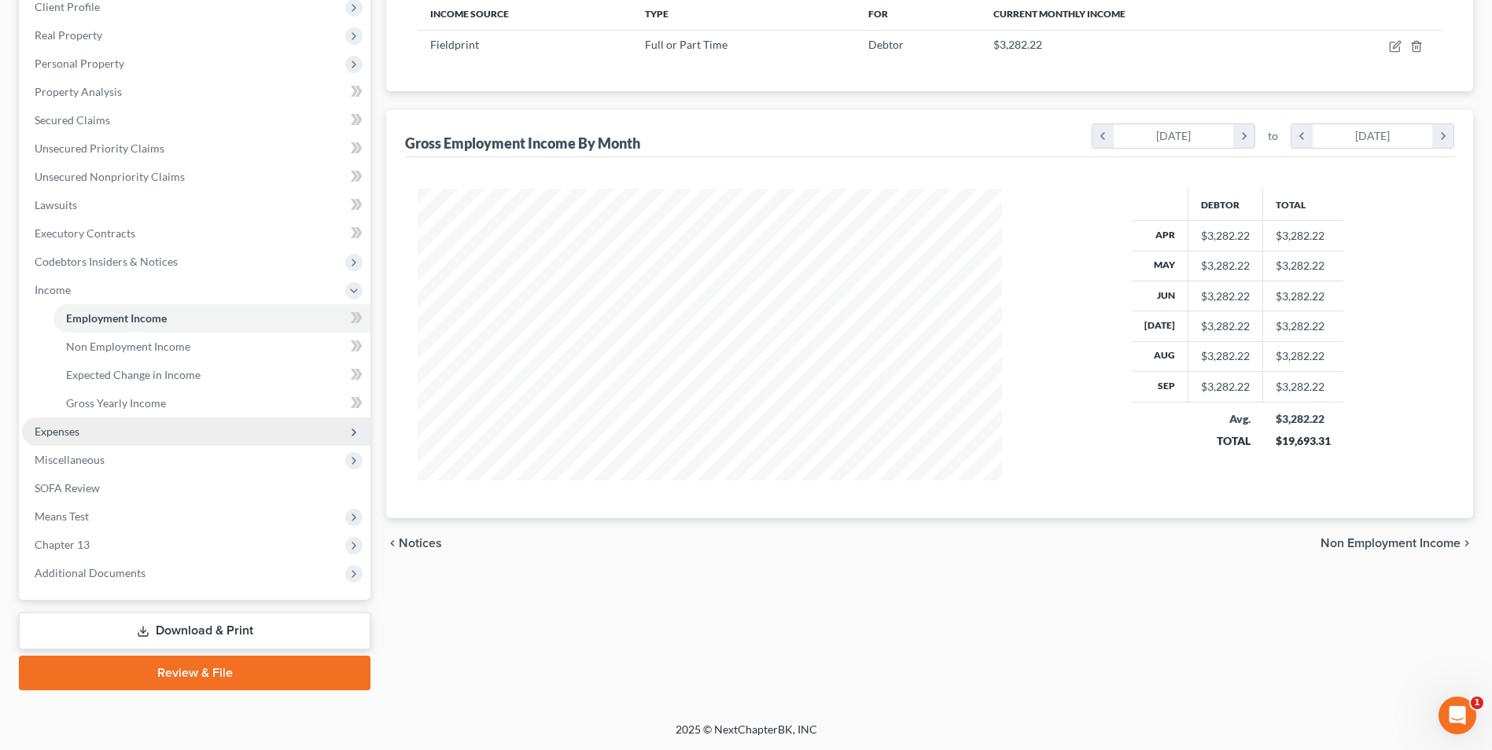
click at [109, 432] on span "Expenses" at bounding box center [196, 432] width 348 height 28
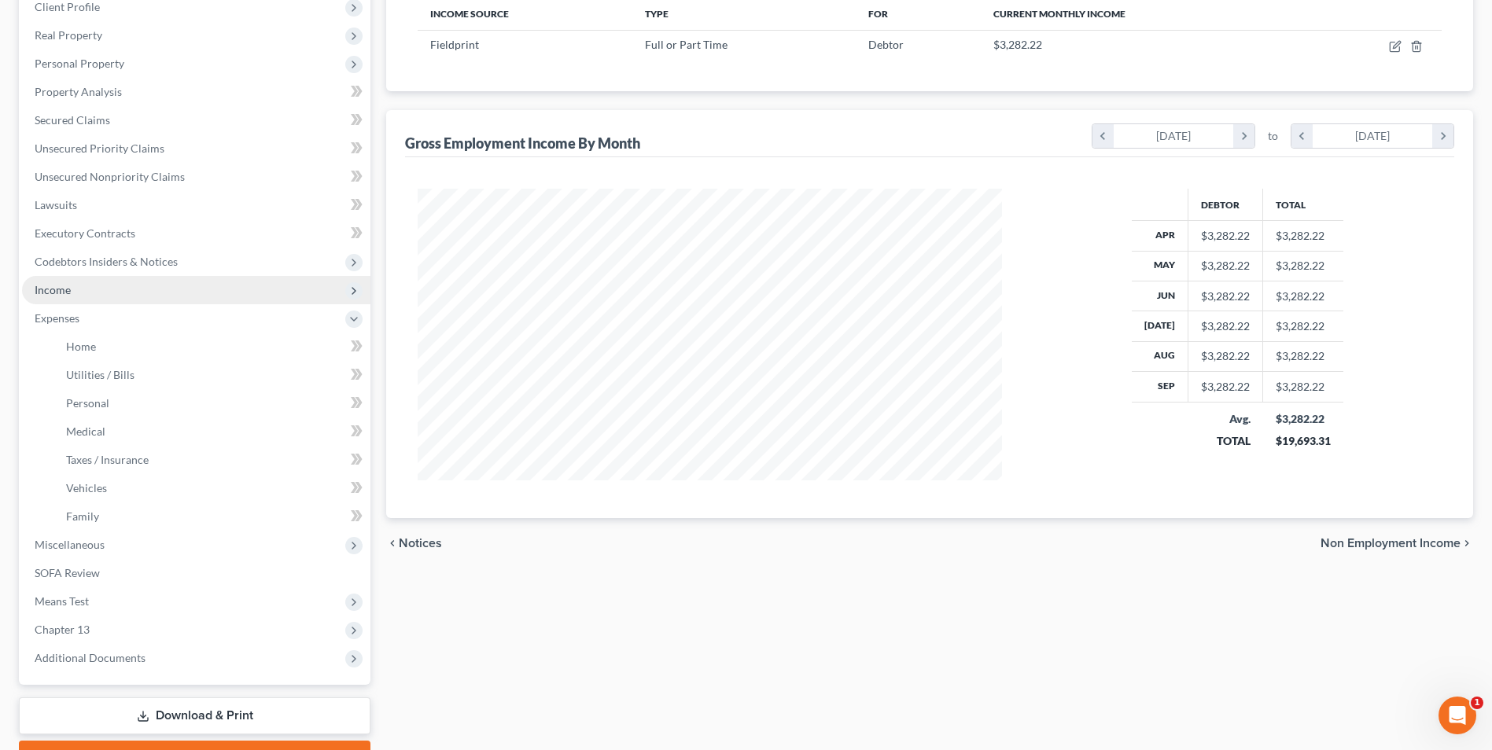
click at [113, 290] on span "Income" at bounding box center [196, 290] width 348 height 28
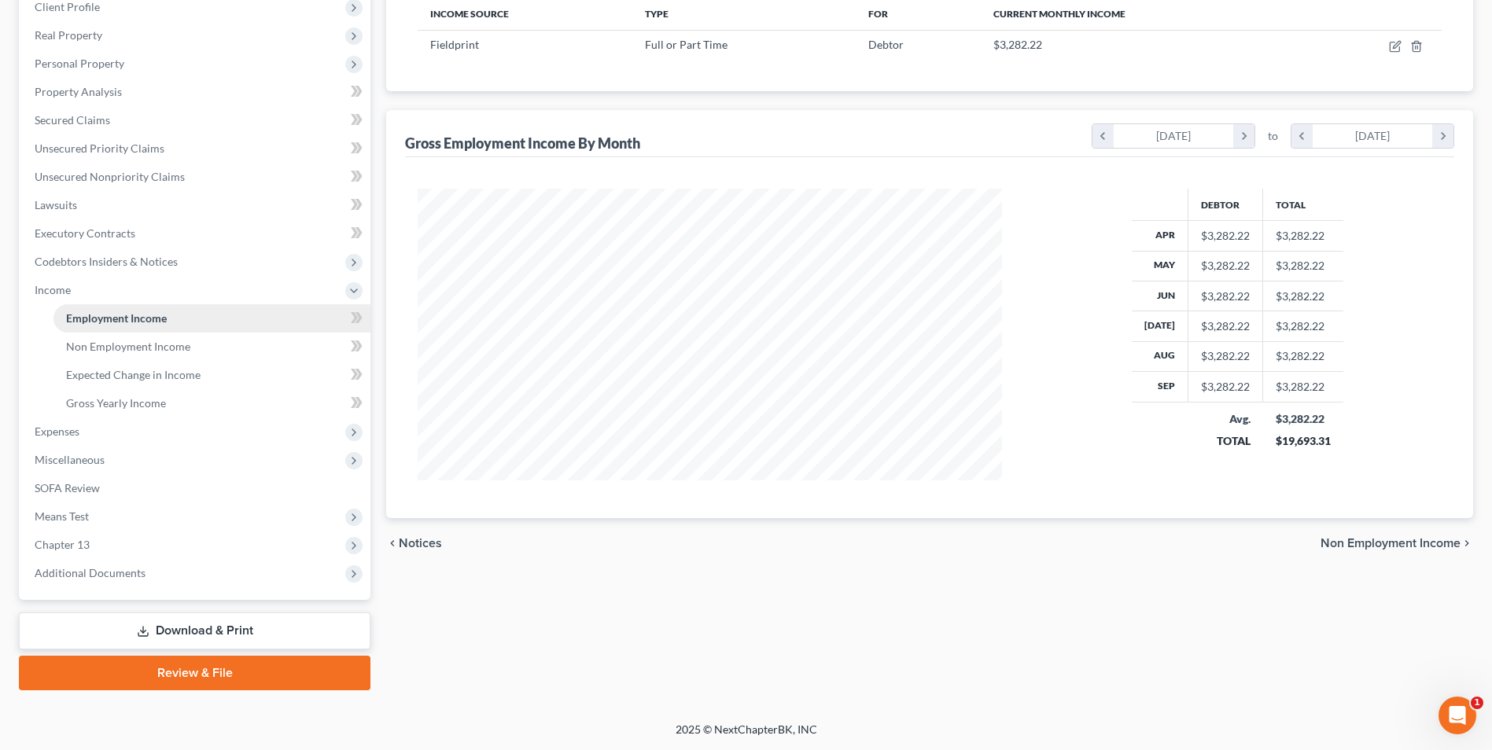
click at [117, 318] on span "Employment Income" at bounding box center [116, 317] width 101 height 13
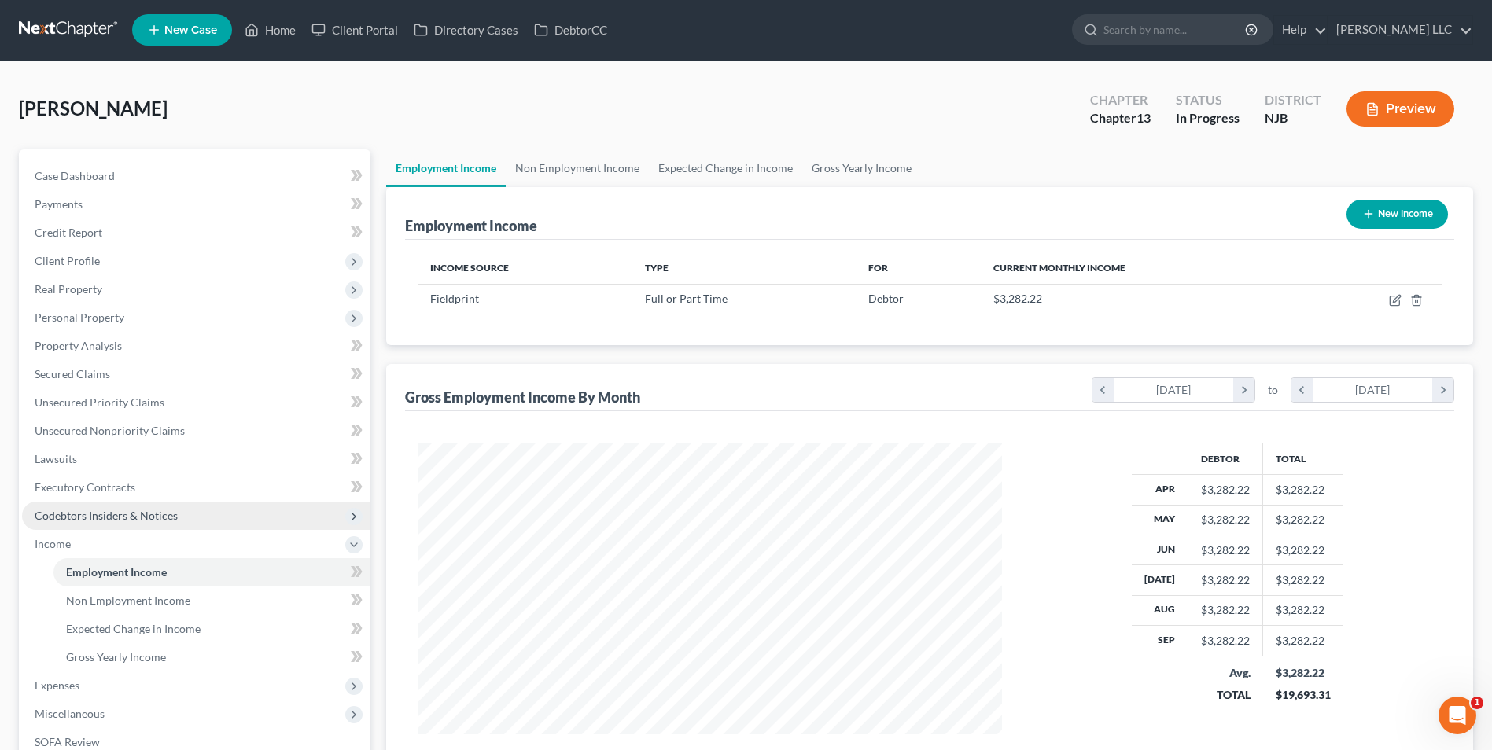
scroll to position [0, 0]
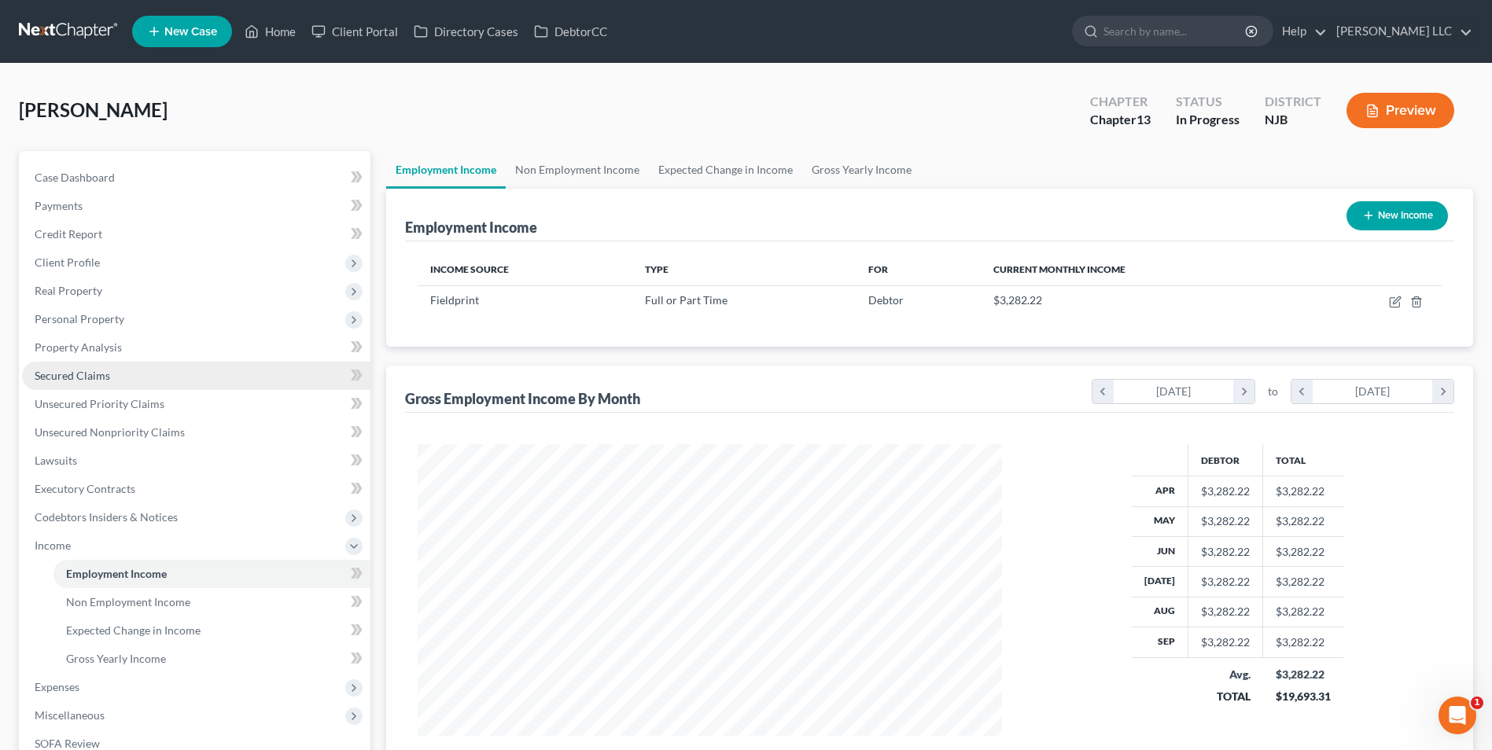
click at [138, 378] on link "Secured Claims" at bounding box center [196, 376] width 348 height 28
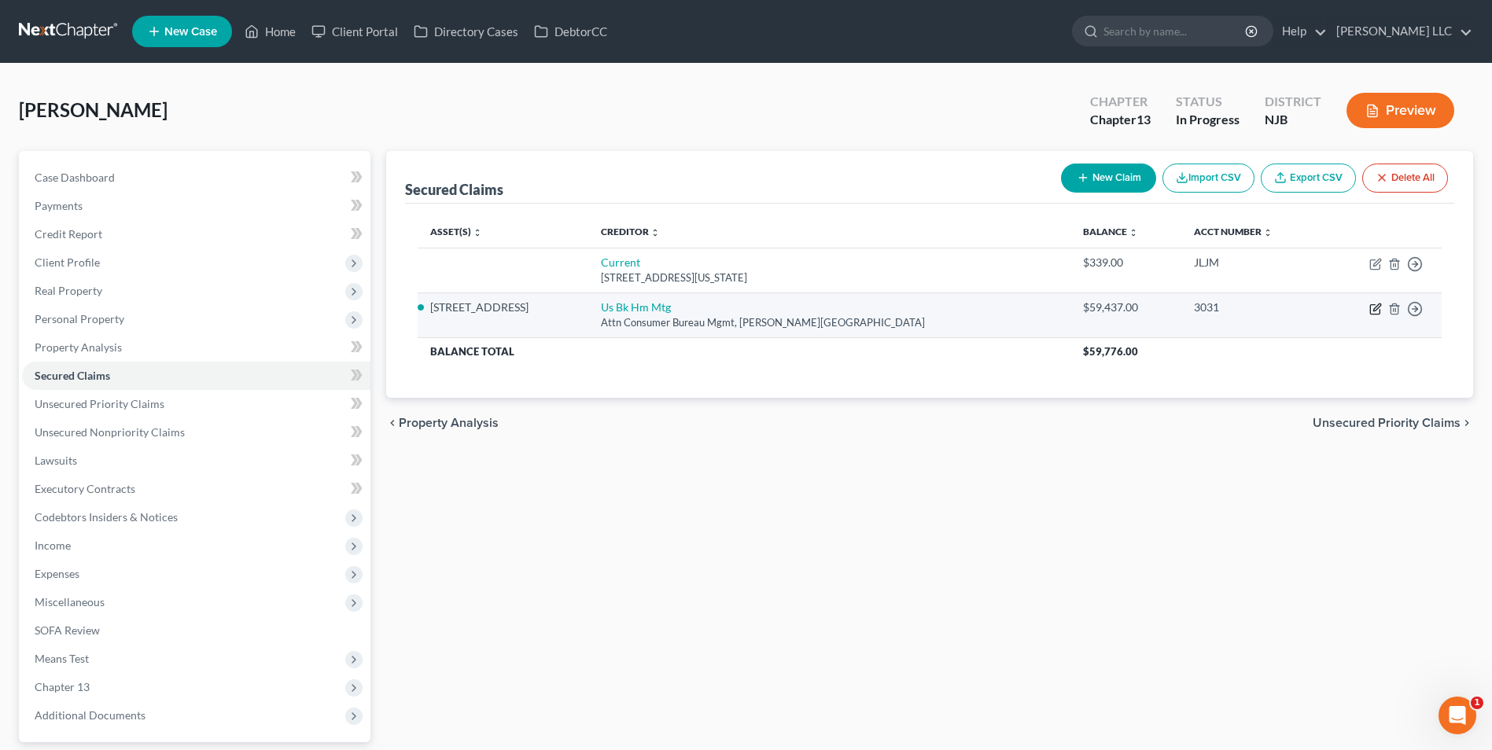
click at [1371, 311] on icon "button" at bounding box center [1375, 309] width 13 height 13
select select "24"
select select "2"
select select "4"
select select "0"
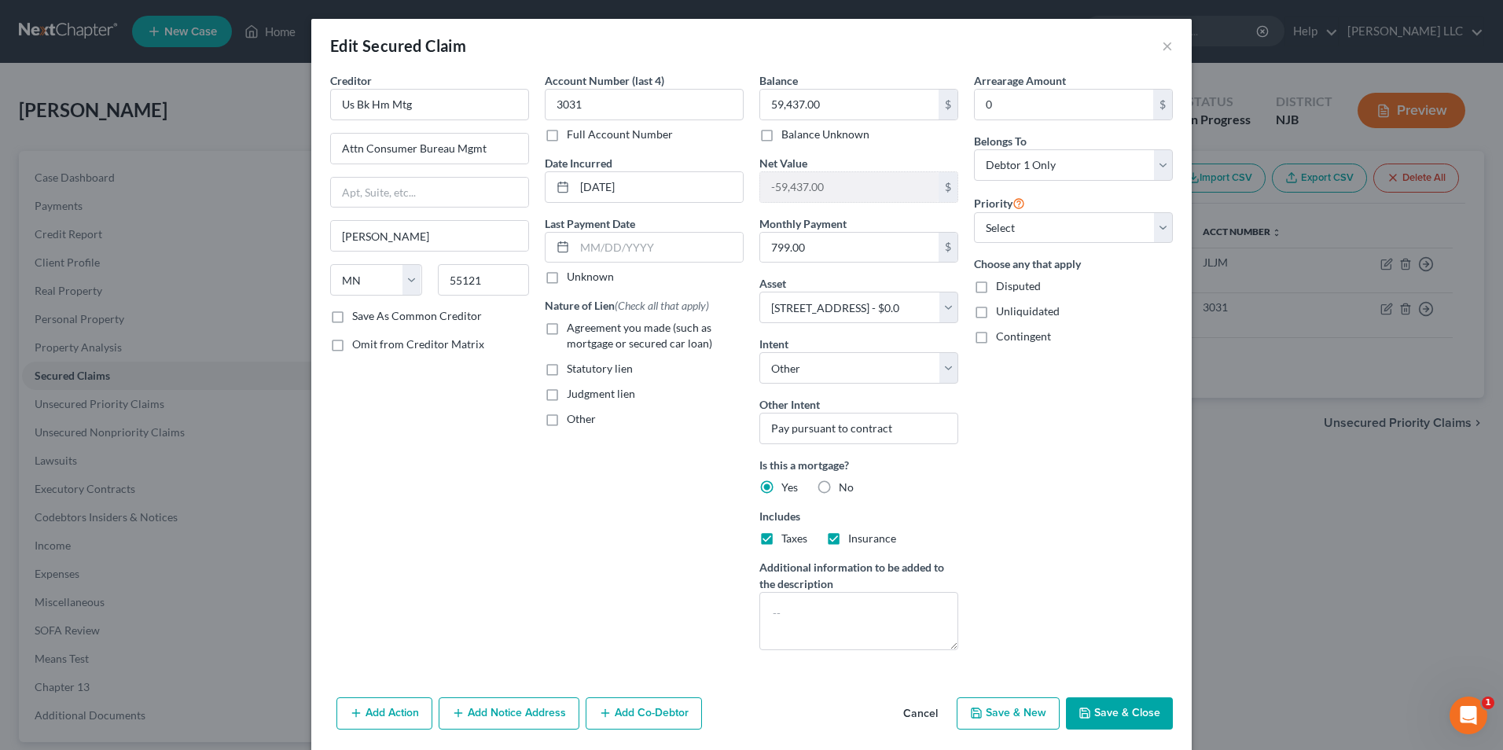
click at [1154, 53] on div "Edit Secured Claim ×" at bounding box center [751, 45] width 881 height 53
click at [1164, 47] on button "×" at bounding box center [1167, 45] width 11 height 19
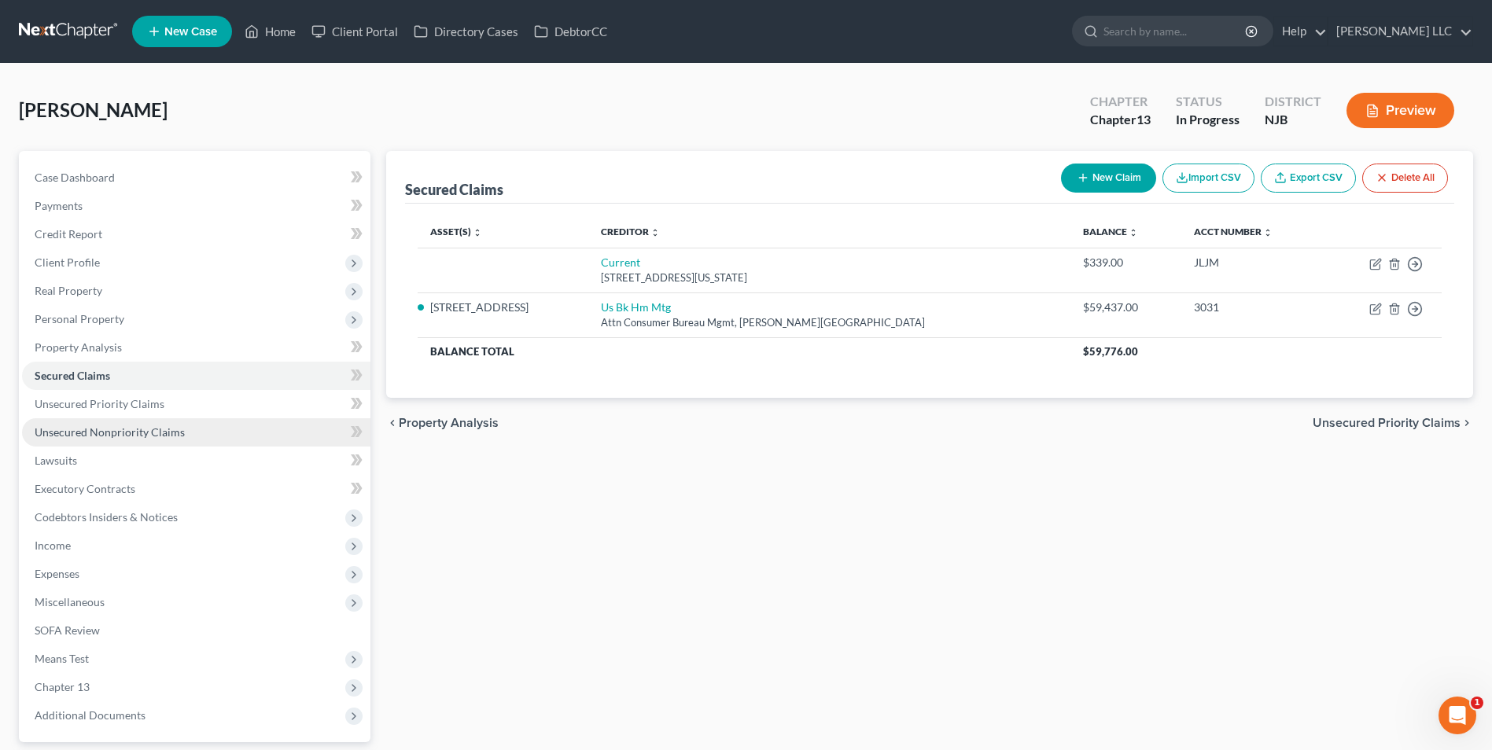
click at [79, 429] on span "Unsecured Nonpriority Claims" at bounding box center [110, 431] width 150 height 13
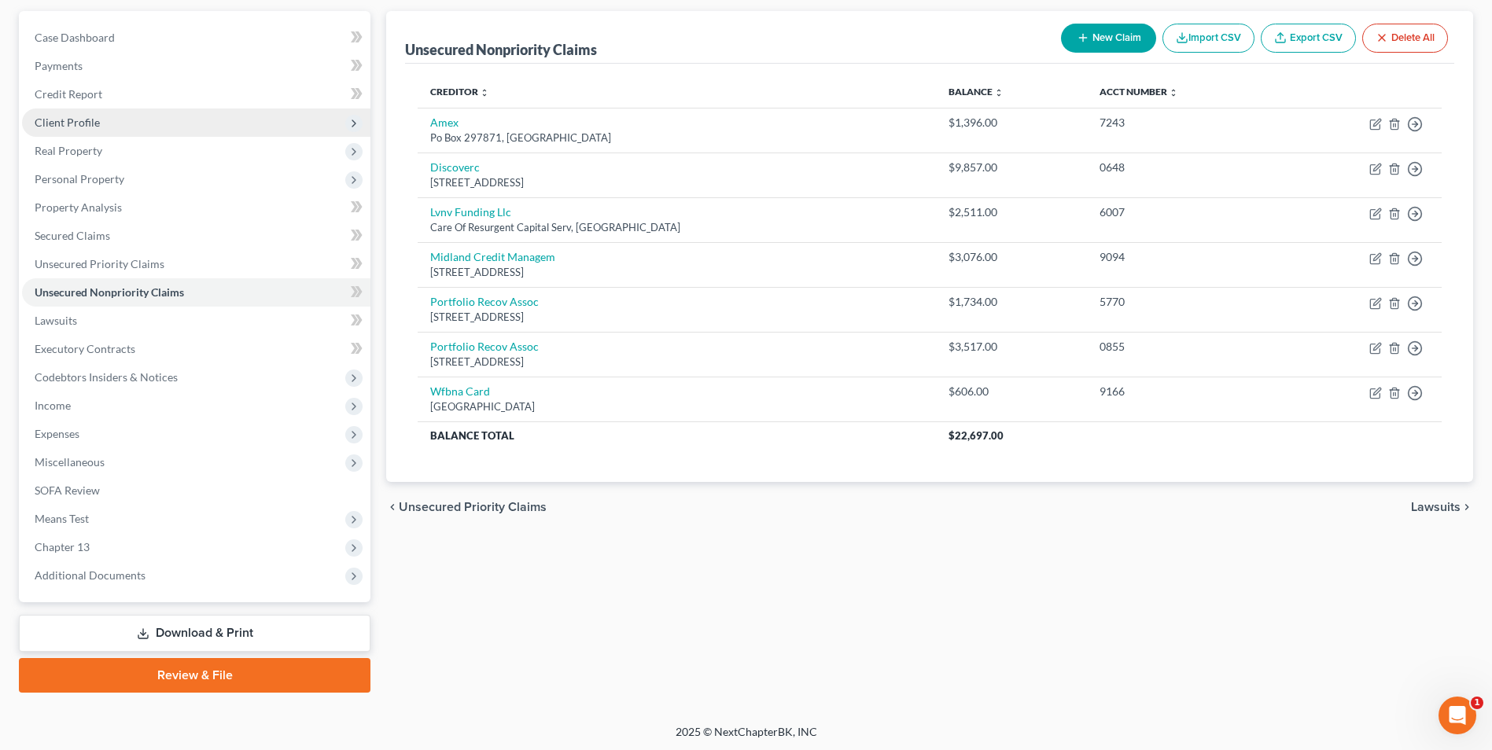
scroll to position [142, 0]
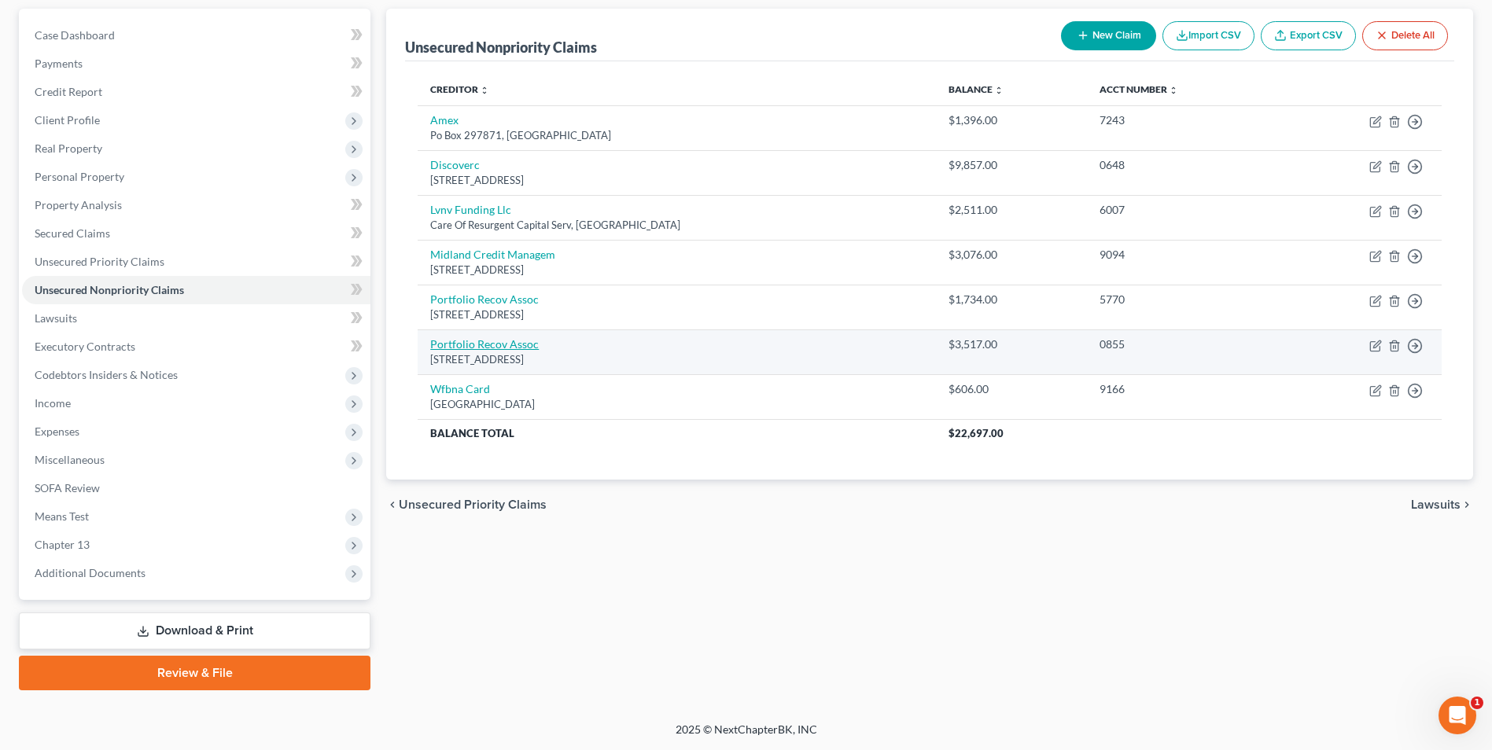
click at [506, 344] on link "Portfolio Recov Assoc" at bounding box center [484, 343] width 109 height 13
select select "48"
select select "0"
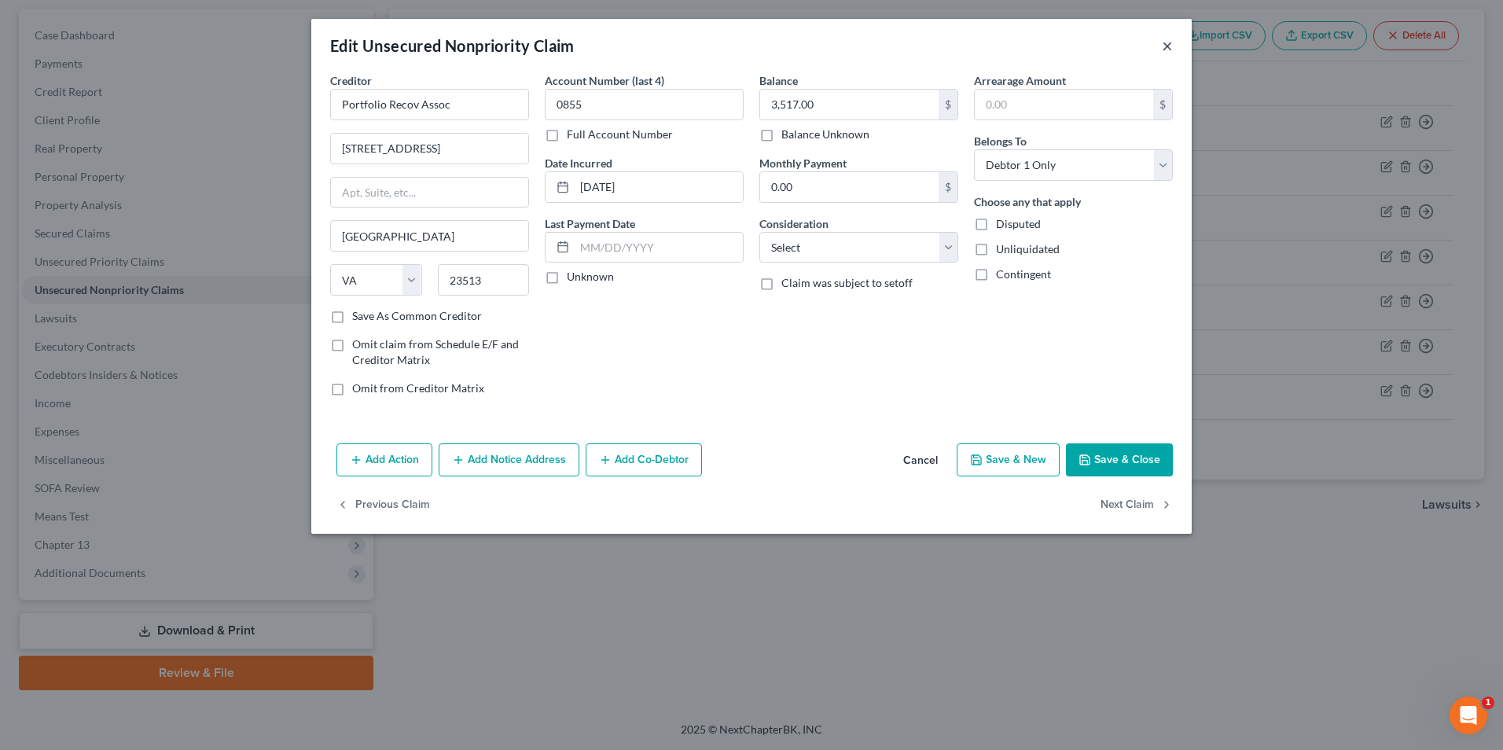
click at [1168, 49] on button "×" at bounding box center [1167, 45] width 11 height 19
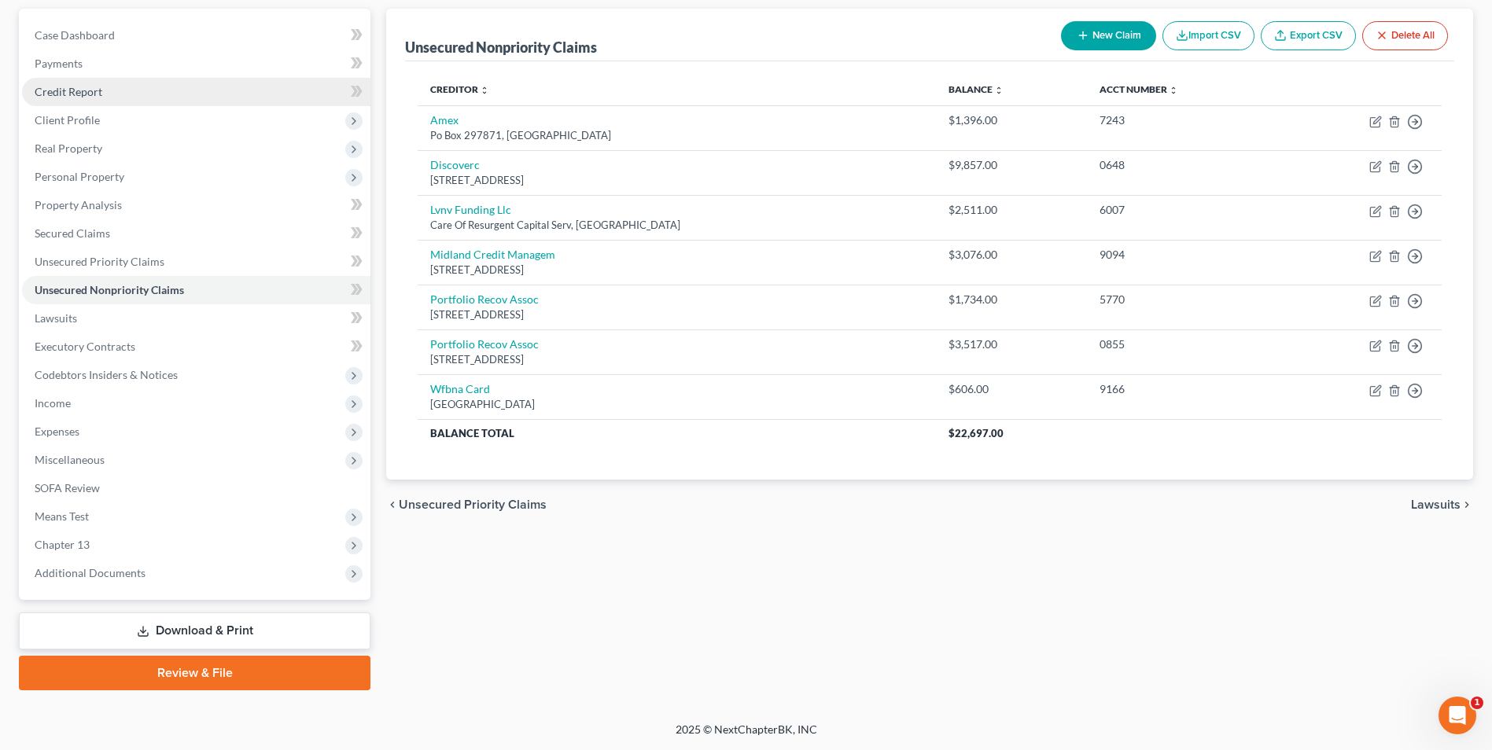
click at [108, 97] on link "Credit Report" at bounding box center [196, 92] width 348 height 28
